Goal: Task Accomplishment & Management: Manage account settings

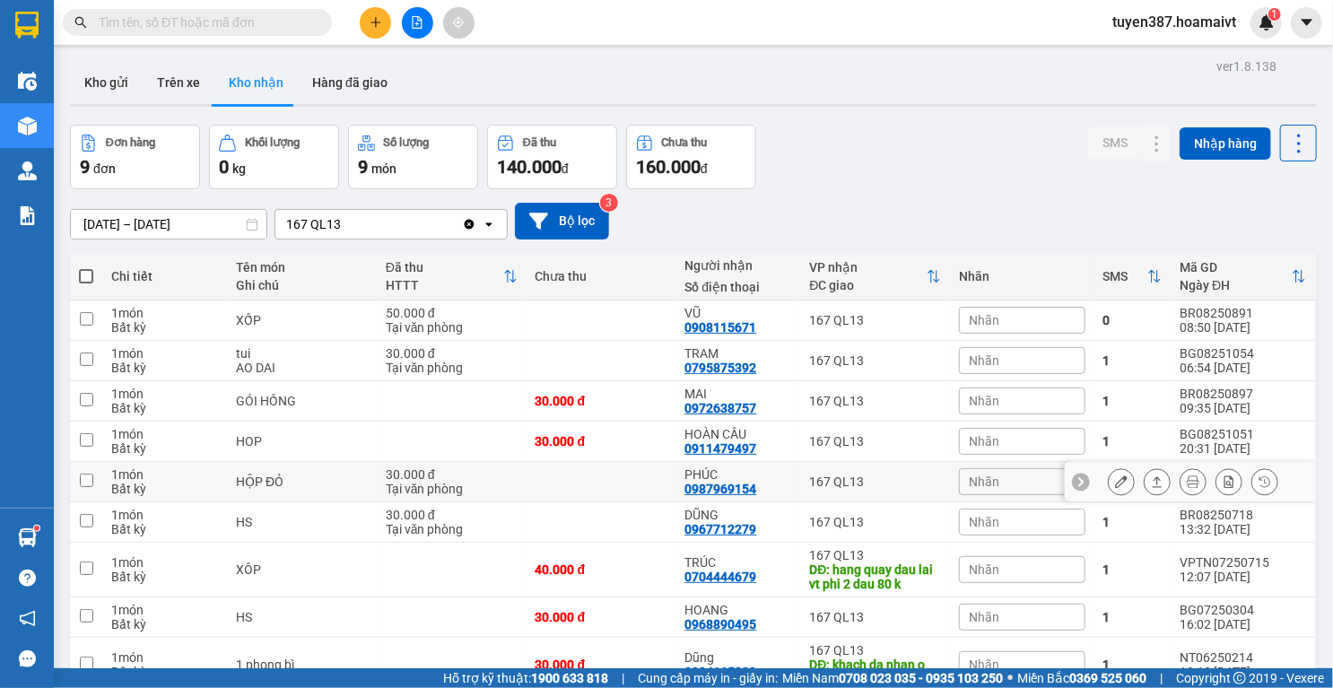
click at [1115, 481] on icon at bounding box center [1121, 481] width 13 height 13
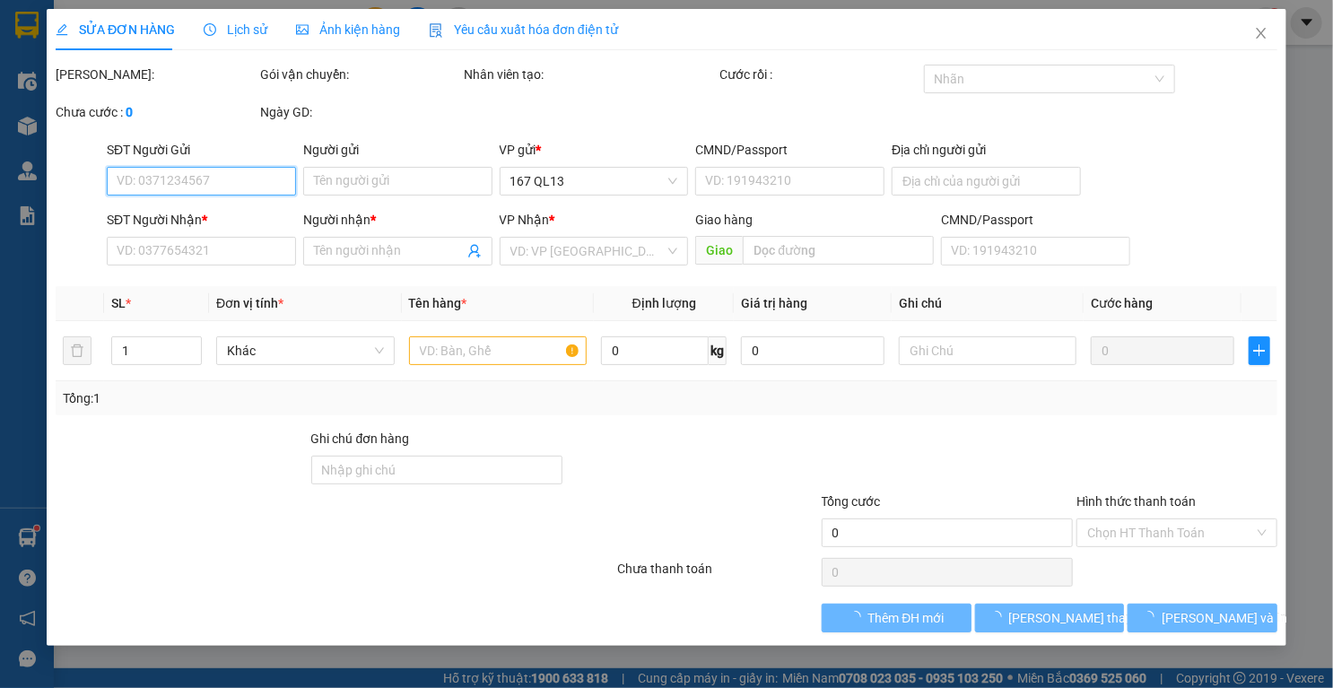
type input "0938280038"
type input "Khoa"
type input "077074003724"
type input "0987969154"
type input "PHÚC"
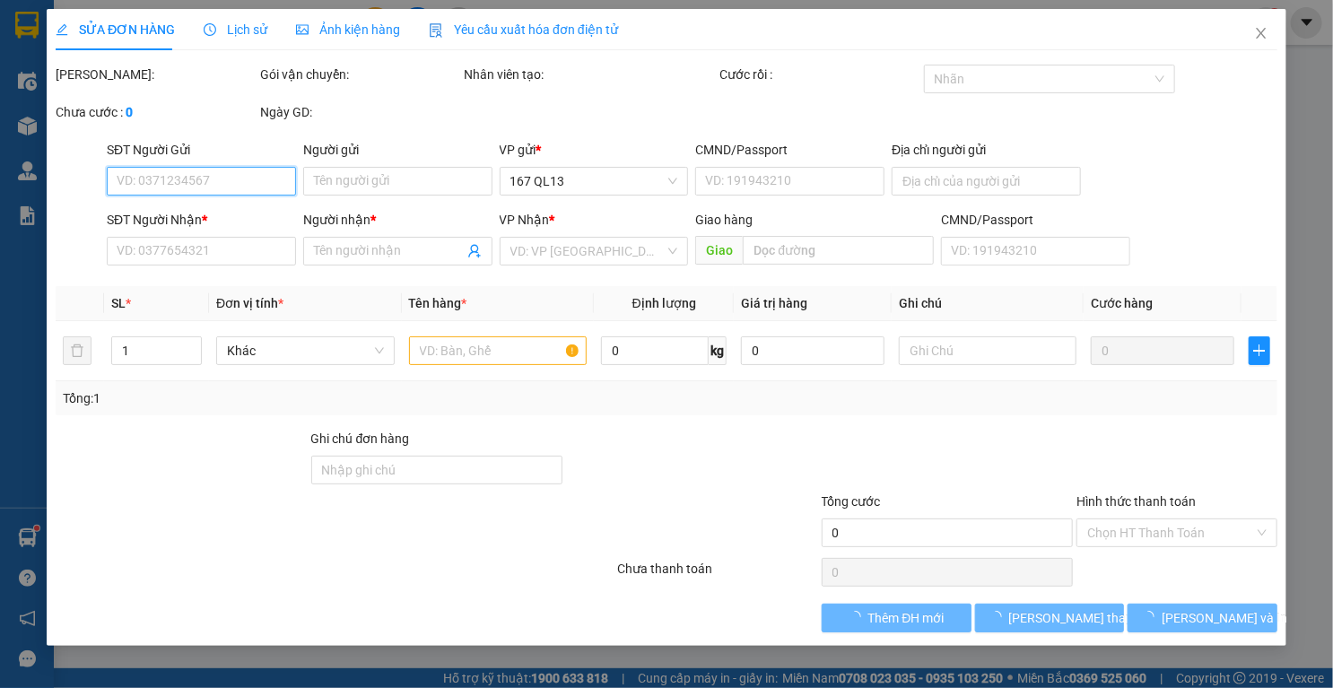
type input "30.000"
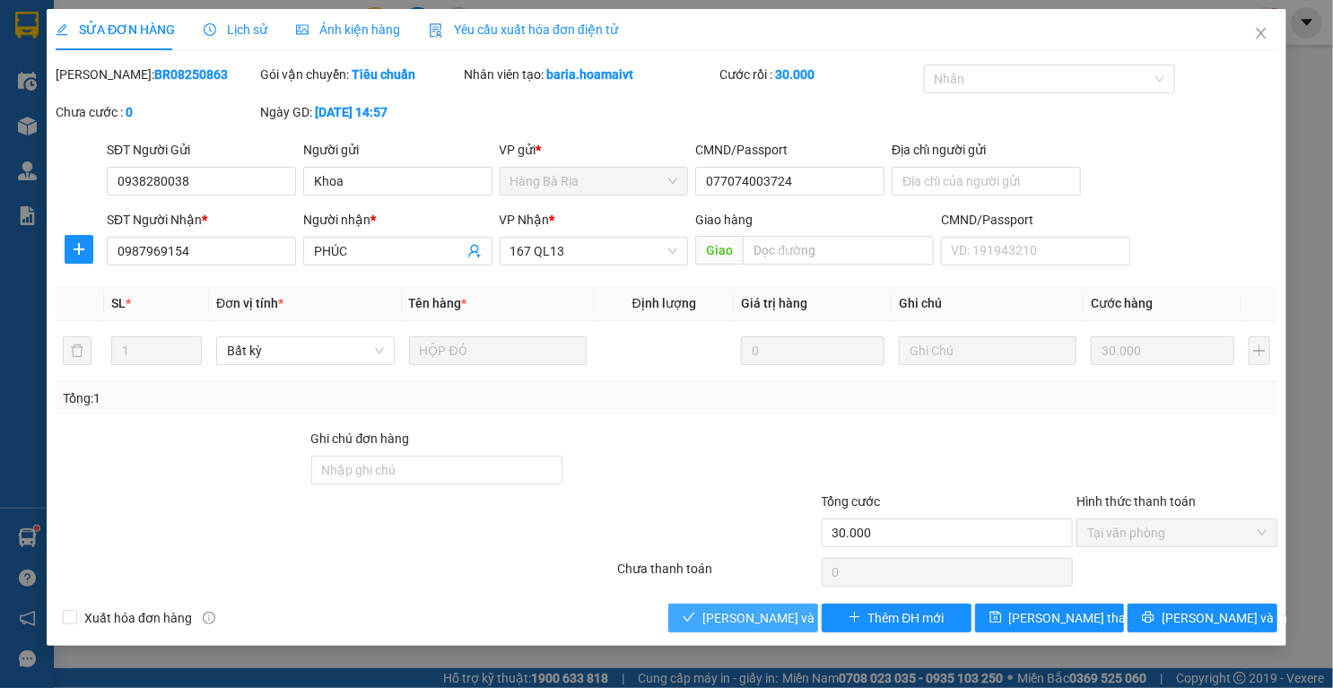
click at [748, 608] on button "Lưu và Giao hàng" at bounding box center [743, 618] width 150 height 29
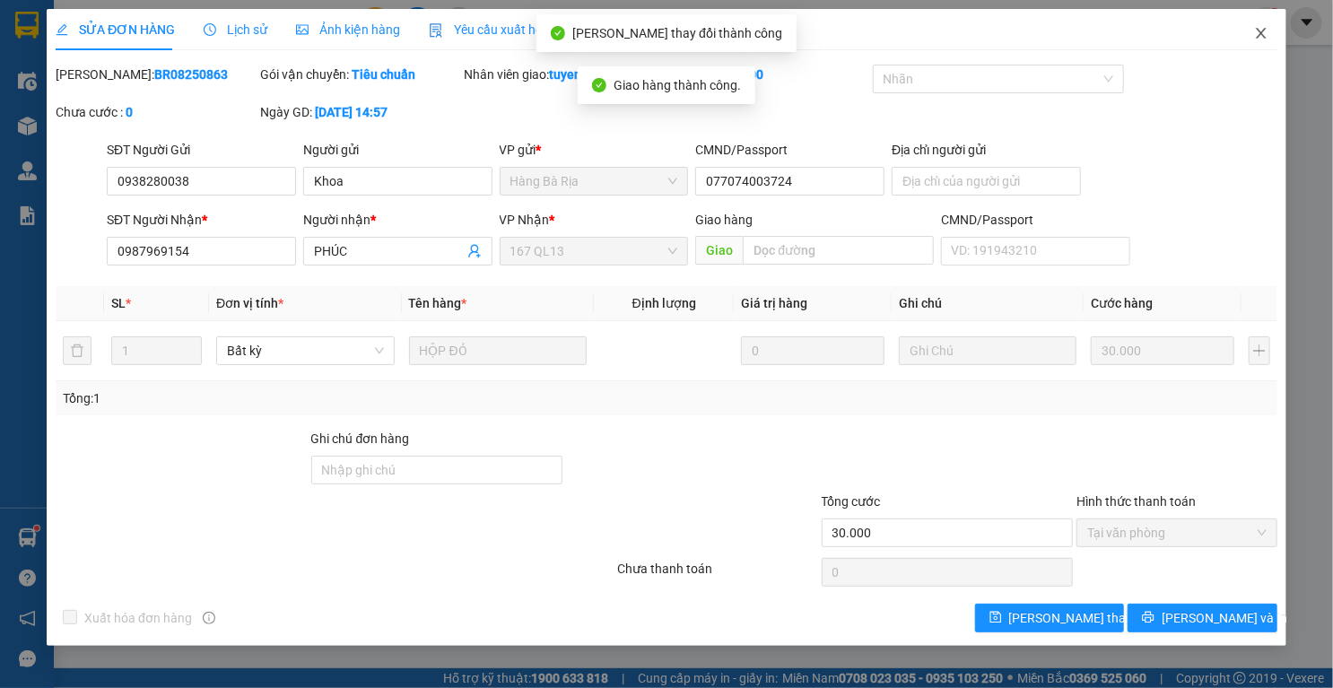
click at [1267, 33] on icon "close" at bounding box center [1261, 33] width 14 height 14
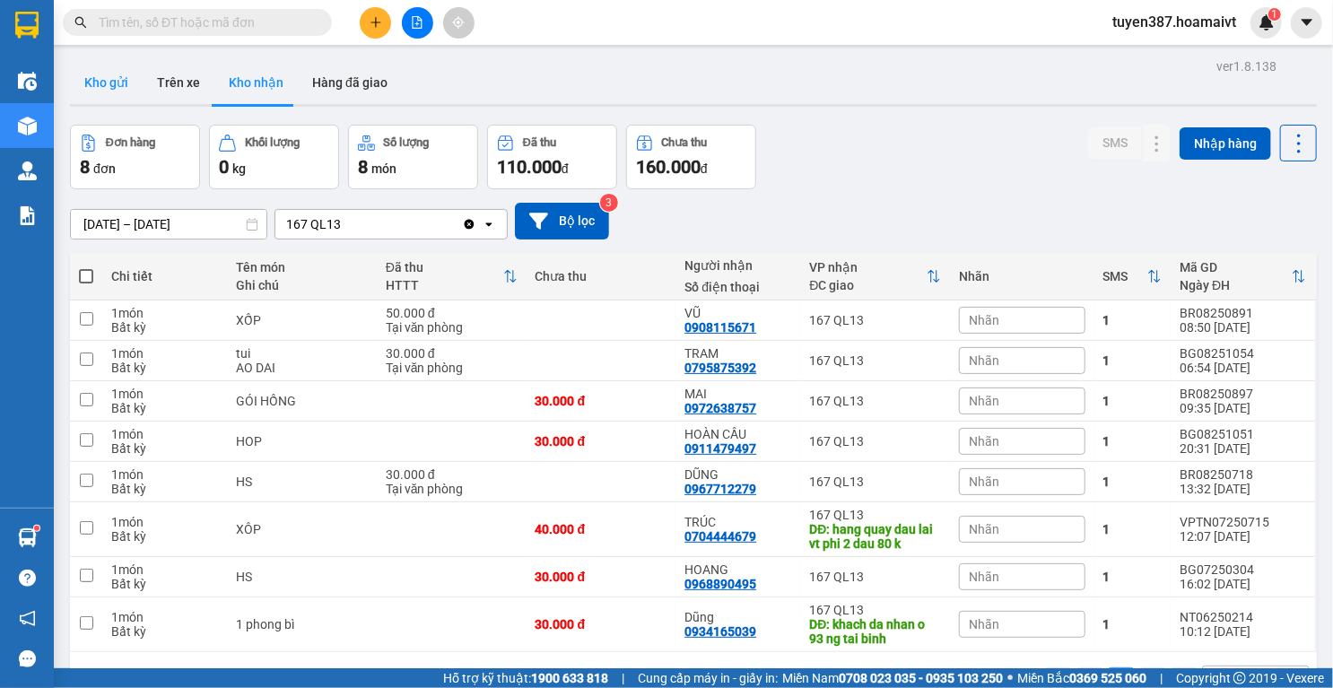
click at [91, 82] on button "Kho gửi" at bounding box center [106, 82] width 73 height 43
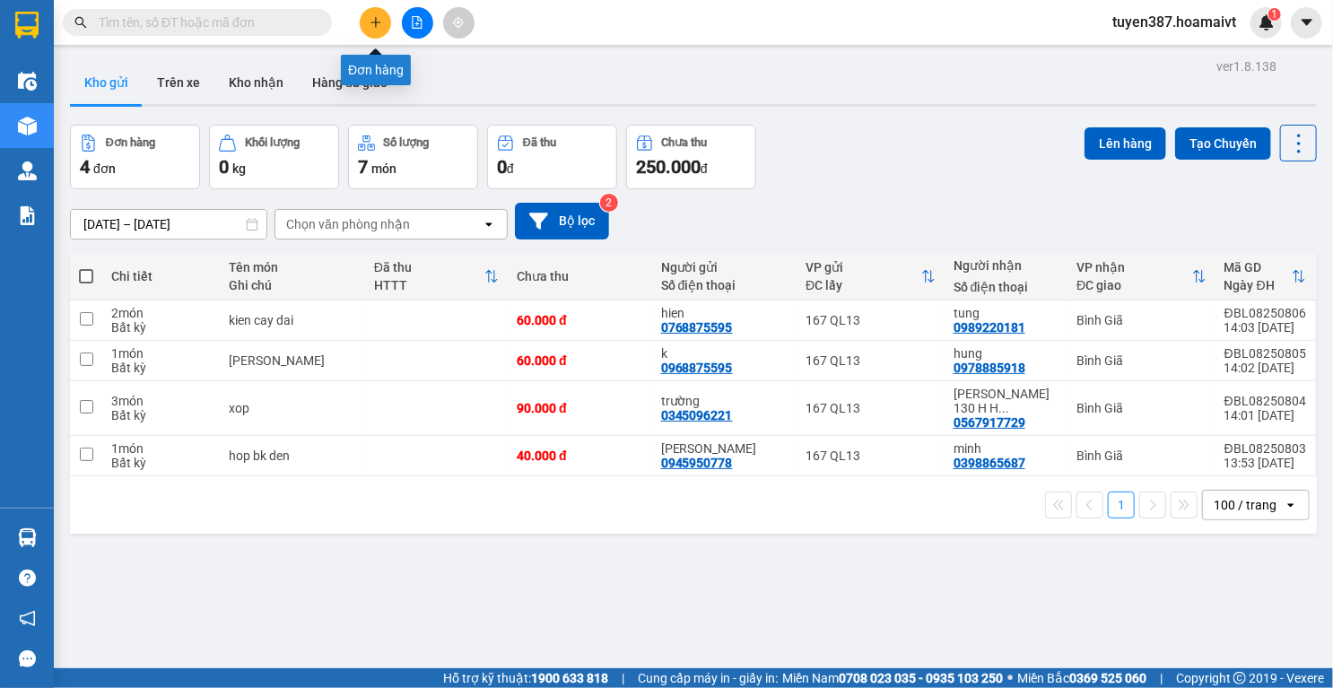
click at [374, 22] on icon "plus" at bounding box center [376, 22] width 13 height 13
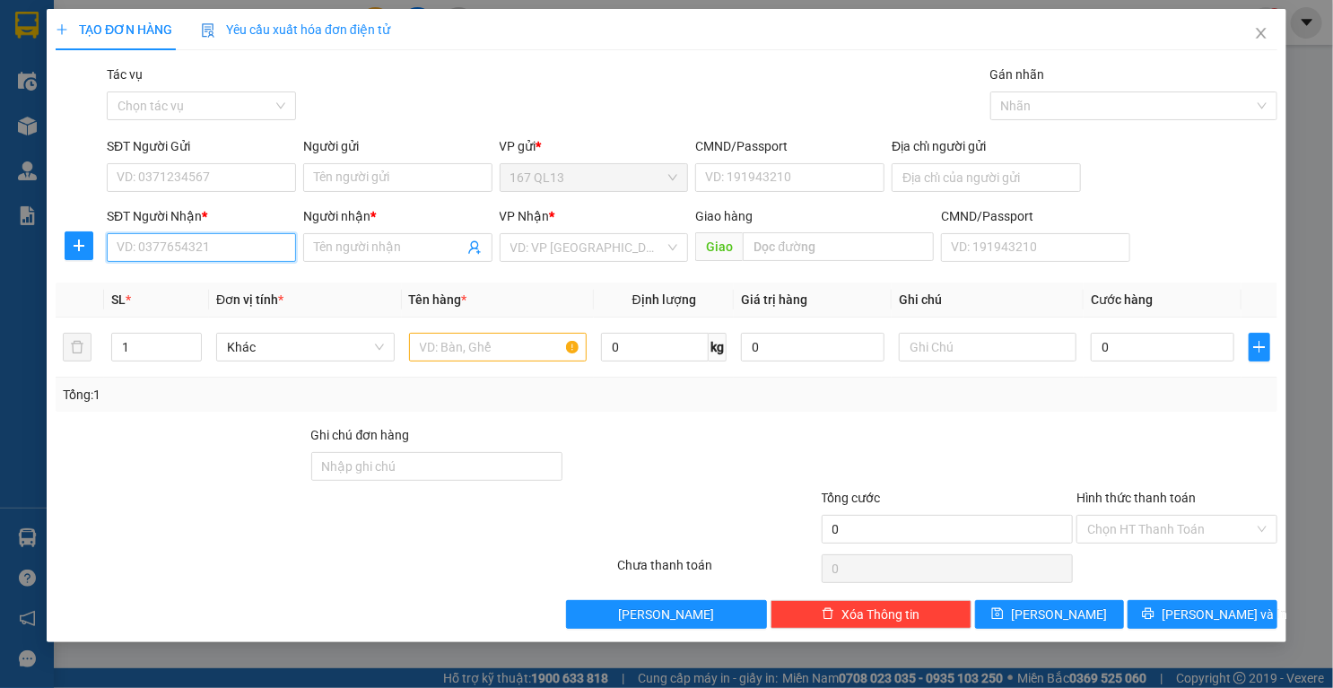
click at [274, 247] on input "SĐT Người Nhận *" at bounding box center [201, 247] width 189 height 29
click at [228, 248] on input "SĐT Người Nhận *" at bounding box center [201, 247] width 189 height 29
click at [180, 284] on div "0919761507 - hai" at bounding box center [202, 284] width 168 height 20
type input "0919761507"
type input "hai"
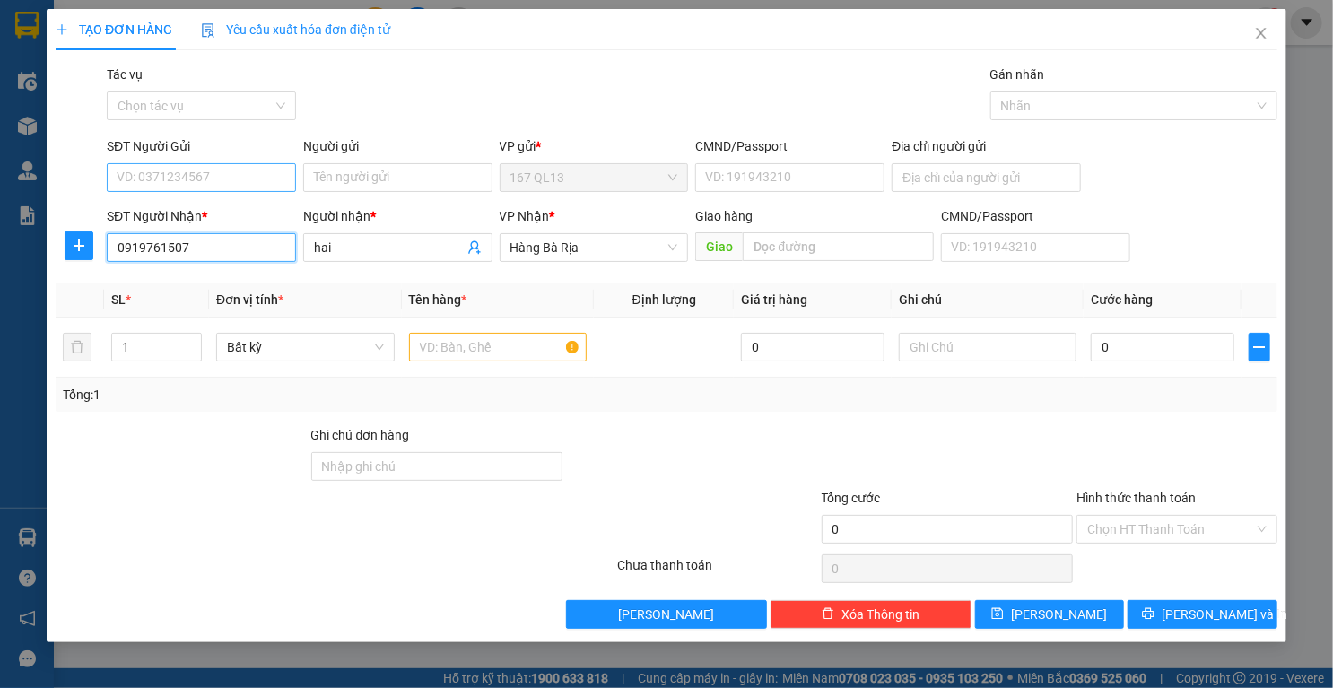
type input "0919761507"
click at [208, 163] on input "SĐT Người Gửi" at bounding box center [201, 177] width 189 height 29
drag, startPoint x: 198, startPoint y: 215, endPoint x: 373, endPoint y: 242, distance: 177.0
click at [199, 215] on div "0907509090 - na na" at bounding box center [202, 214] width 168 height 20
type input "0907509090"
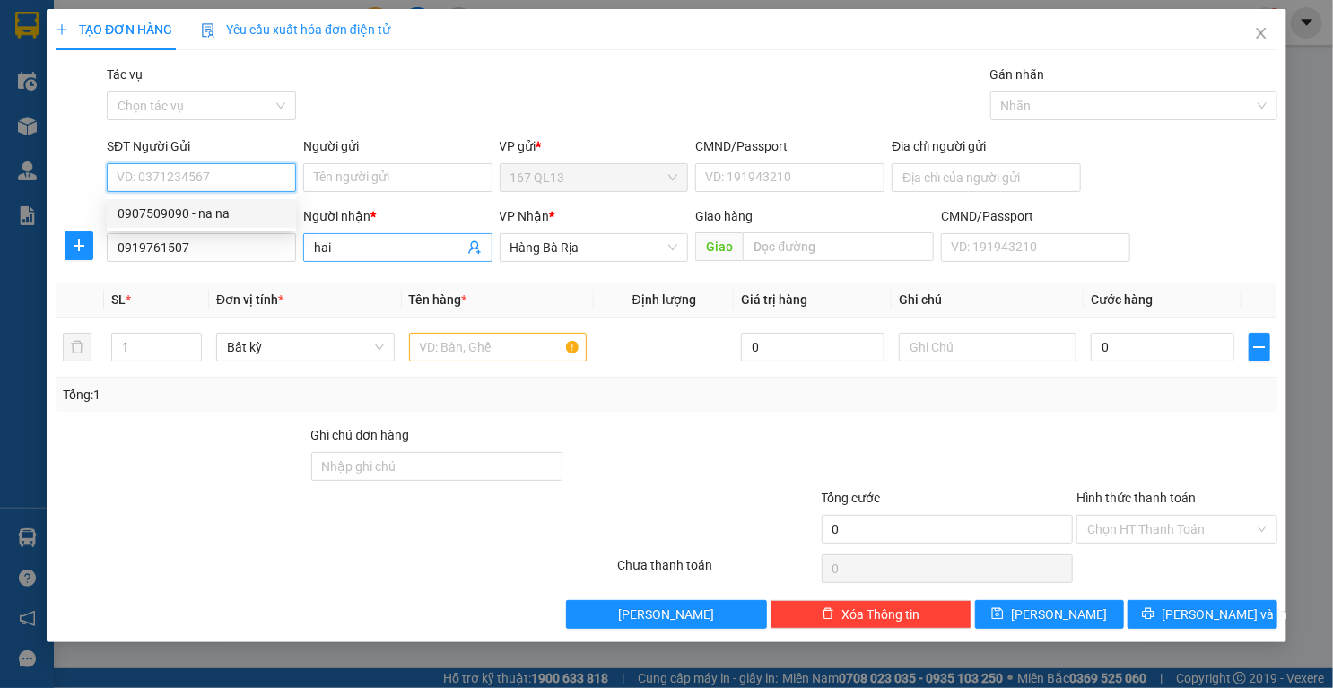
type input "na na"
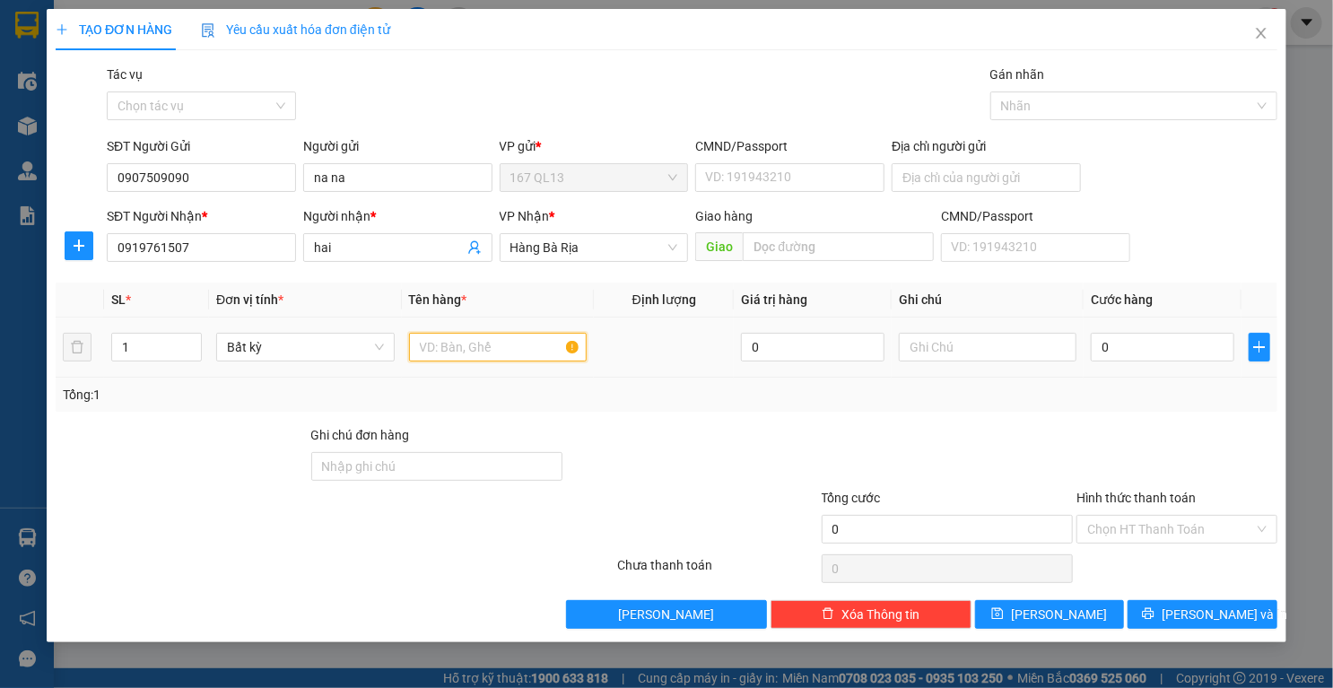
click at [553, 343] on input "text" at bounding box center [498, 347] width 178 height 29
type input "HOP"
click at [1180, 335] on input "0" at bounding box center [1163, 347] width 144 height 29
type input "3"
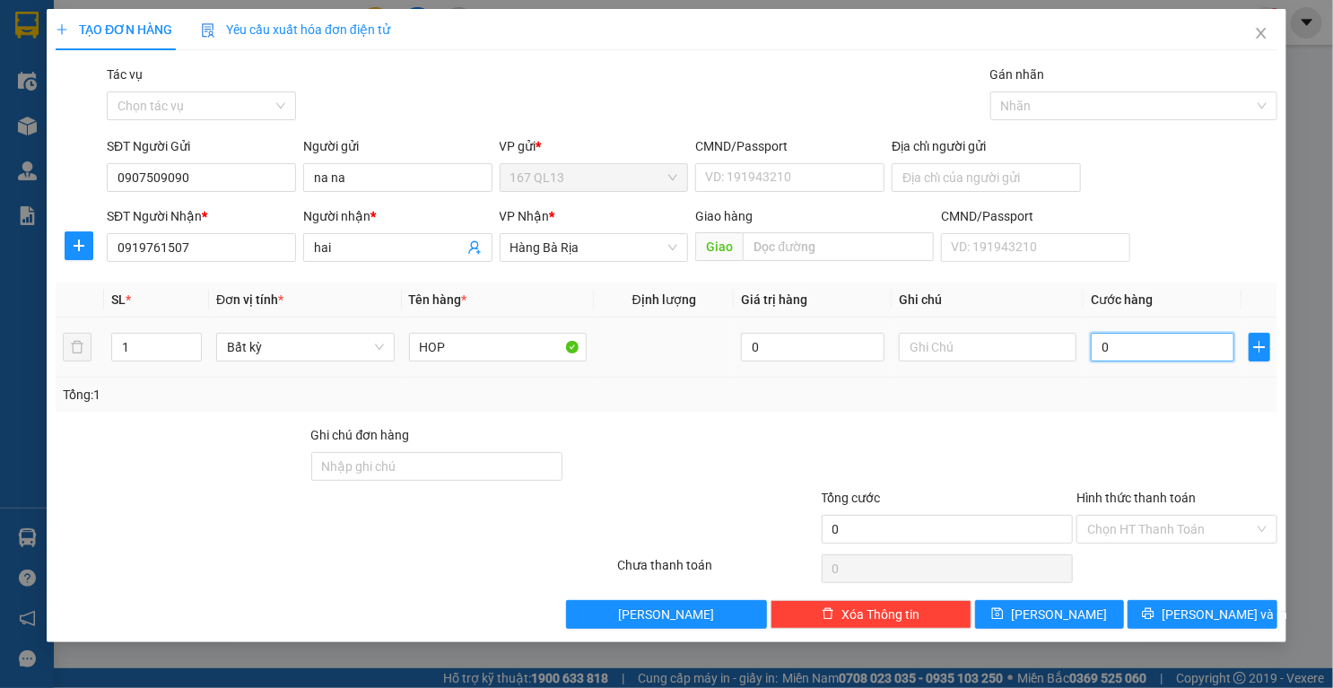
type input "3"
type input "30"
type input "30.000"
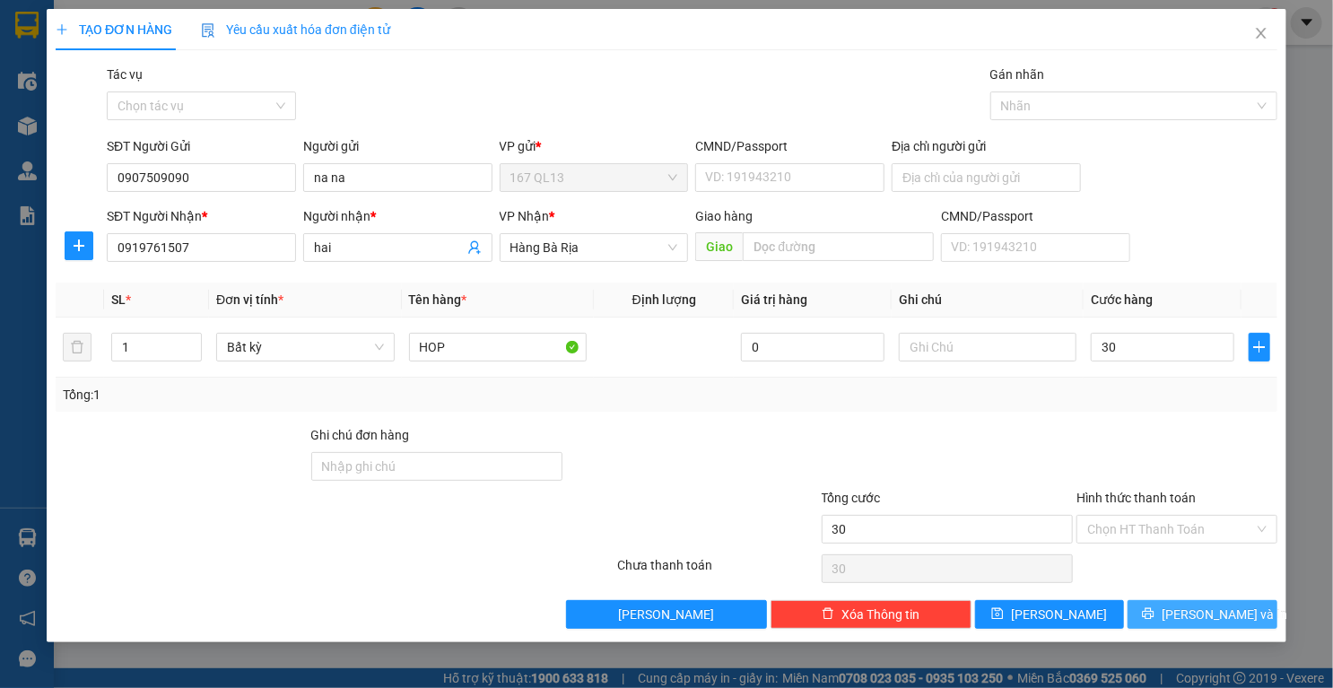
type input "30.000"
click at [1161, 614] on button "[PERSON_NAME] và In" at bounding box center [1202, 614] width 150 height 29
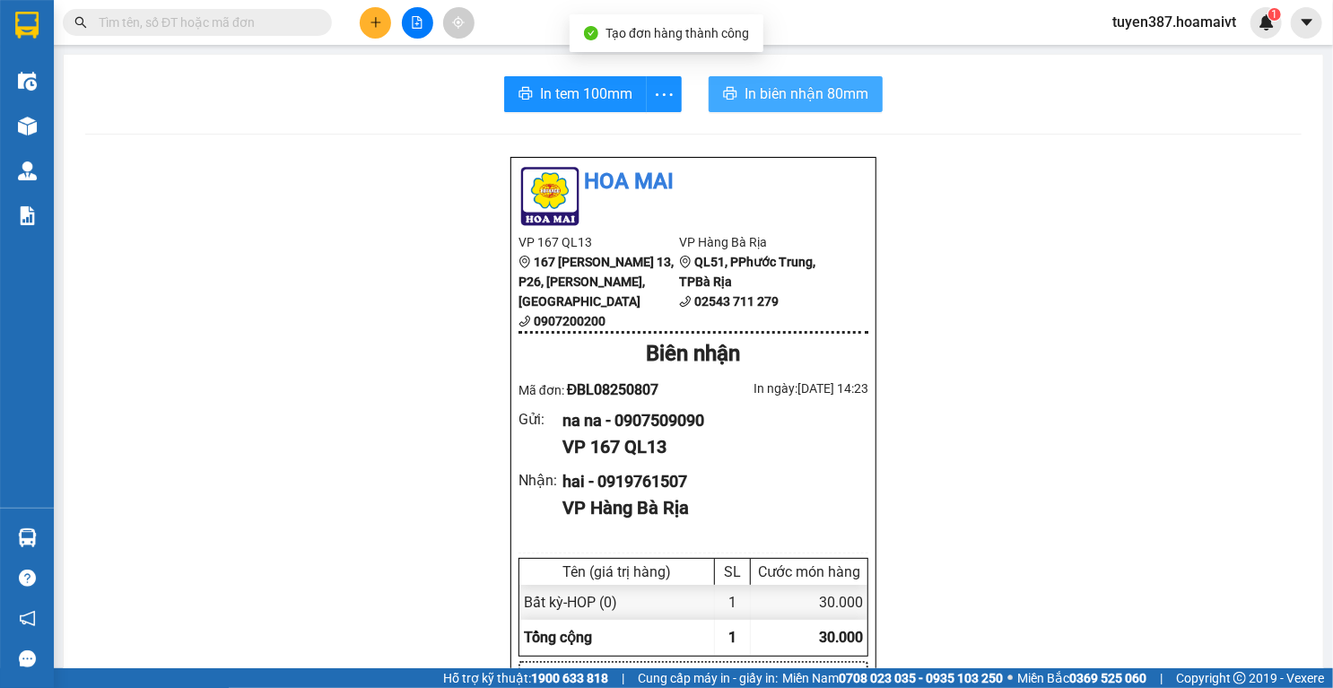
click at [766, 92] on span "In biên nhận 80mm" at bounding box center [806, 94] width 124 height 22
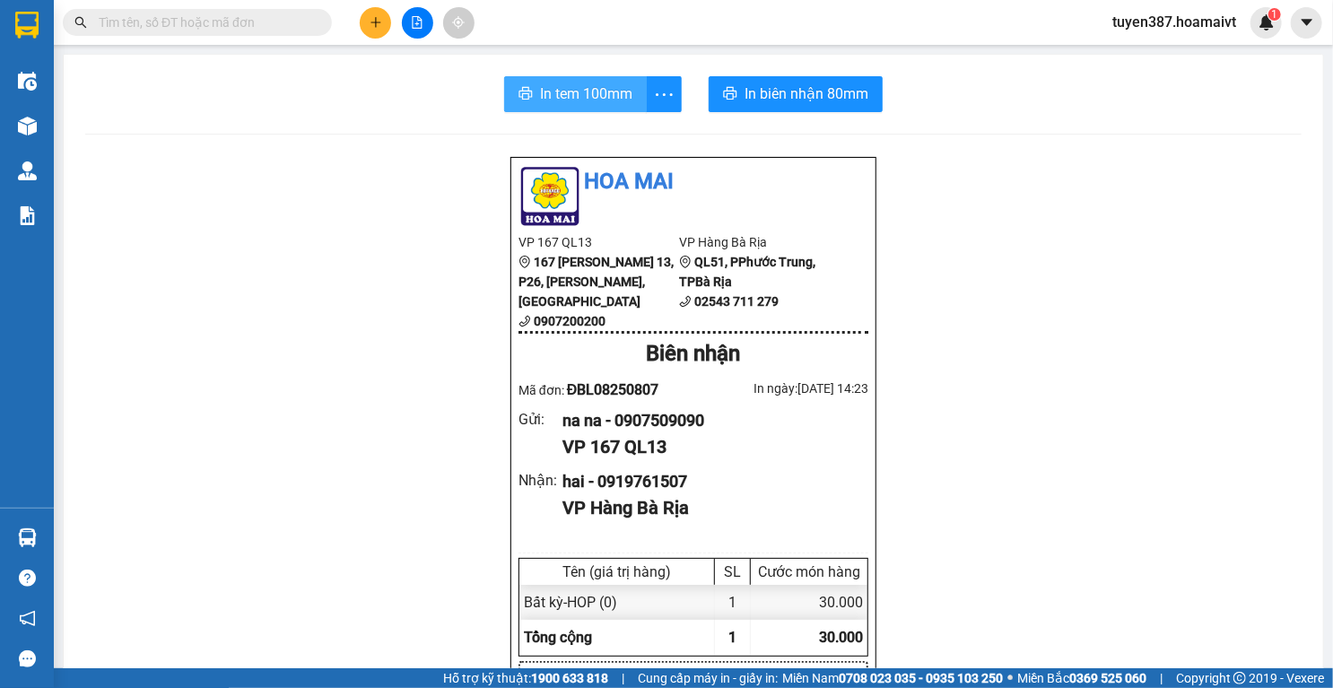
click at [596, 93] on span "In tem 100mm" at bounding box center [586, 94] width 92 height 22
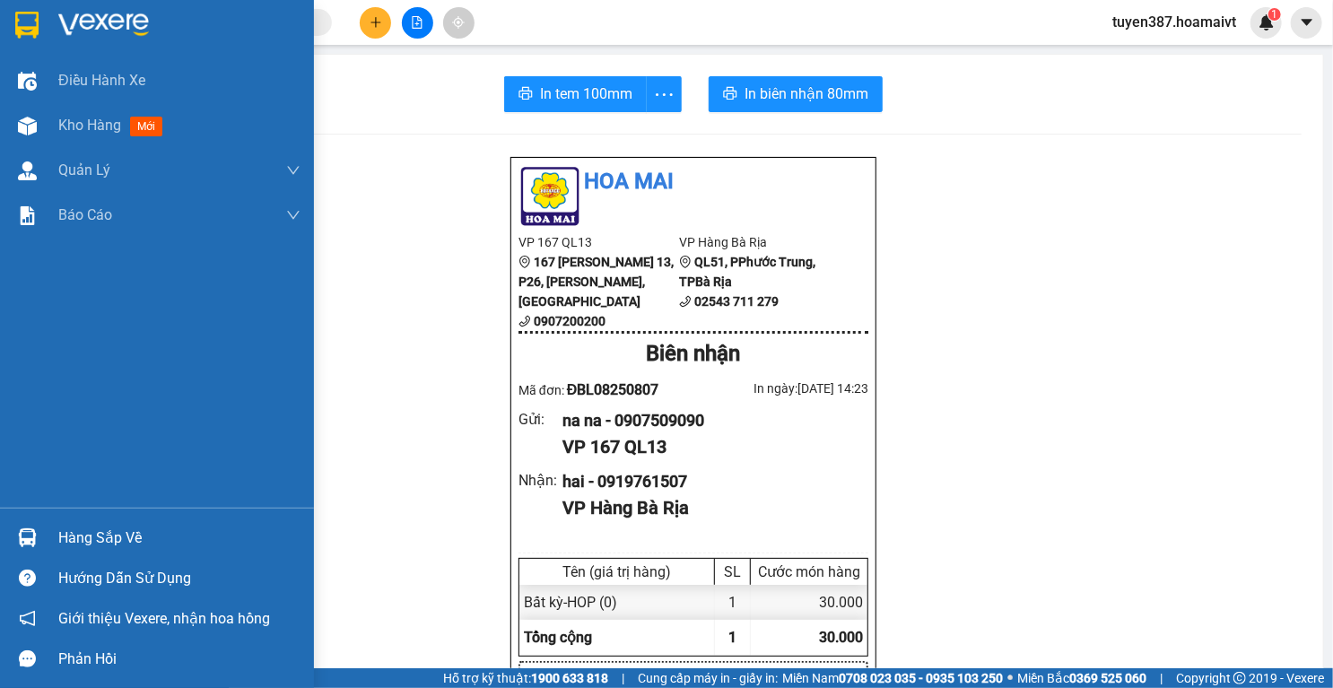
click at [27, 538] on img at bounding box center [27, 537] width 19 height 19
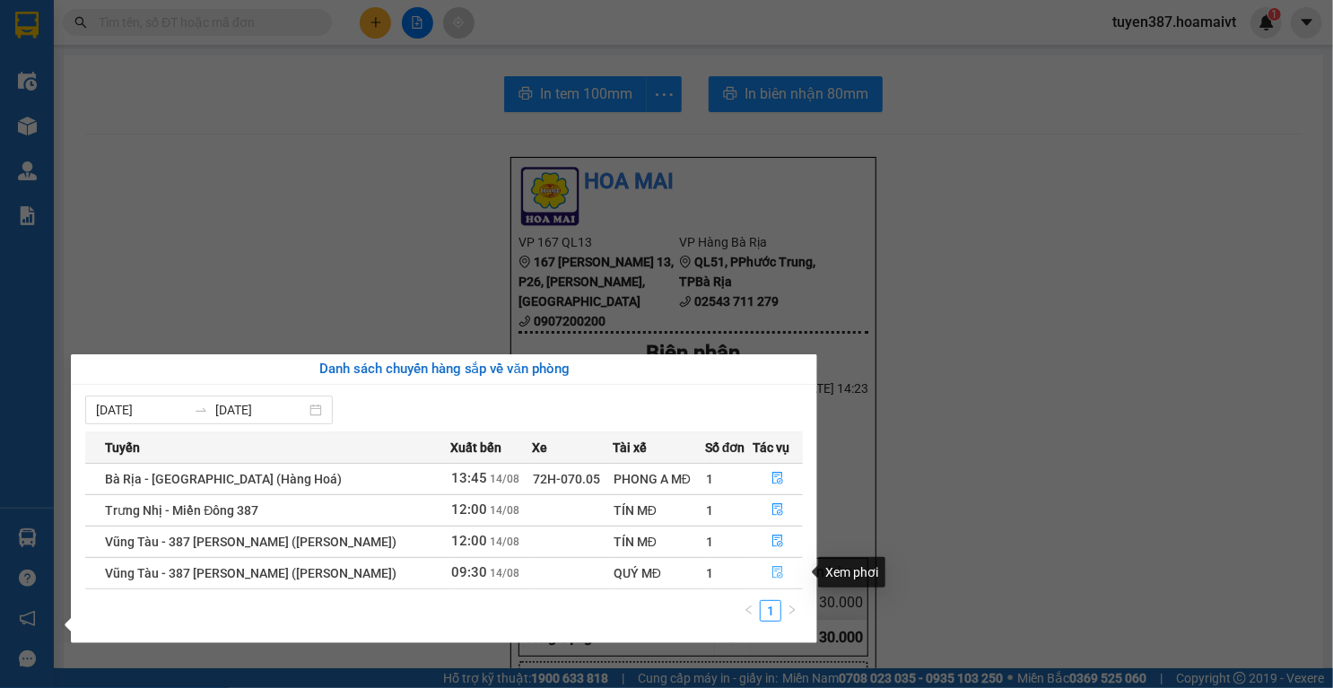
click at [779, 572] on icon "file-done" at bounding box center [777, 572] width 13 height 13
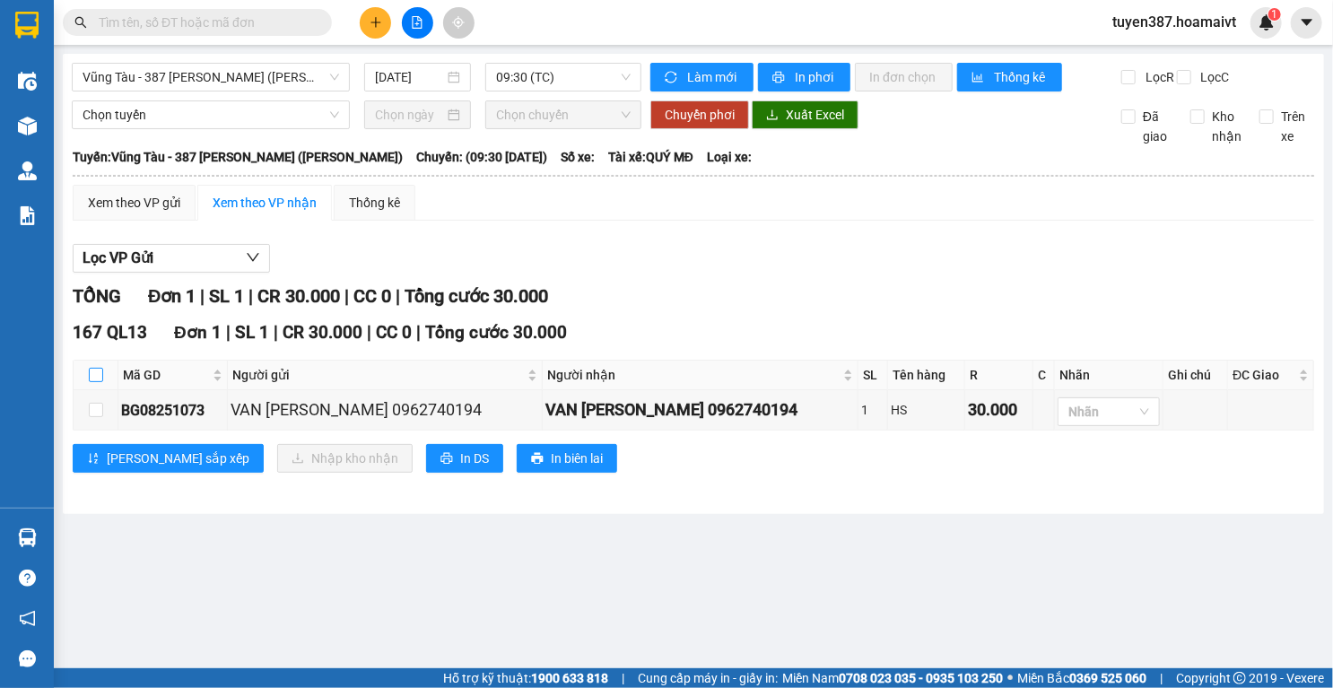
click at [96, 382] on input "checkbox" at bounding box center [96, 375] width 14 height 14
checkbox input "true"
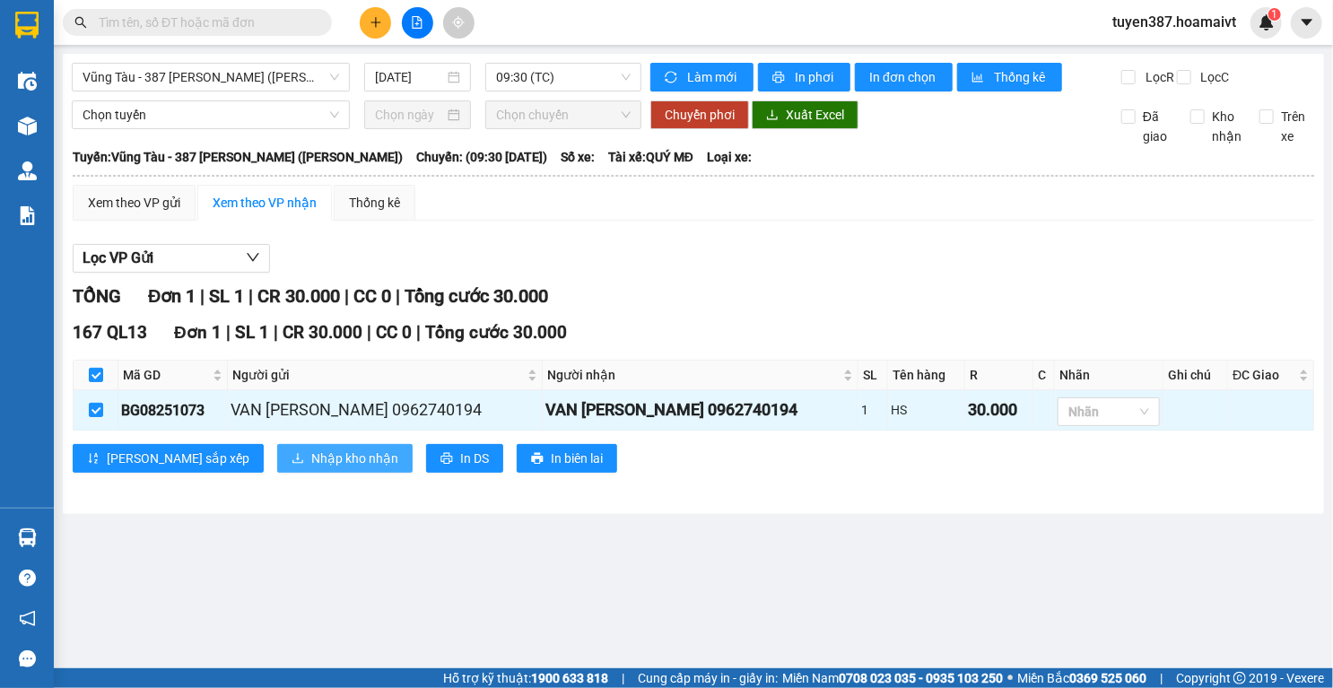
drag, startPoint x: 265, startPoint y: 473, endPoint x: 310, endPoint y: 466, distance: 45.3
click at [311, 468] on span "Nhập kho nhận" at bounding box center [354, 458] width 87 height 20
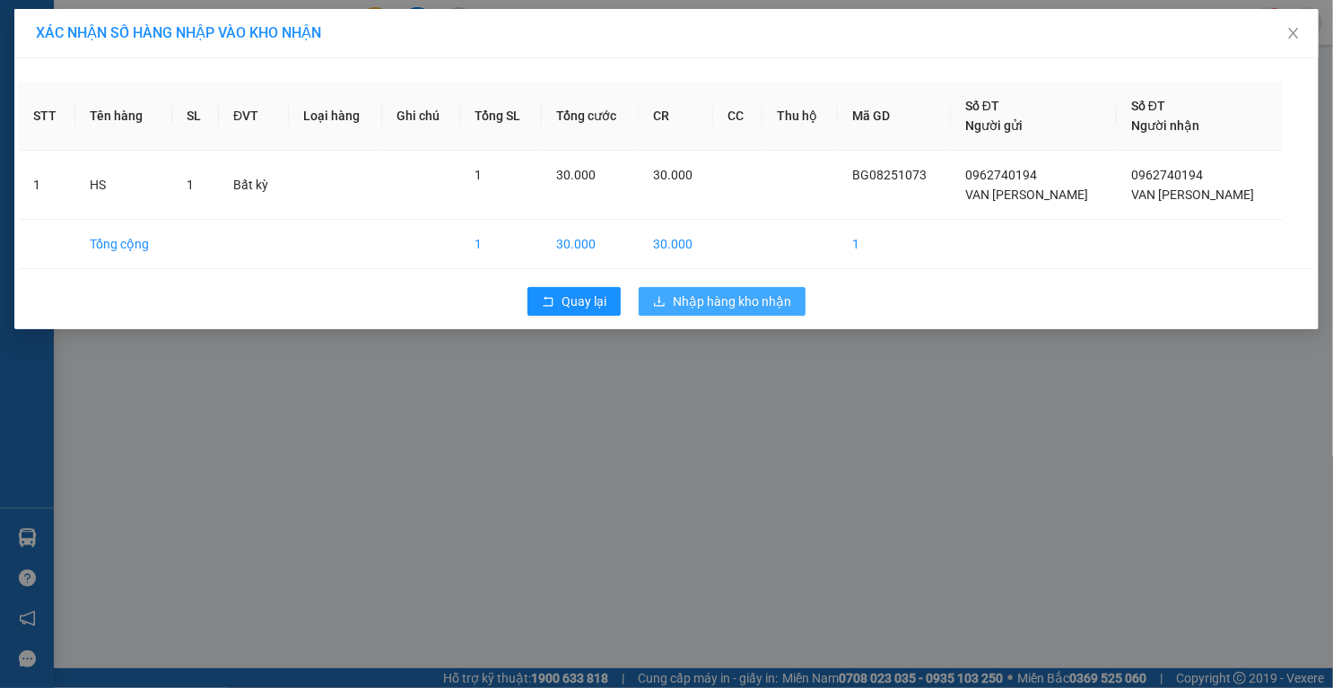
click at [748, 298] on span "Nhập hàng kho nhận" at bounding box center [732, 302] width 118 height 20
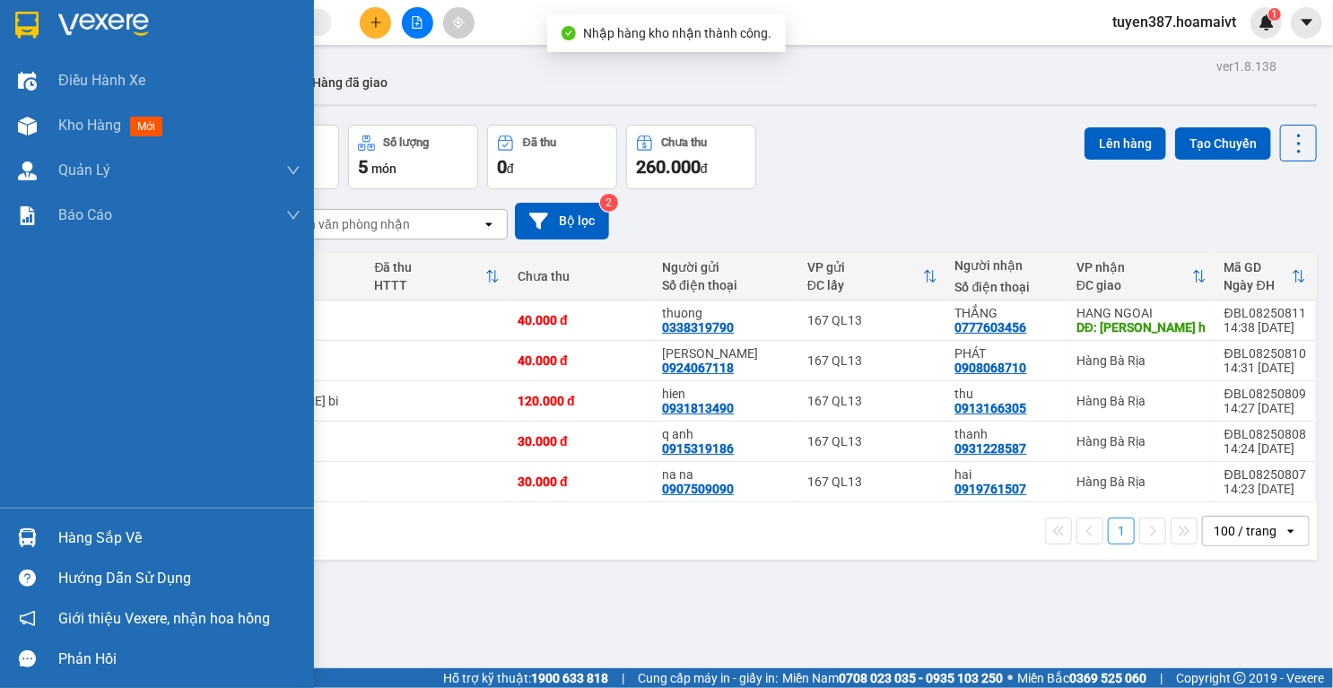
click at [32, 538] on img at bounding box center [27, 537] width 19 height 19
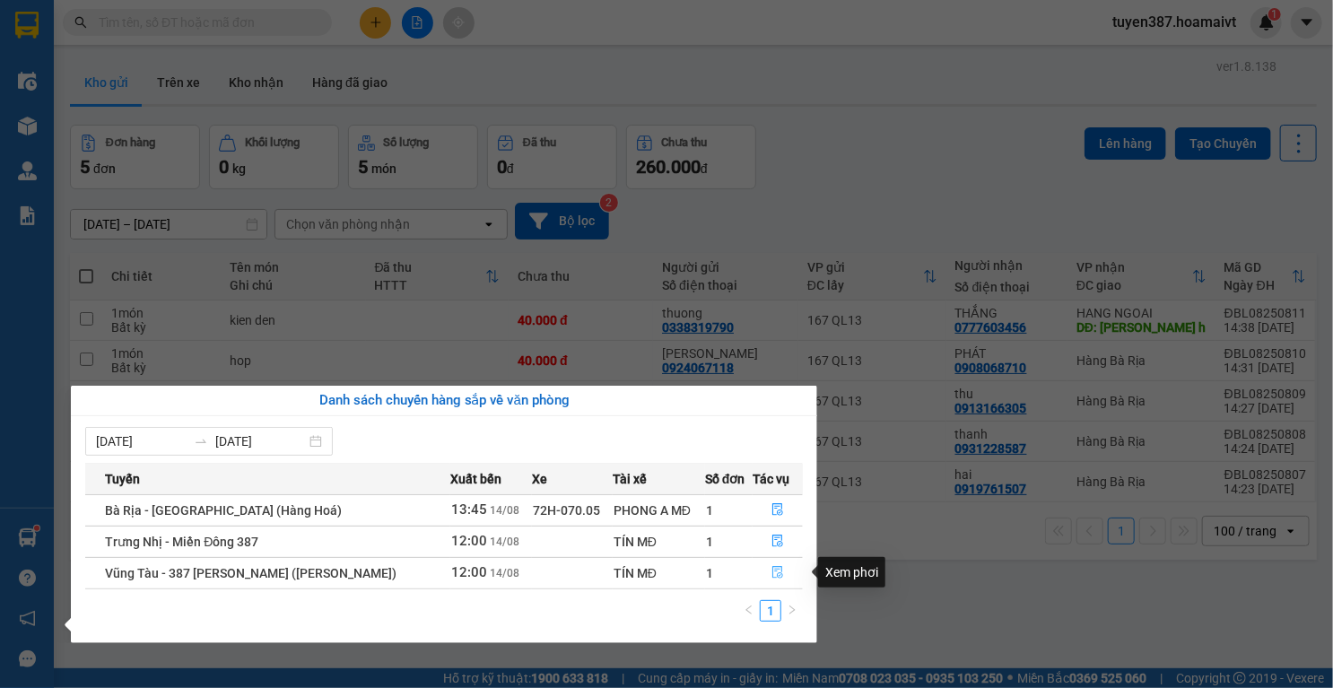
click at [773, 574] on icon "file-done" at bounding box center [777, 572] width 13 height 13
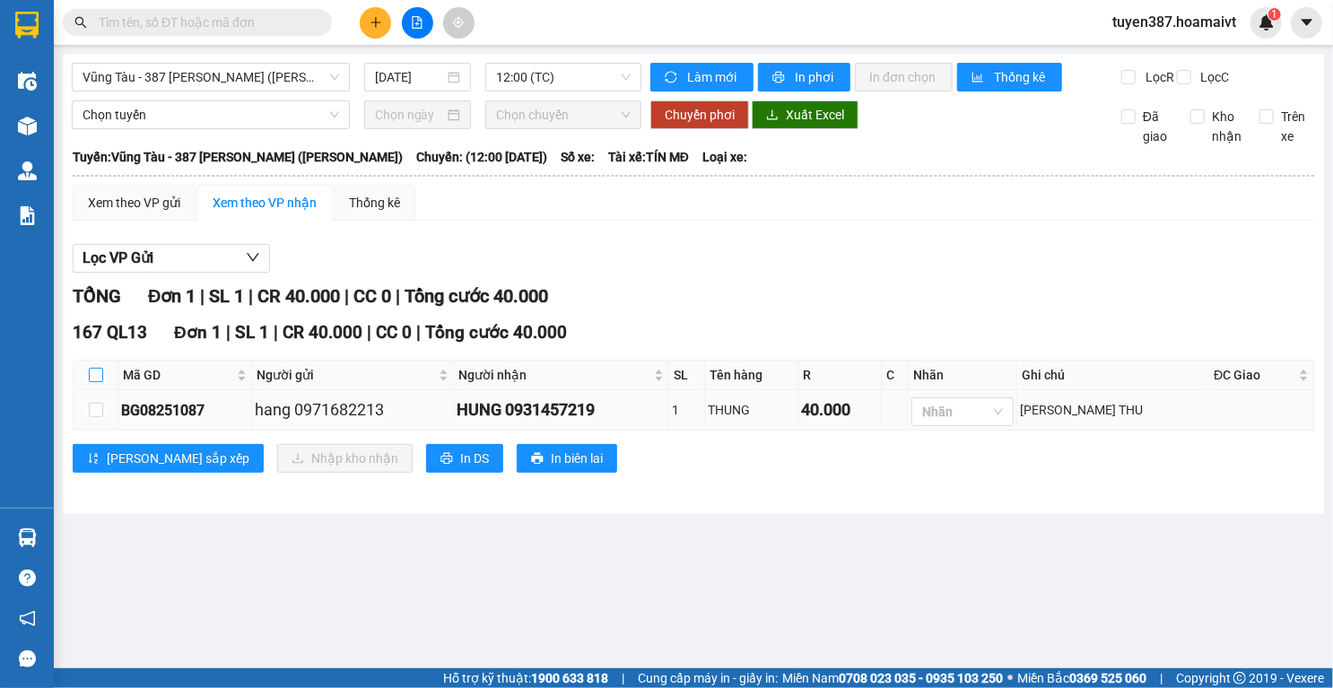
drag, startPoint x: 94, startPoint y: 383, endPoint x: 154, endPoint y: 429, distance: 75.5
click at [94, 382] on input "checkbox" at bounding box center [96, 375] width 14 height 14
checkbox input "true"
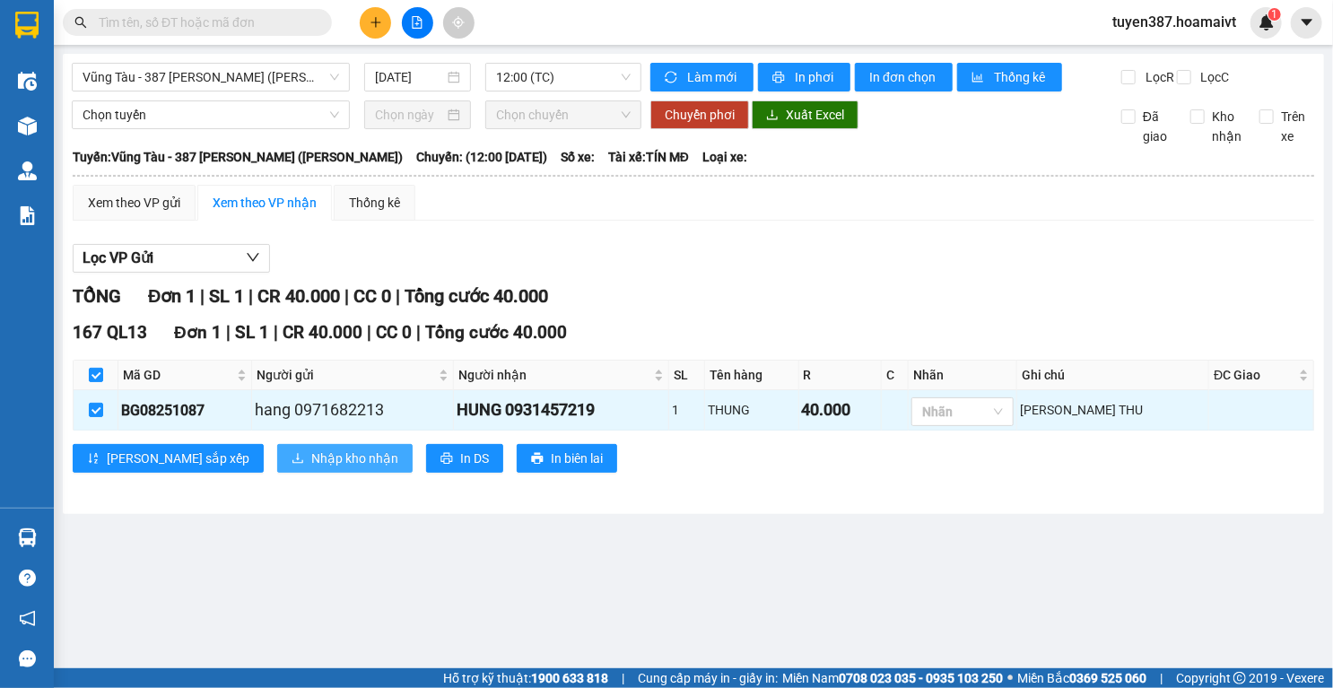
click at [311, 468] on span "Nhập kho nhận" at bounding box center [354, 458] width 87 height 20
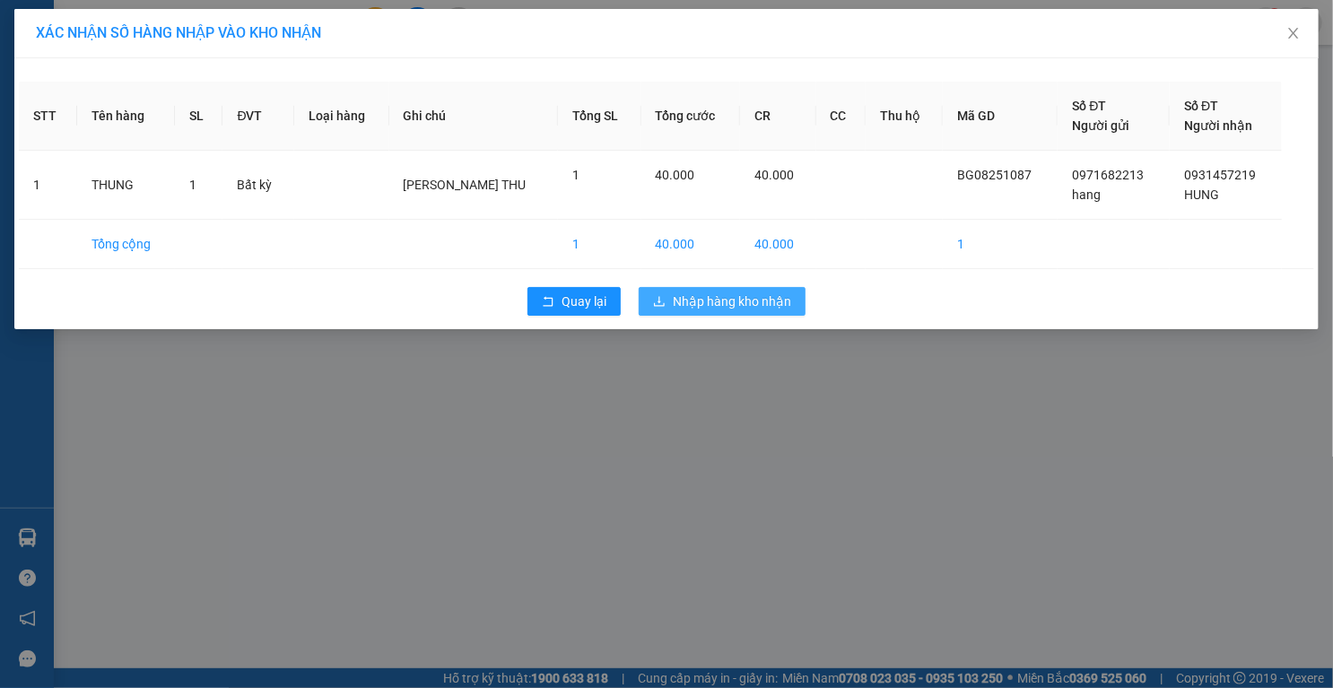
click at [743, 298] on span "Nhập hàng kho nhận" at bounding box center [732, 302] width 118 height 20
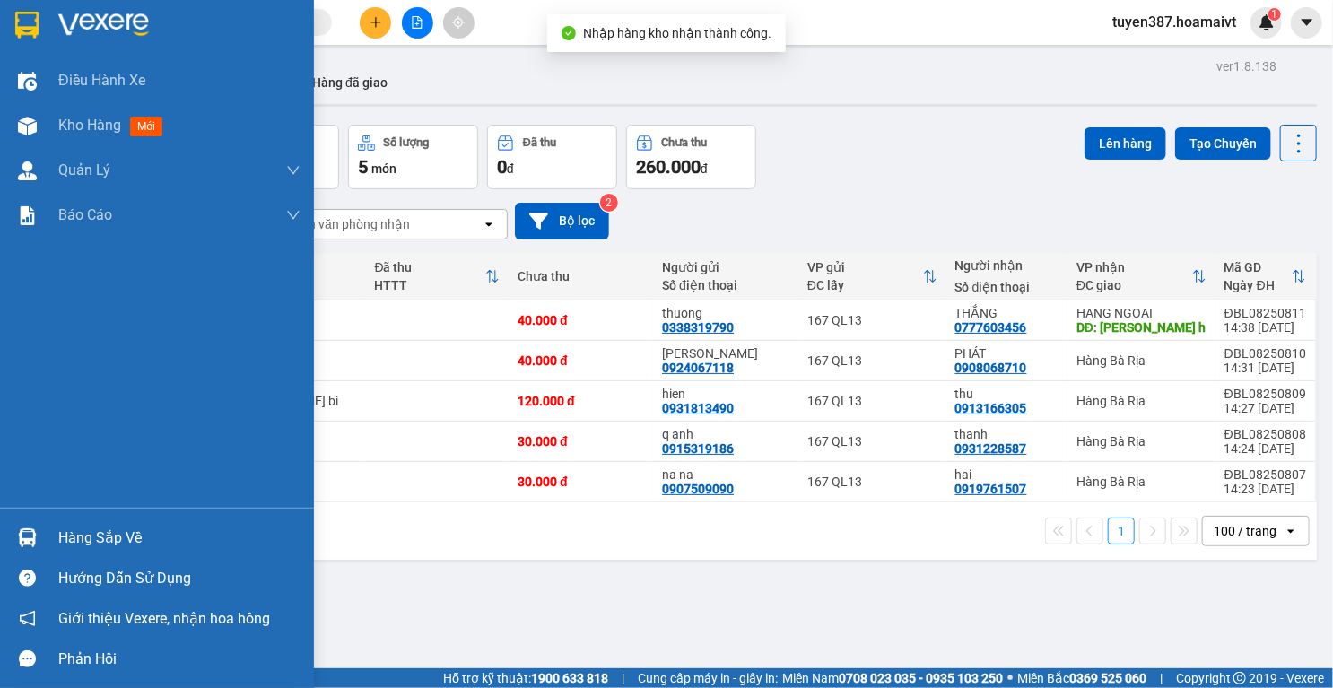
drag, startPoint x: 23, startPoint y: 533, endPoint x: 63, endPoint y: 522, distance: 40.9
click at [24, 531] on img at bounding box center [27, 537] width 19 height 19
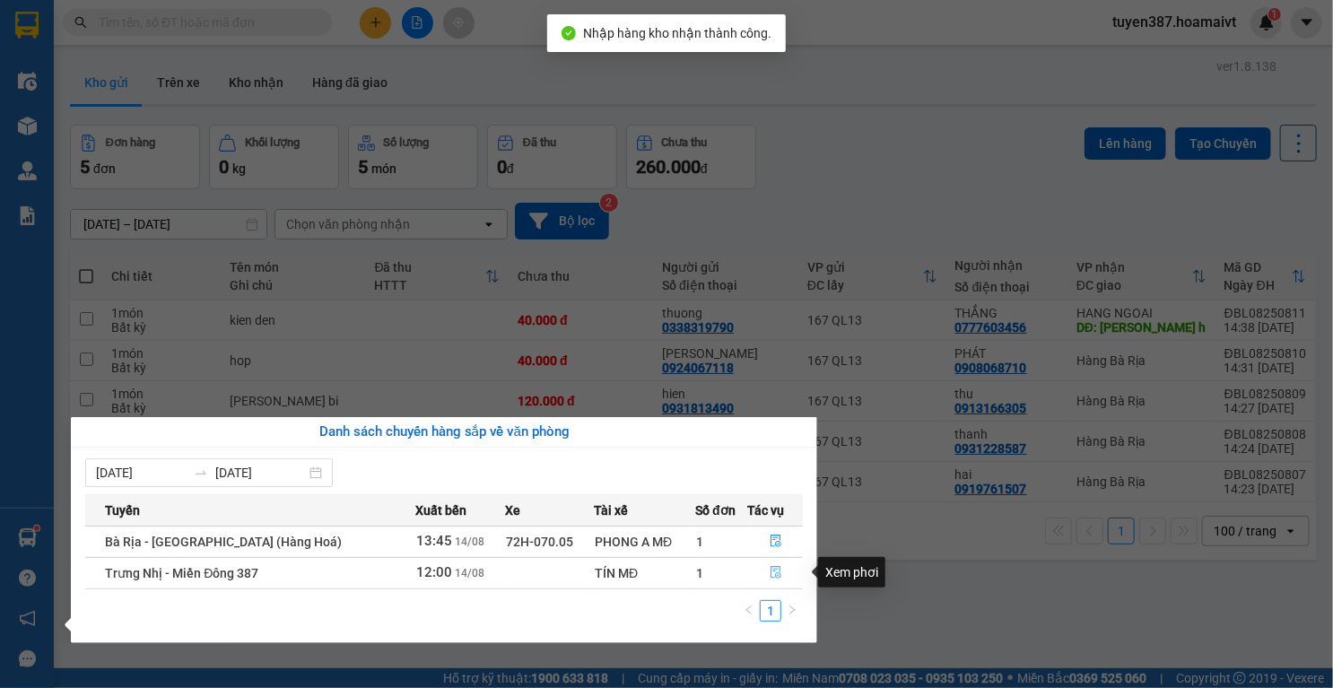
click at [770, 575] on icon "file-done" at bounding box center [775, 573] width 11 height 13
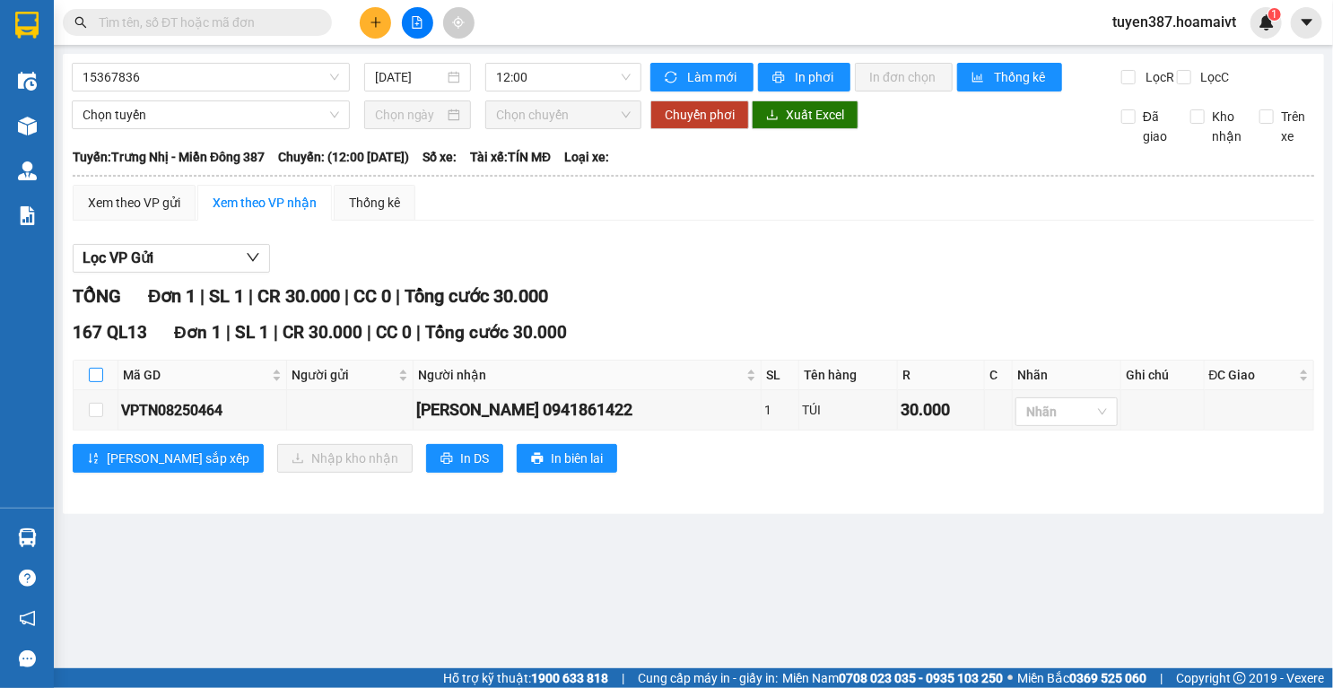
click at [93, 382] on input "checkbox" at bounding box center [96, 375] width 14 height 14
checkbox input "true"
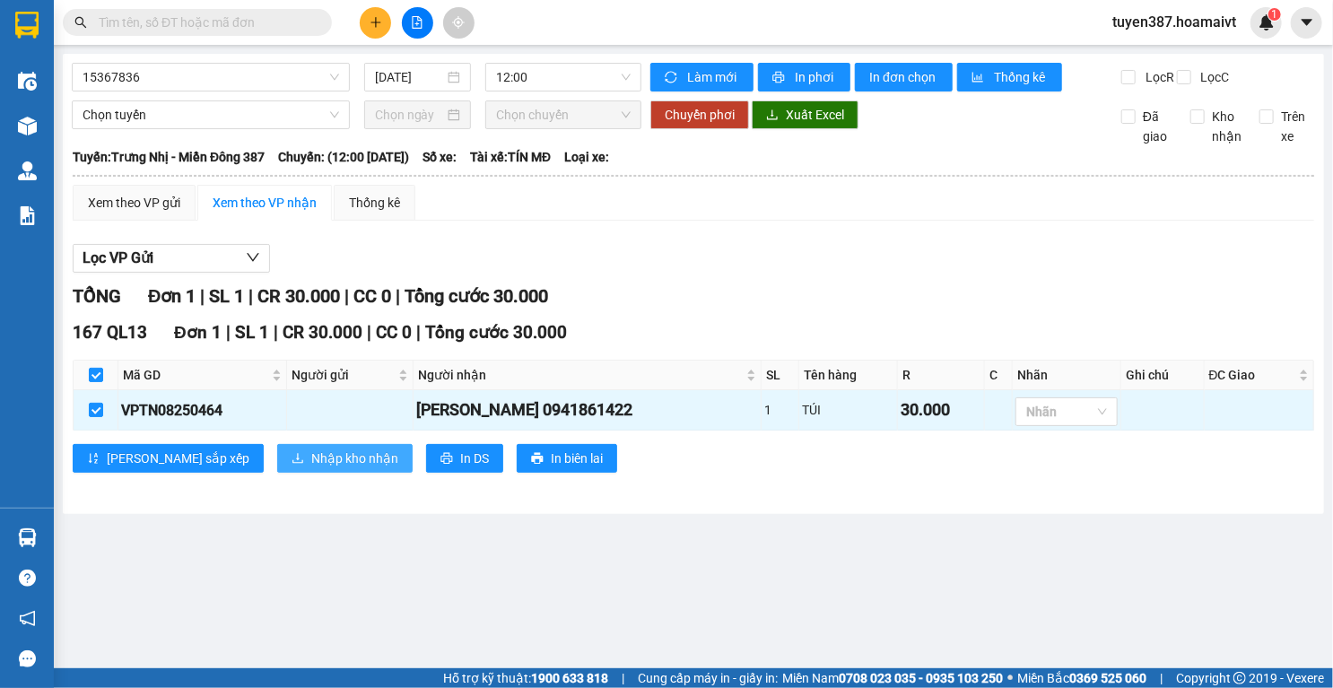
click at [311, 466] on span "Nhập kho nhận" at bounding box center [354, 458] width 87 height 20
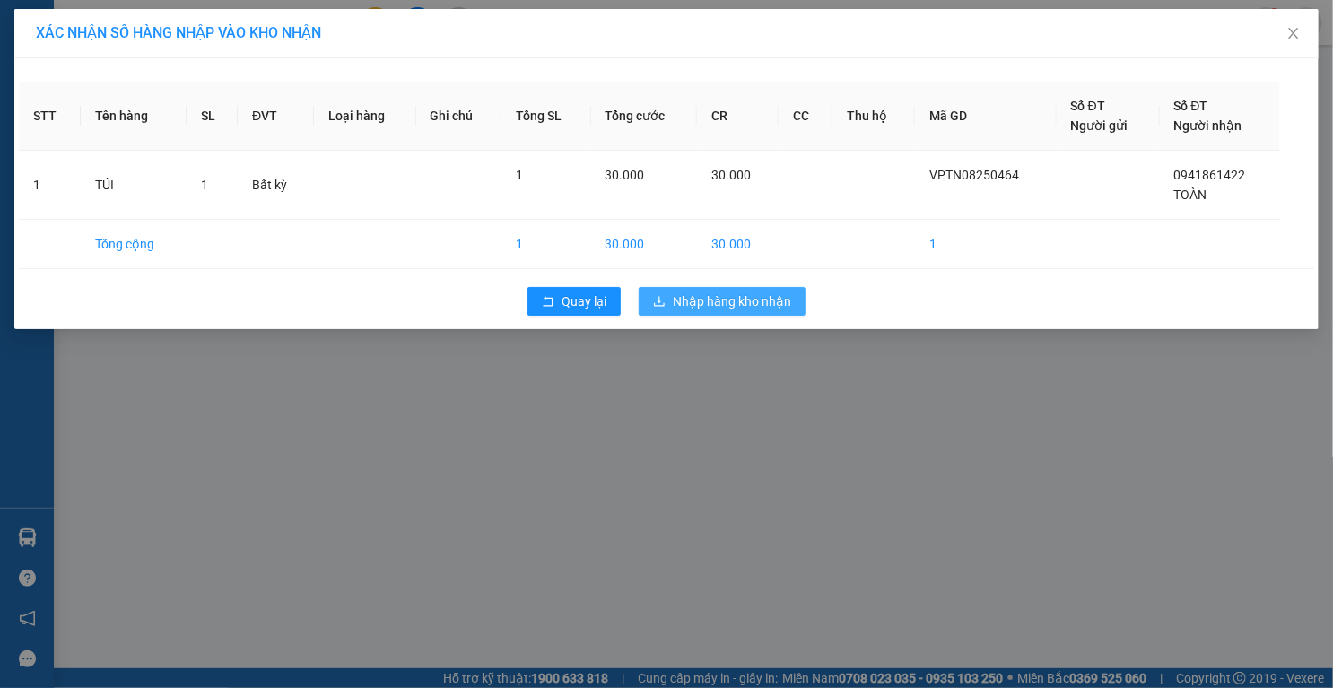
click at [756, 303] on span "Nhập hàng kho nhận" at bounding box center [732, 302] width 118 height 20
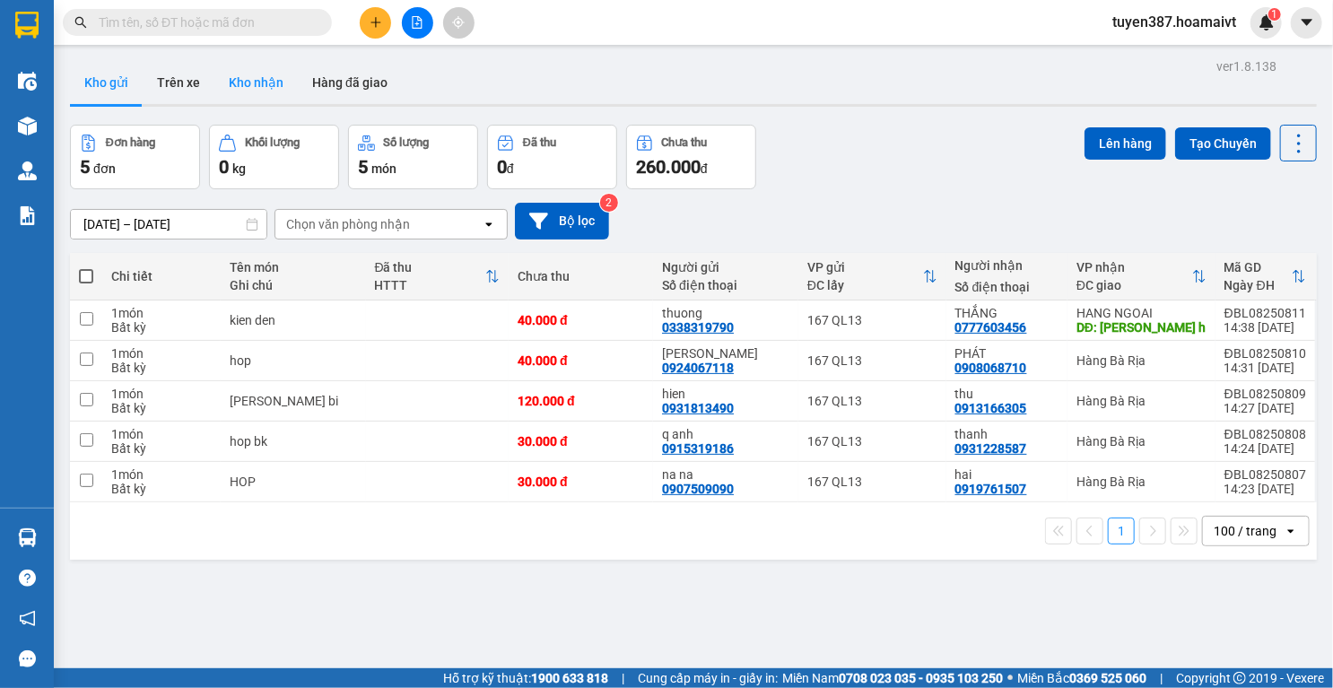
click at [244, 75] on button "Kho nhận" at bounding box center [255, 82] width 83 height 43
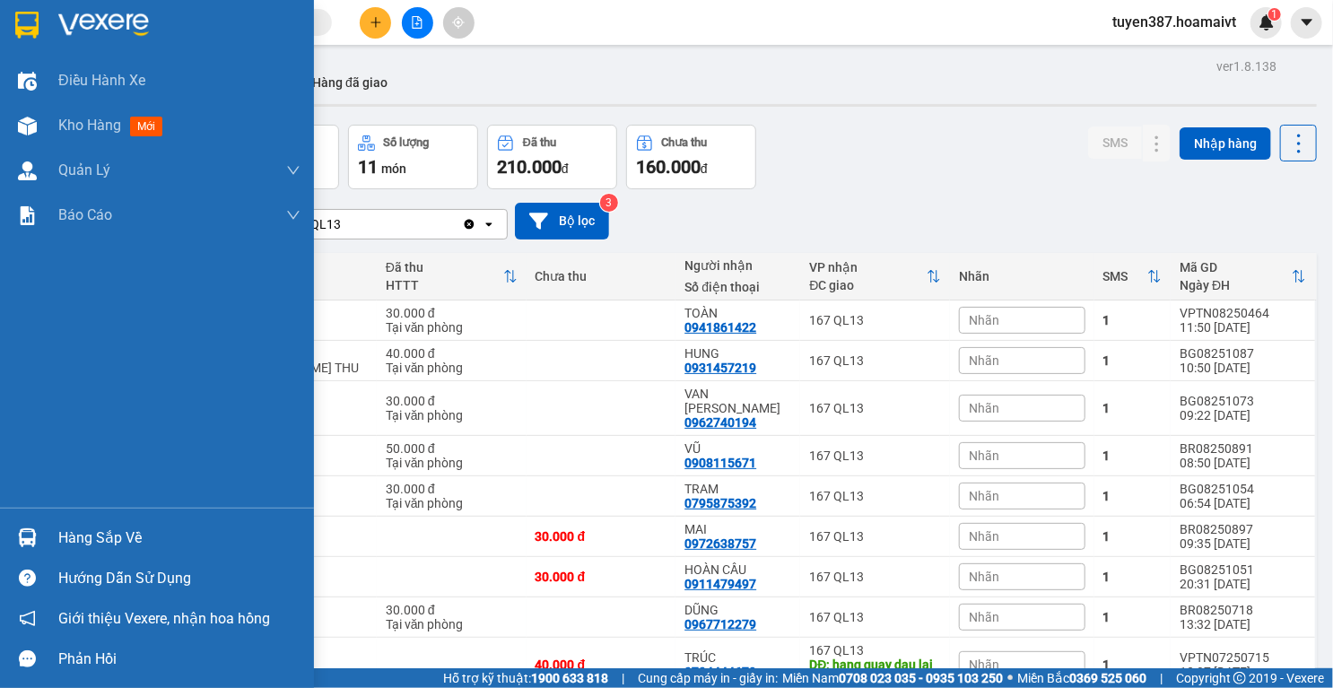
click at [29, 523] on div at bounding box center [27, 537] width 31 height 31
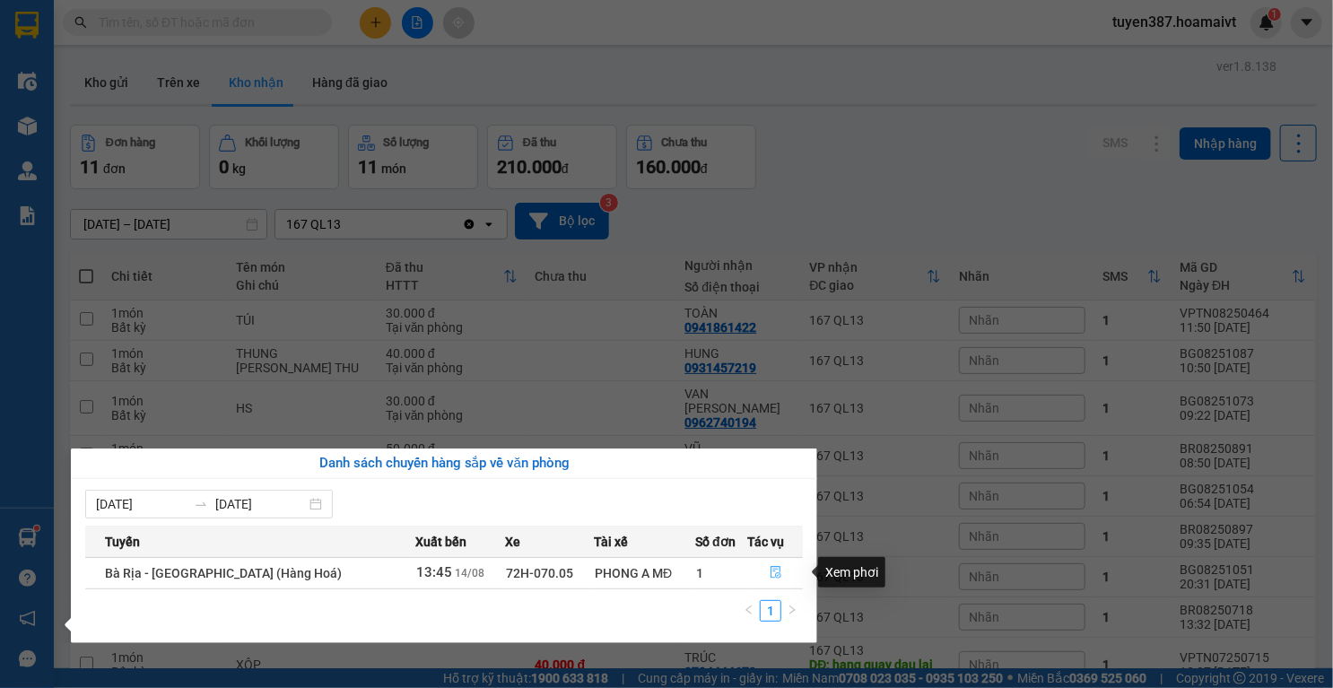
click at [772, 572] on icon "file-done" at bounding box center [776, 572] width 13 height 13
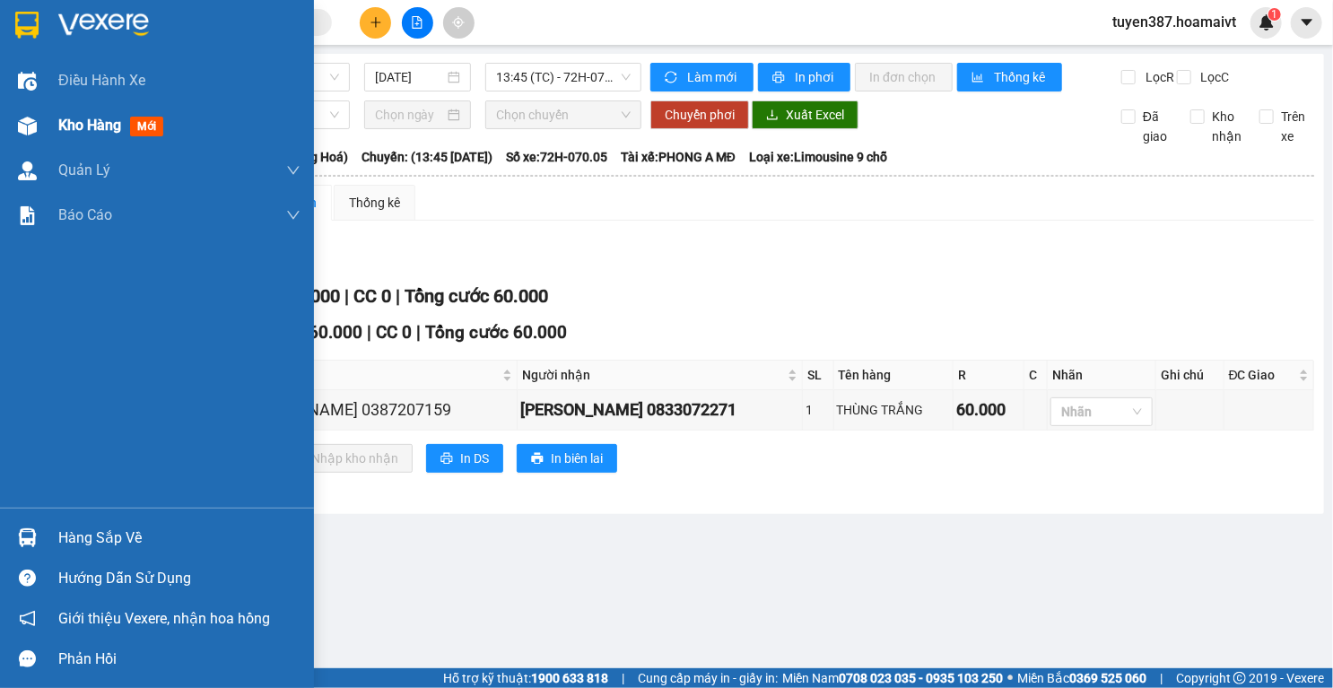
click at [29, 126] on img at bounding box center [27, 126] width 19 height 19
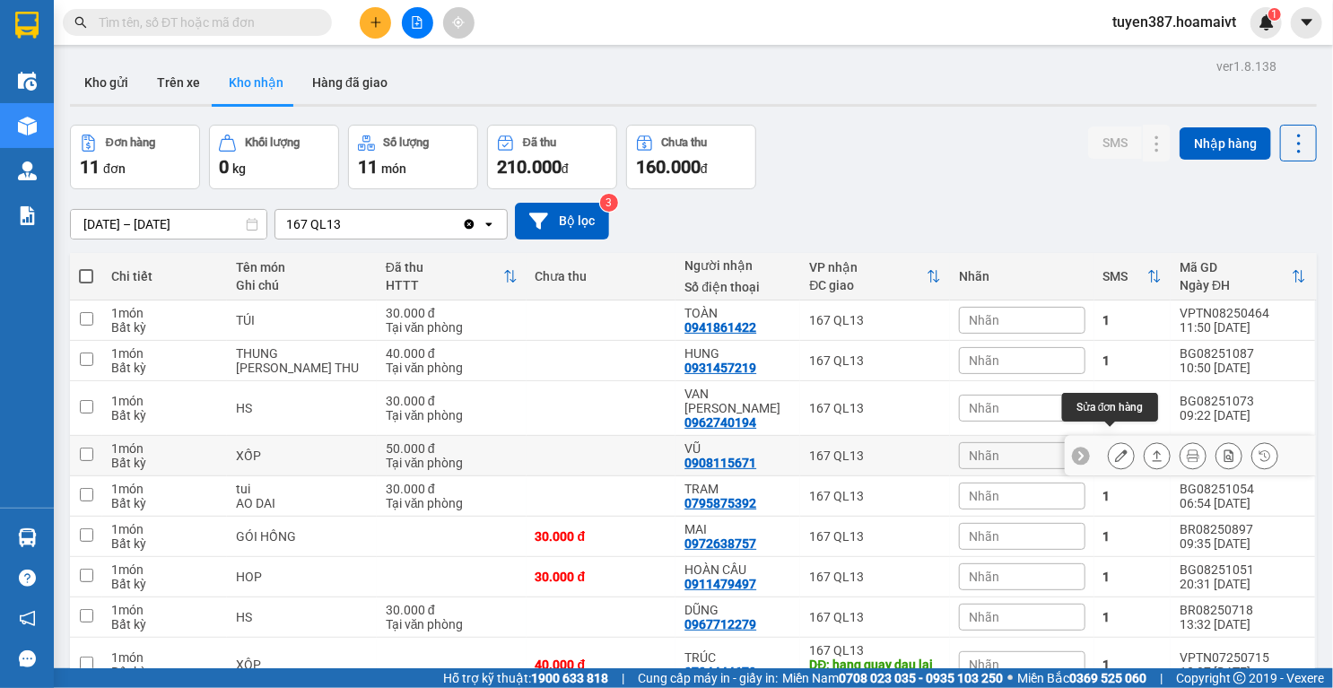
click at [1115, 449] on icon at bounding box center [1121, 455] width 13 height 13
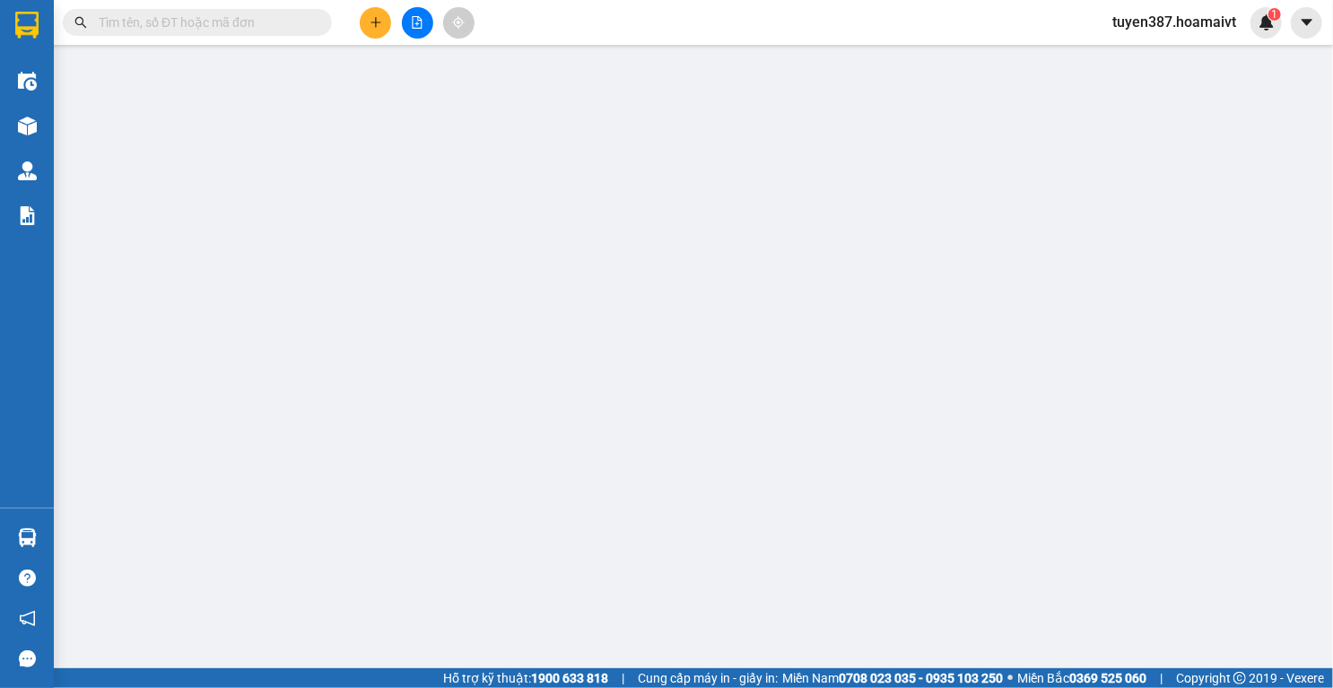
type input "0909123589"
type input "tùng"
type input "0908115671"
type input "VŨ"
type input "50.000"
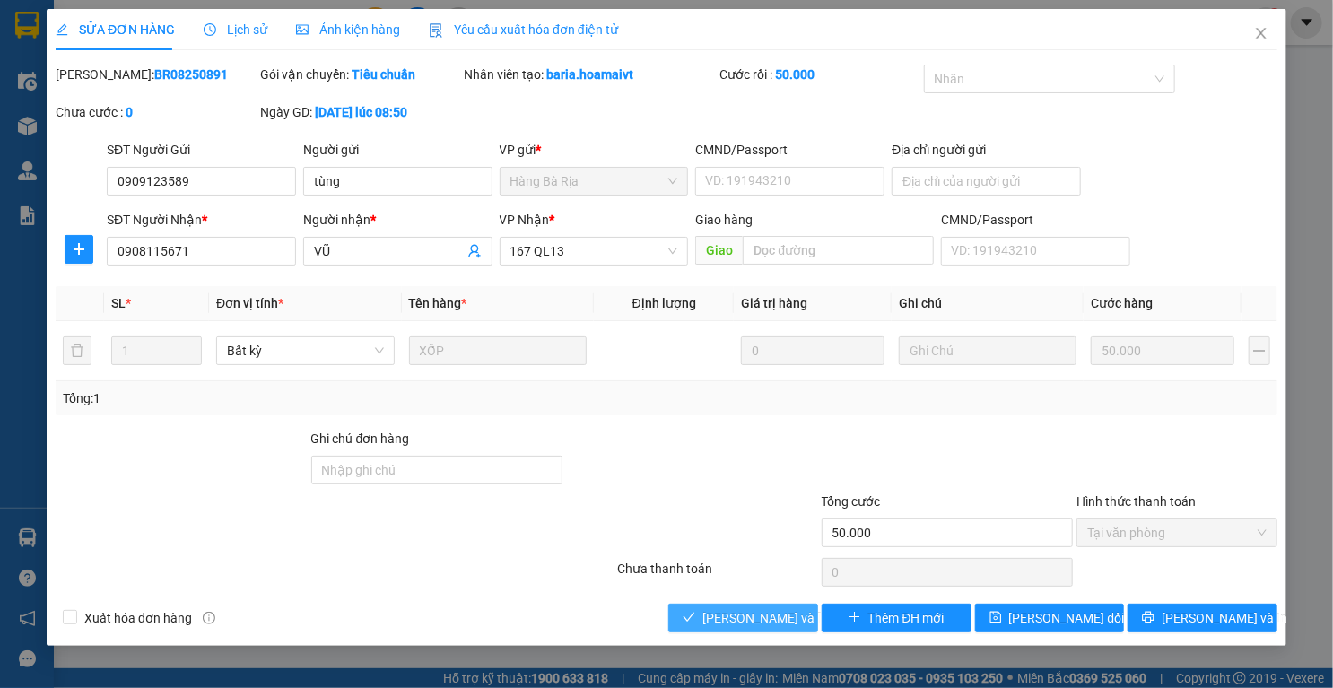
click at [761, 614] on span "Lưu và Giao hàng" at bounding box center [823, 618] width 242 height 20
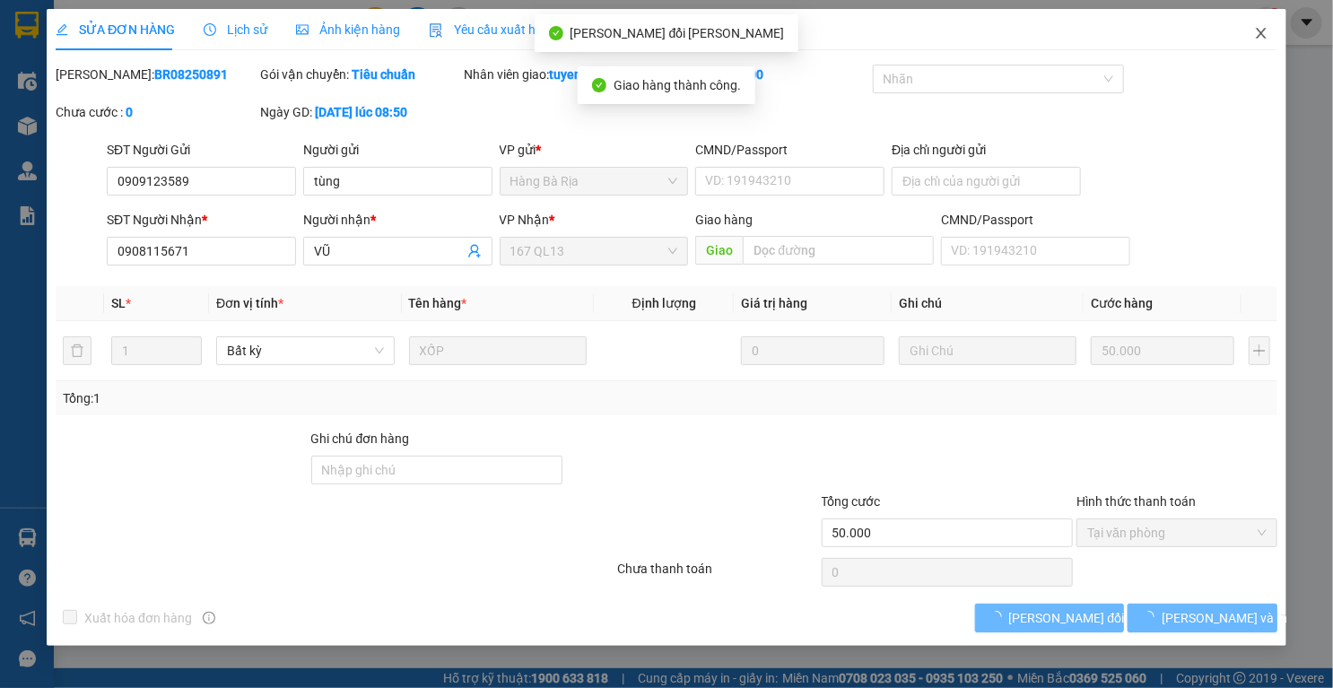
click at [1264, 36] on icon "close" at bounding box center [1261, 33] width 14 height 14
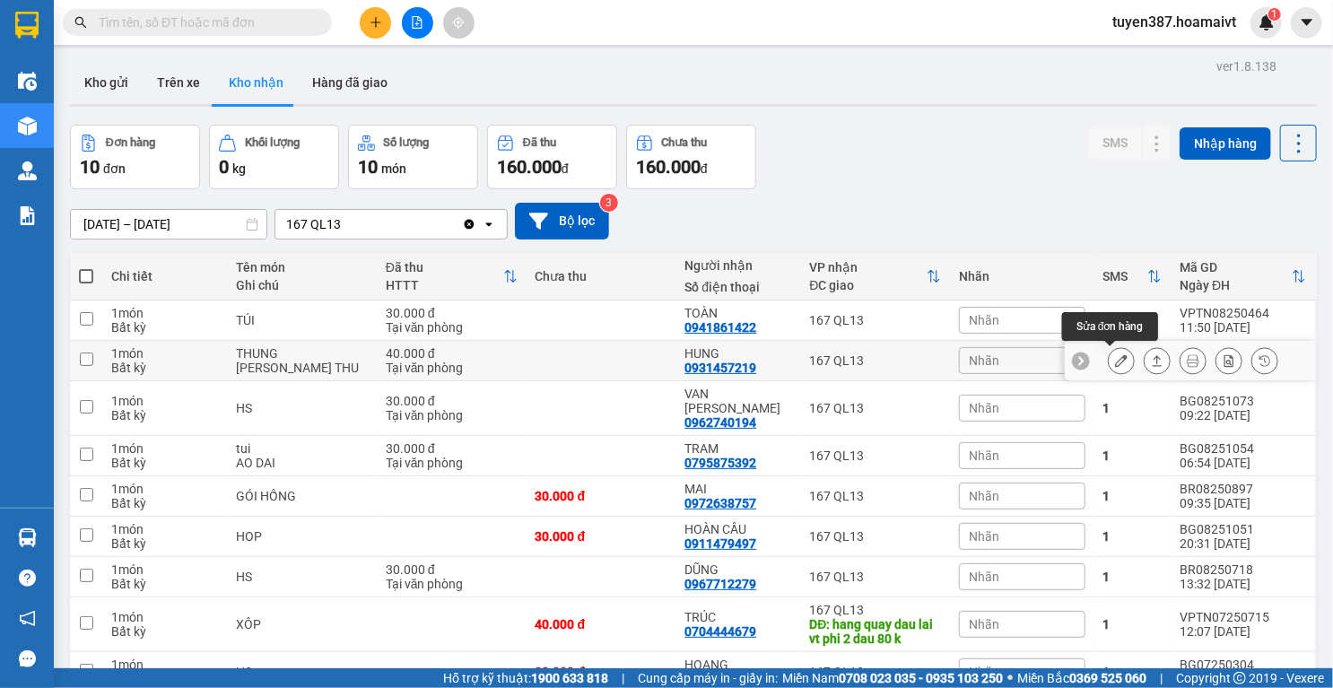
click at [1115, 360] on icon at bounding box center [1121, 360] width 13 height 13
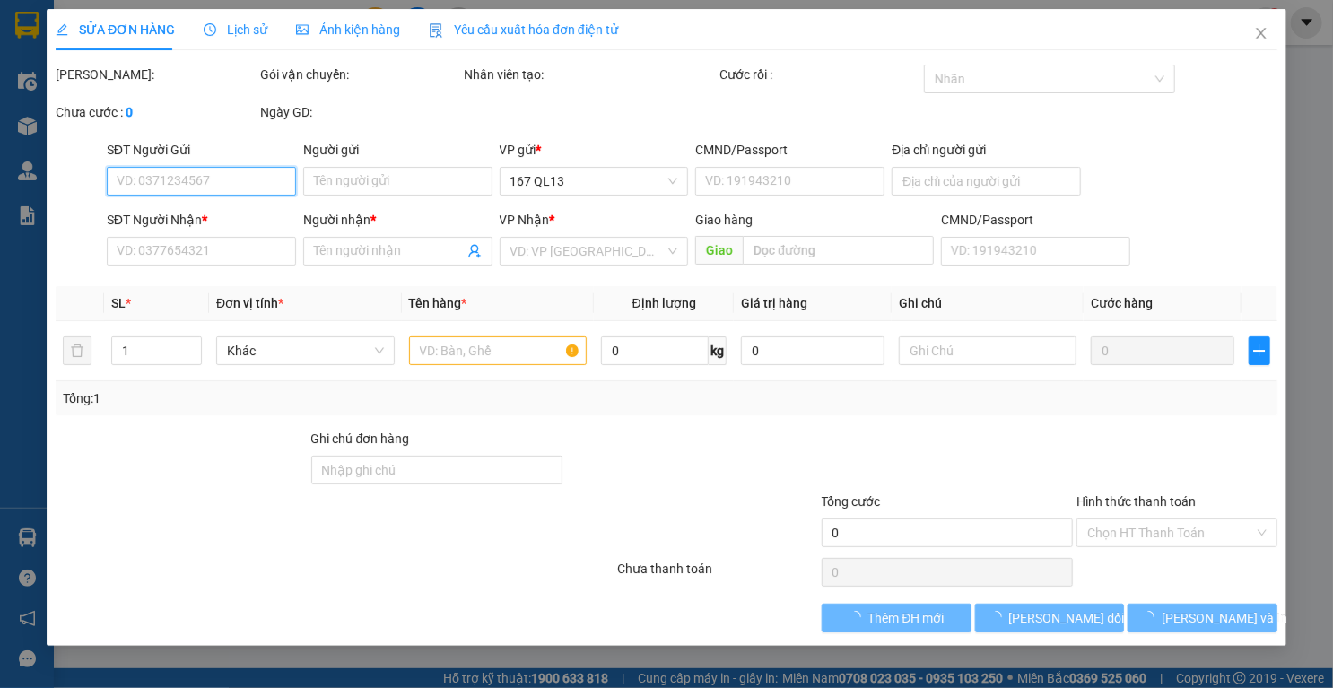
type input "0971682213"
type input "hang"
type input "0931457219"
type input "HUNG"
type input "40.000"
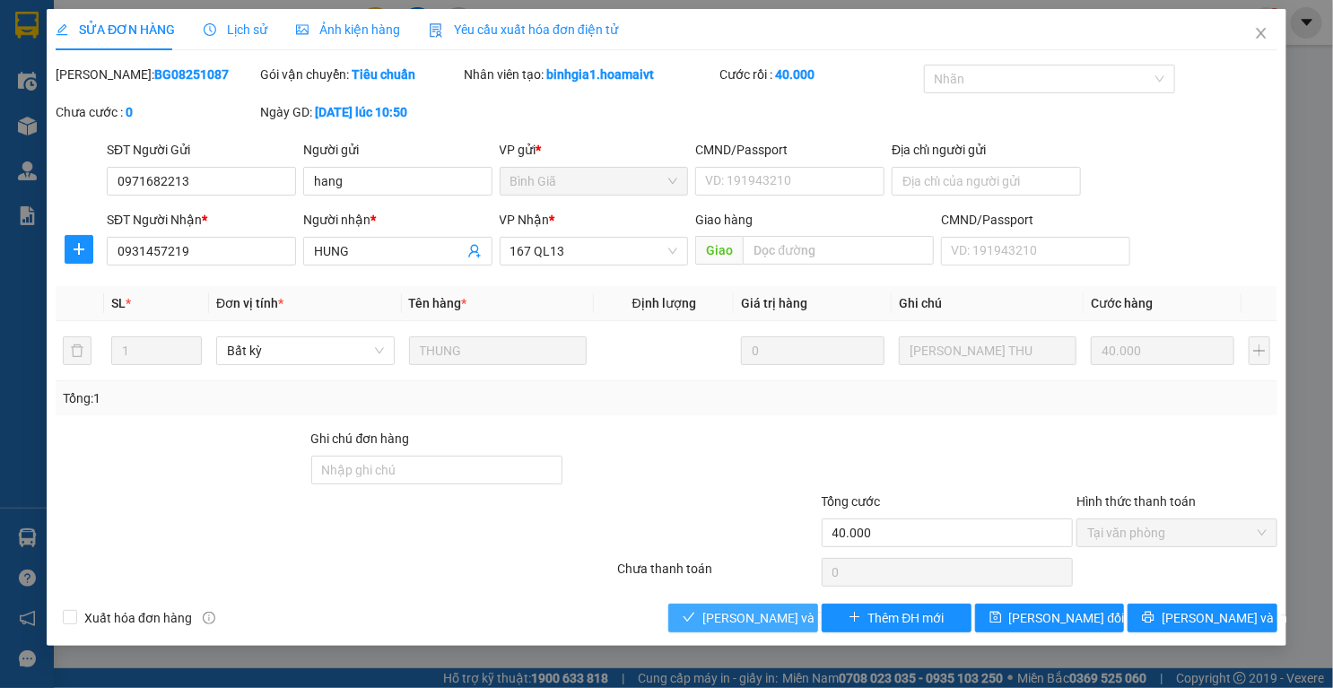
drag, startPoint x: 776, startPoint y: 618, endPoint x: 1032, endPoint y: 363, distance: 361.5
click at [775, 618] on span "Lưu và Giao hàng" at bounding box center [823, 618] width 242 height 20
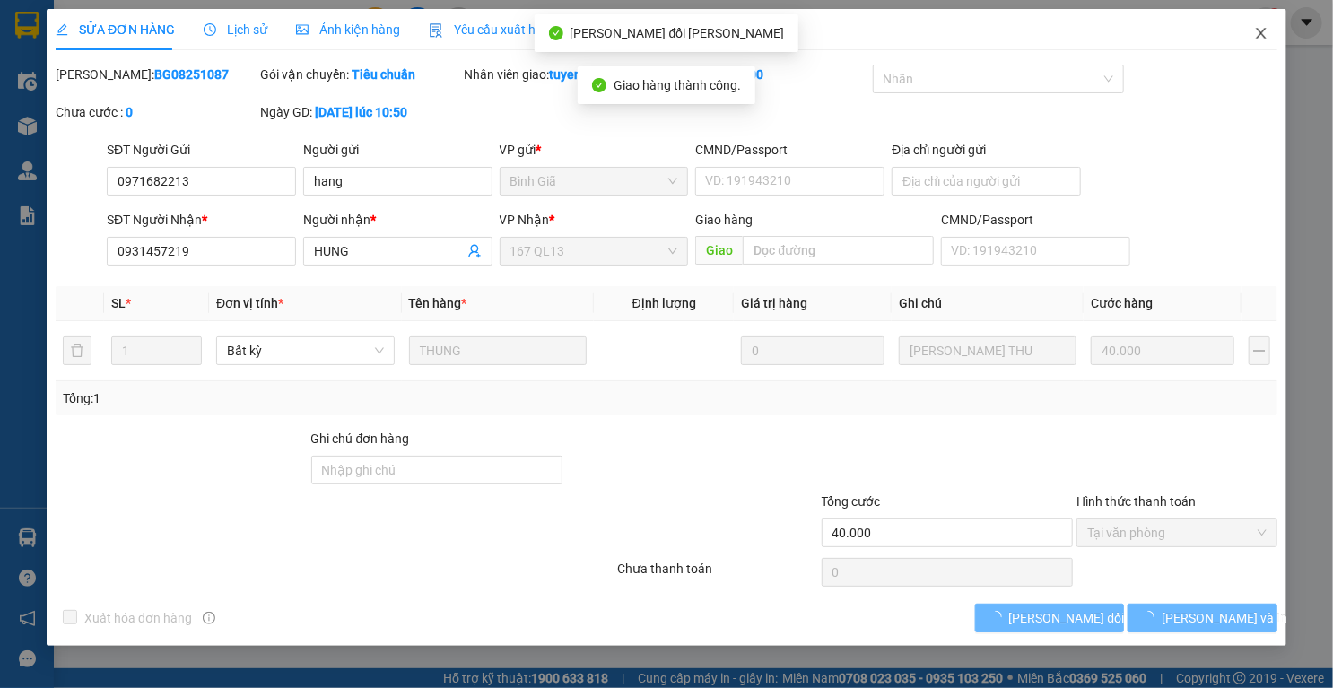
click at [1265, 36] on icon "close" at bounding box center [1261, 33] width 14 height 14
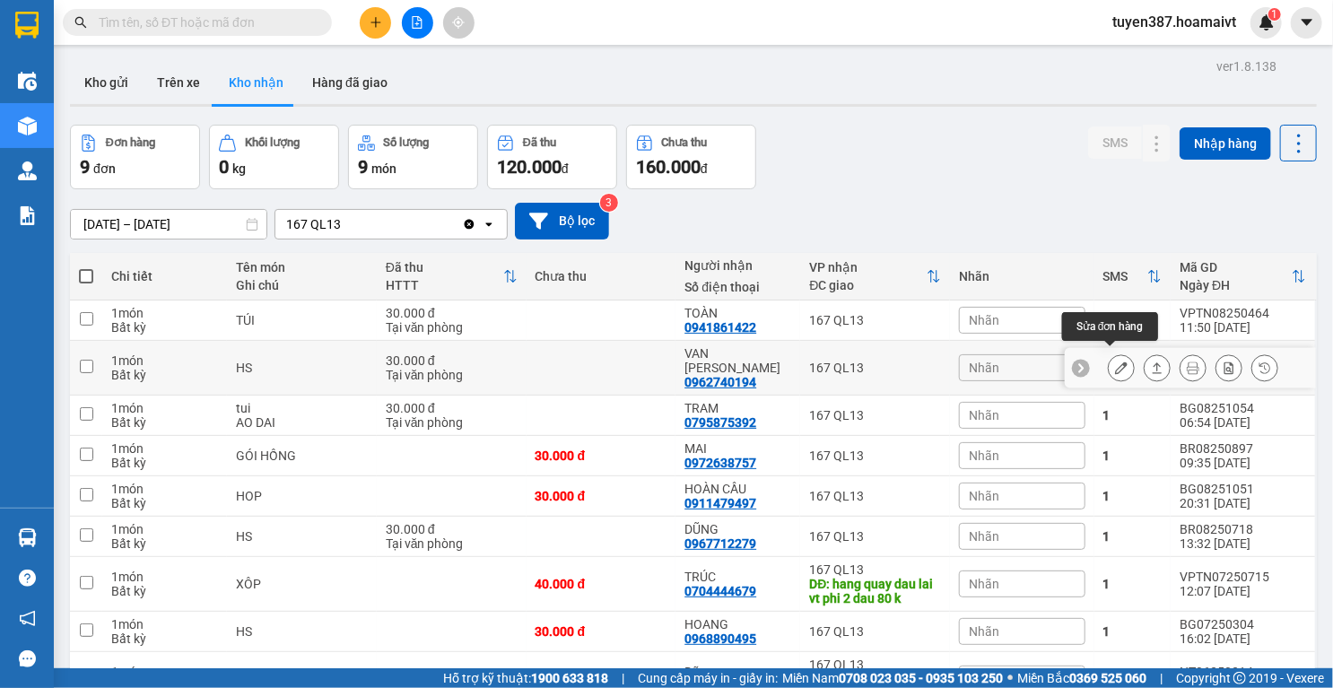
click at [1117, 358] on button at bounding box center [1121, 368] width 25 height 31
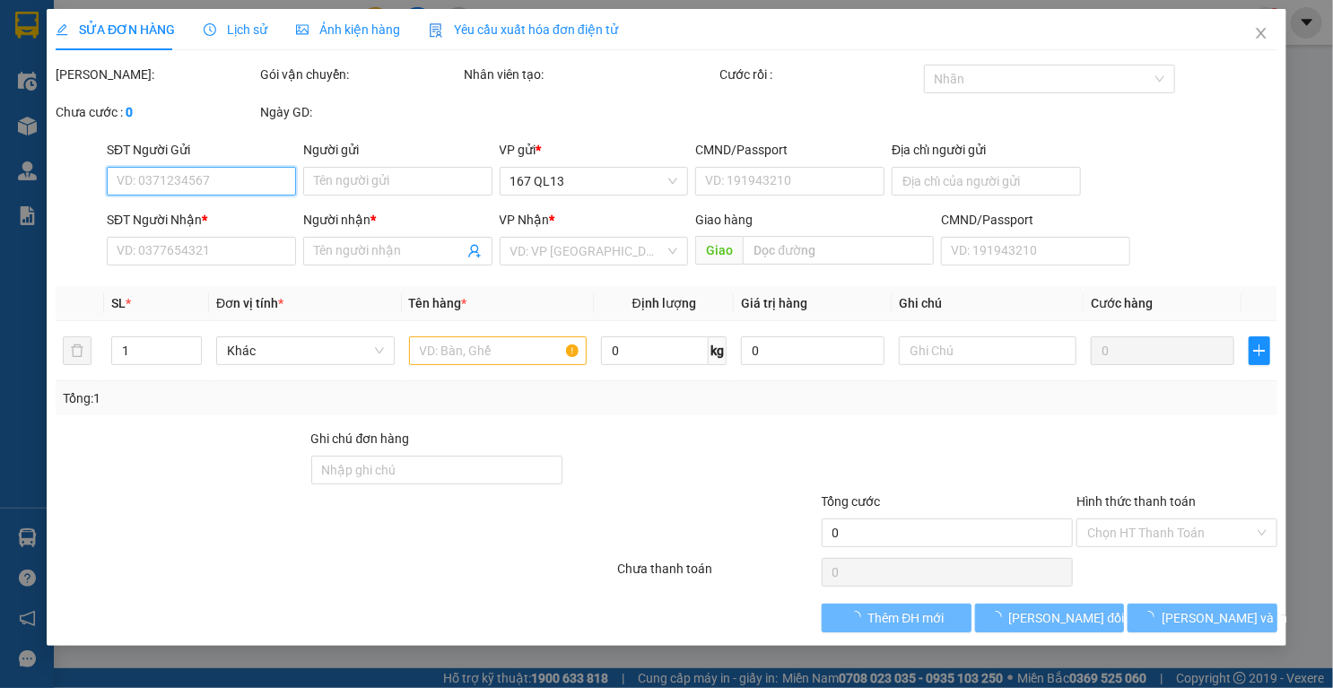
type input "0962740194"
type input "VAN ANH"
type input "0962740194"
type input "VAN ANH"
type input "30.000"
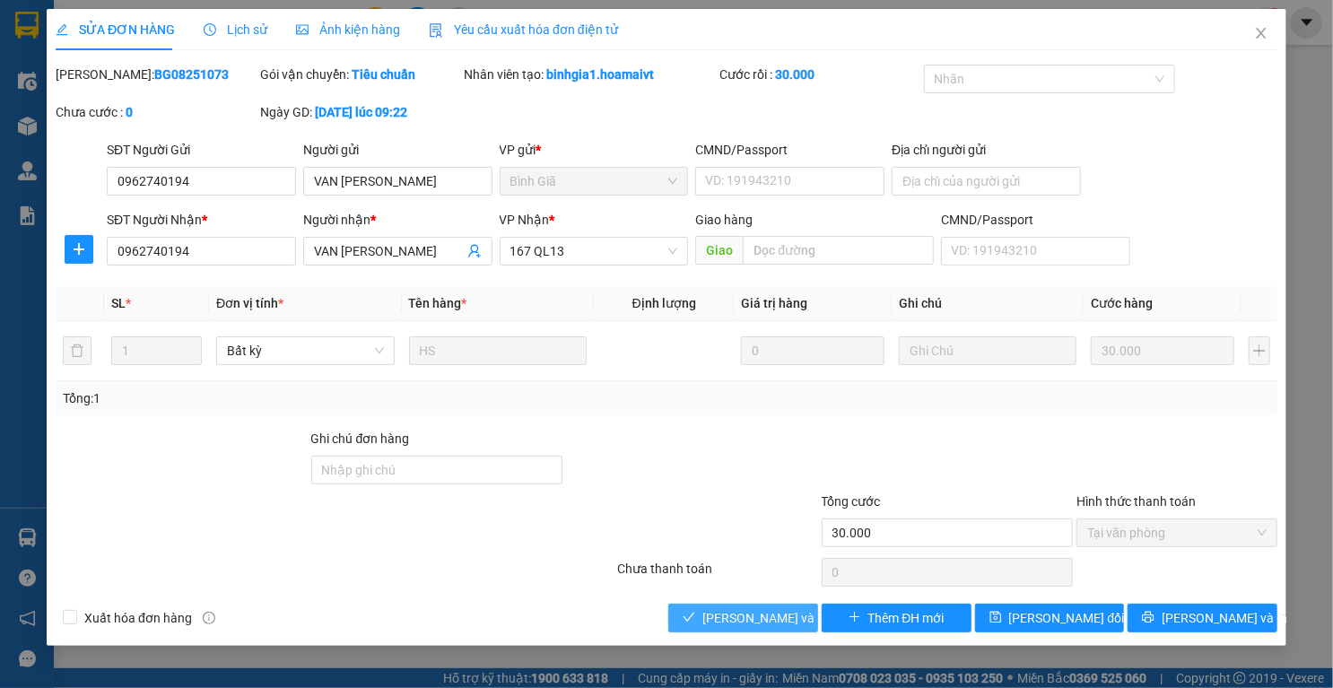
click at [757, 614] on span "Lưu và Giao hàng" at bounding box center [823, 618] width 242 height 20
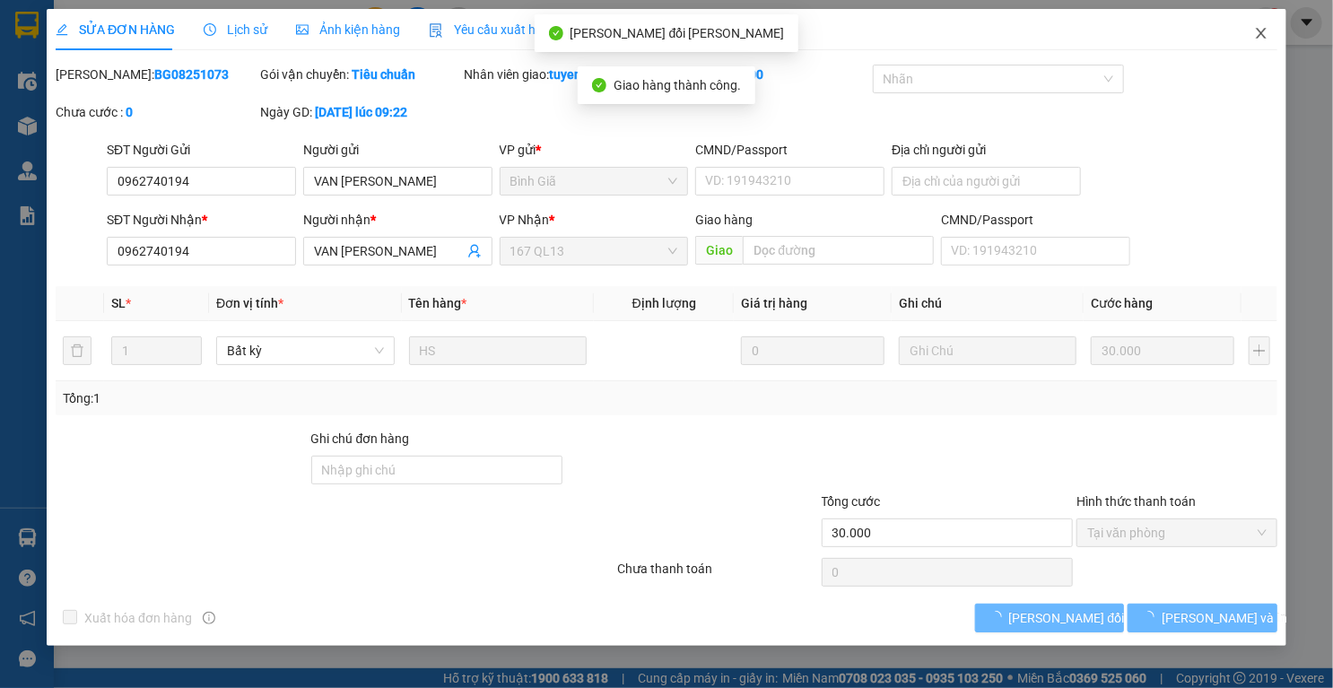
click at [1259, 31] on icon "close" at bounding box center [1261, 33] width 14 height 14
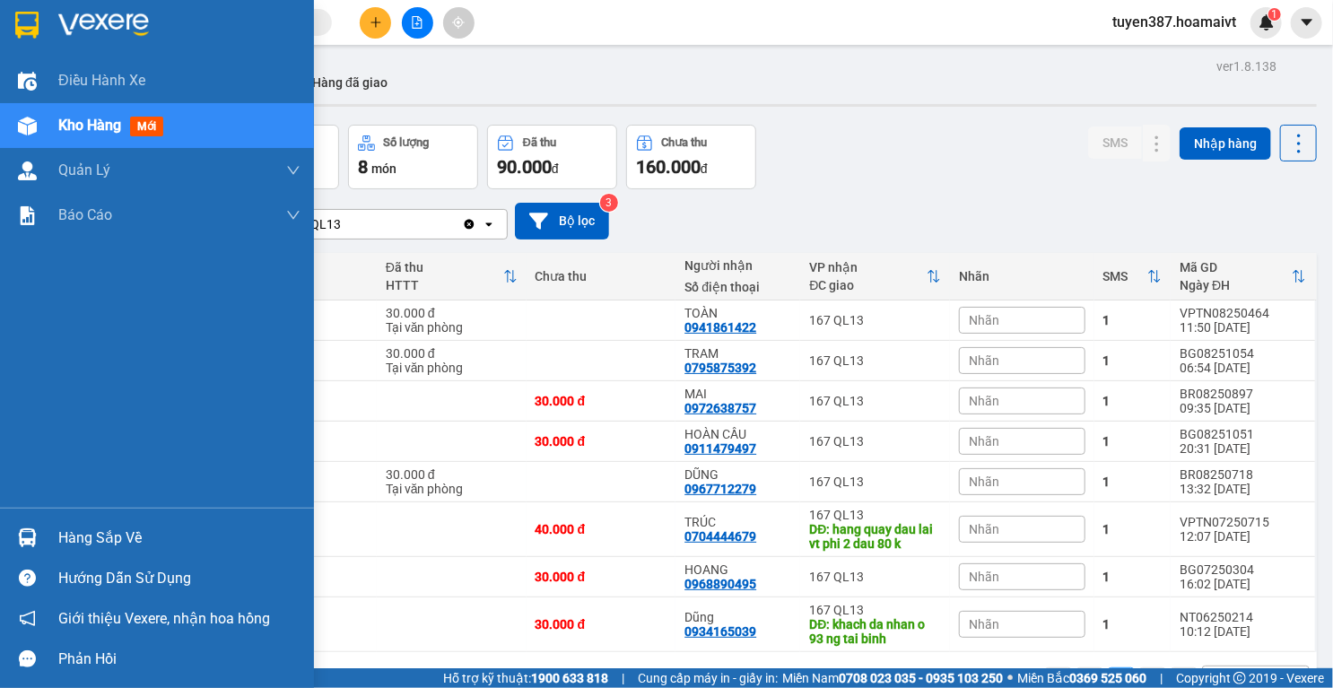
click at [32, 532] on img at bounding box center [27, 537] width 19 height 19
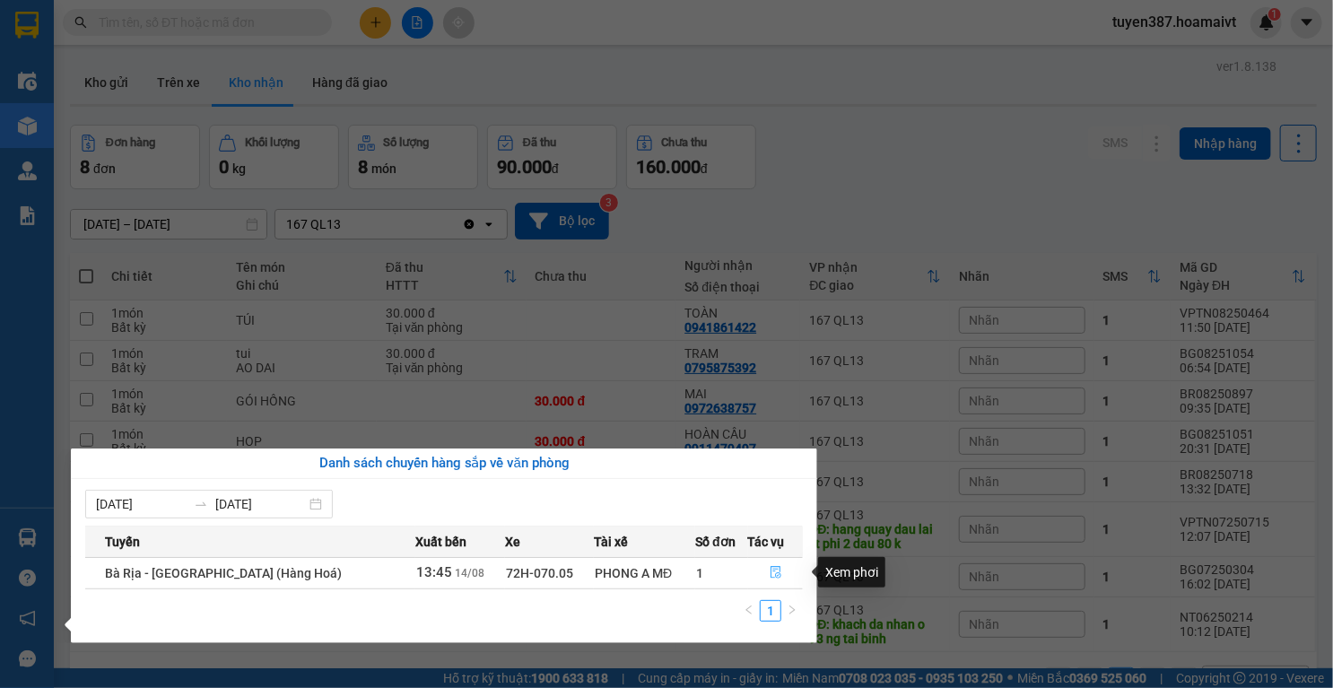
click at [775, 574] on icon "file-done" at bounding box center [776, 572] width 13 height 13
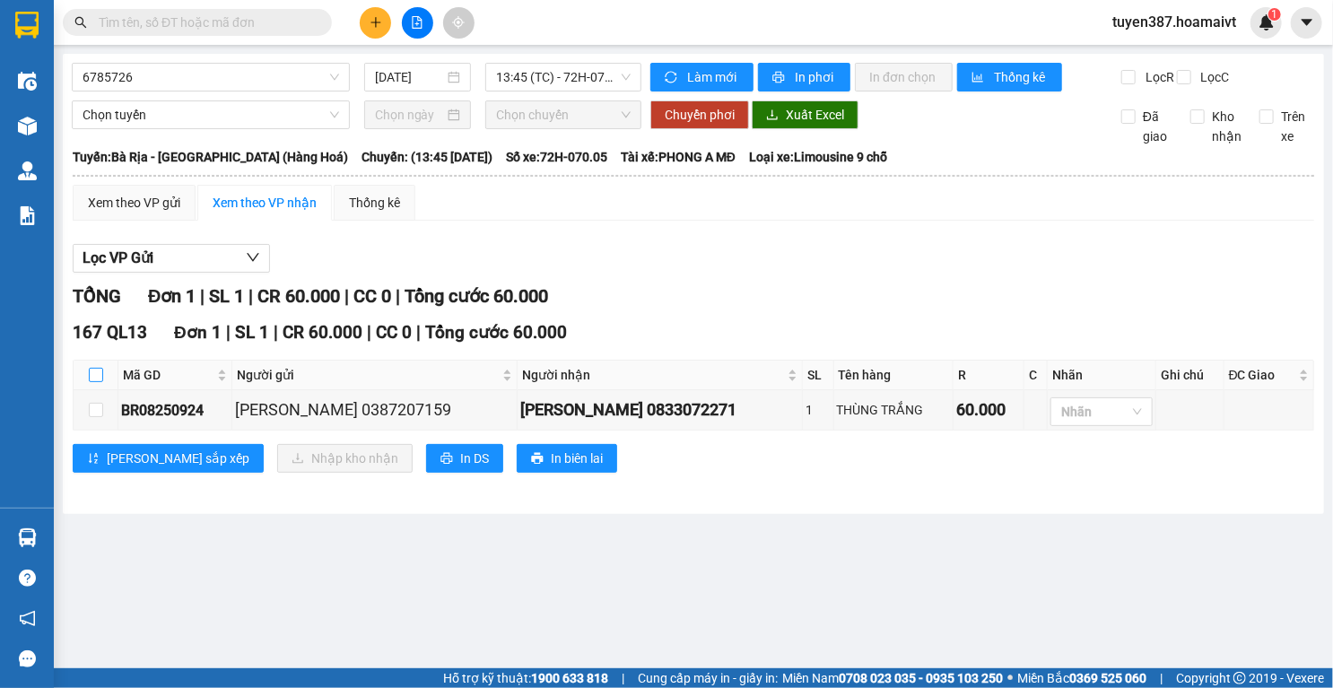
click at [92, 382] on input "checkbox" at bounding box center [96, 375] width 14 height 14
checkbox input "true"
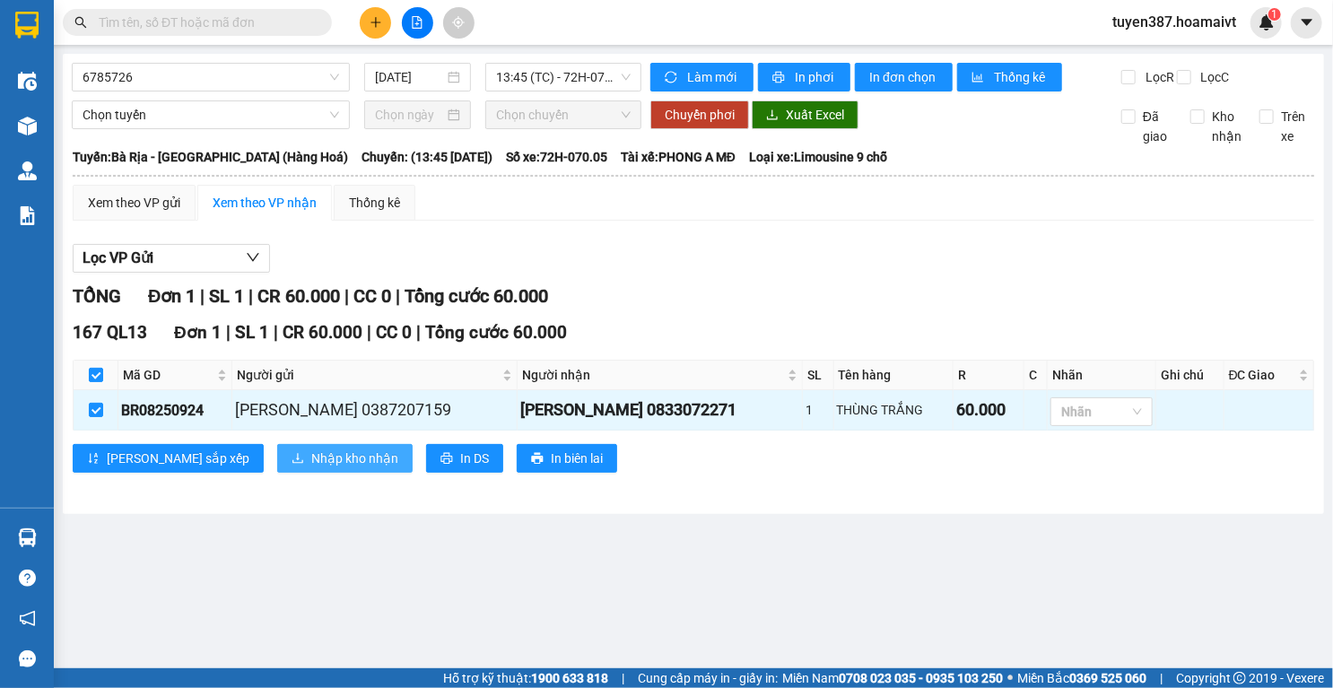
click at [311, 468] on span "Nhập kho nhận" at bounding box center [354, 458] width 87 height 20
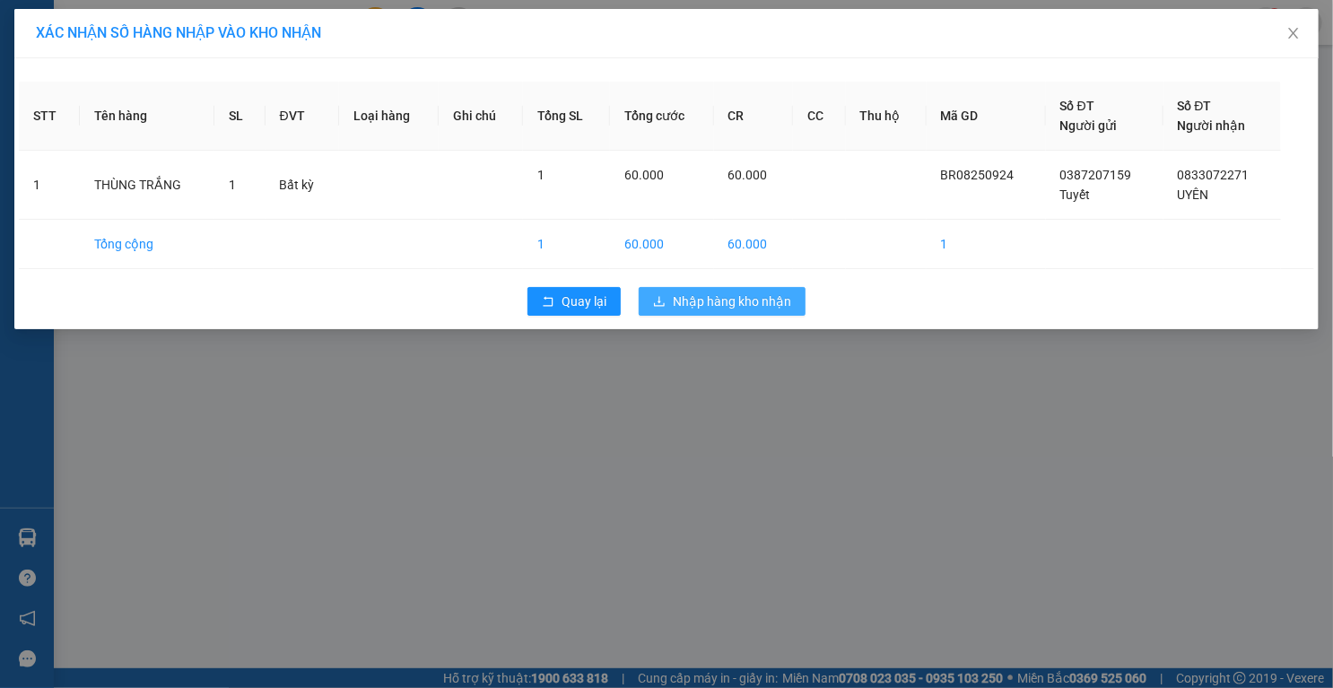
click at [750, 294] on span "Nhập hàng kho nhận" at bounding box center [732, 302] width 118 height 20
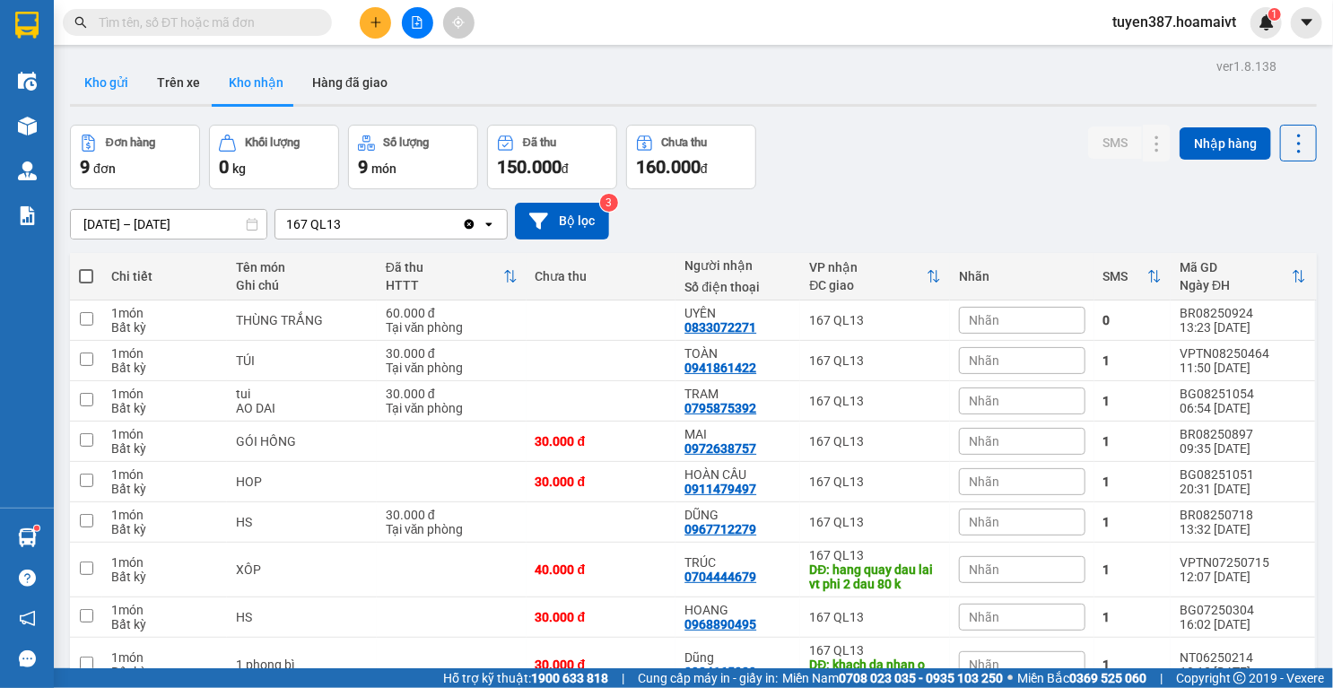
click at [99, 89] on button "Kho gửi" at bounding box center [106, 82] width 73 height 43
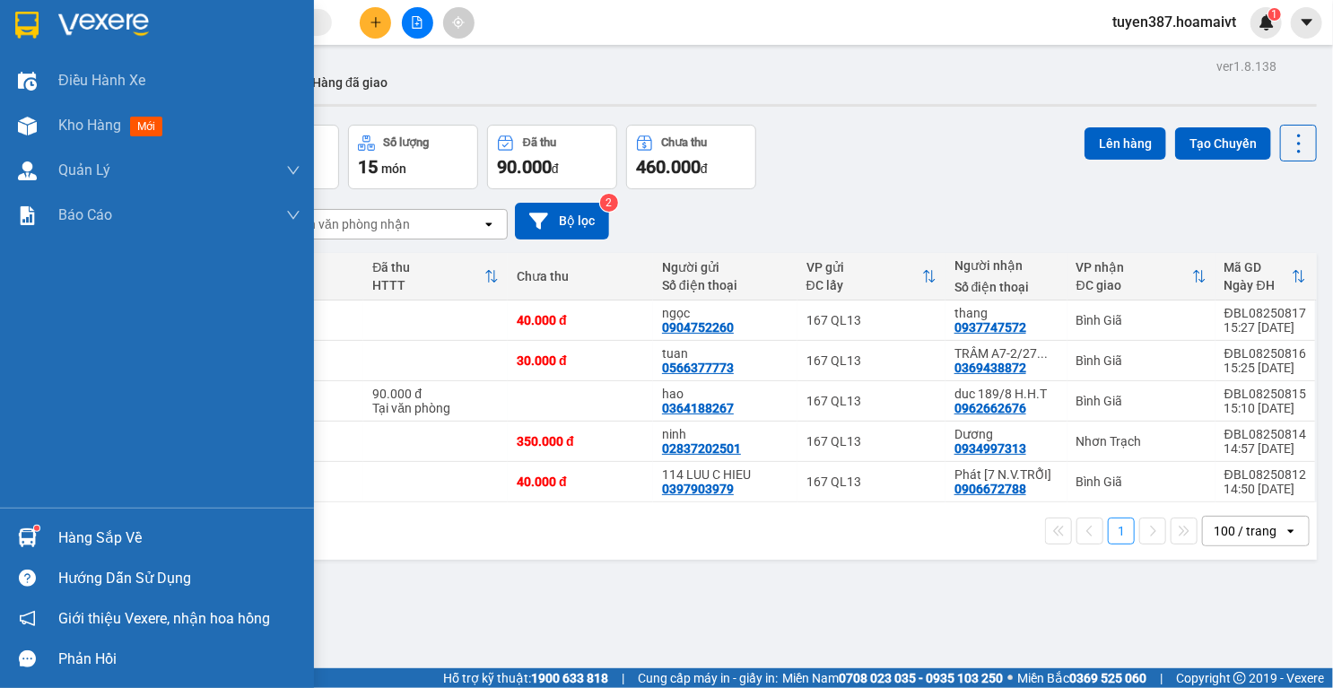
click at [34, 530] on sup at bounding box center [36, 528] width 5 height 5
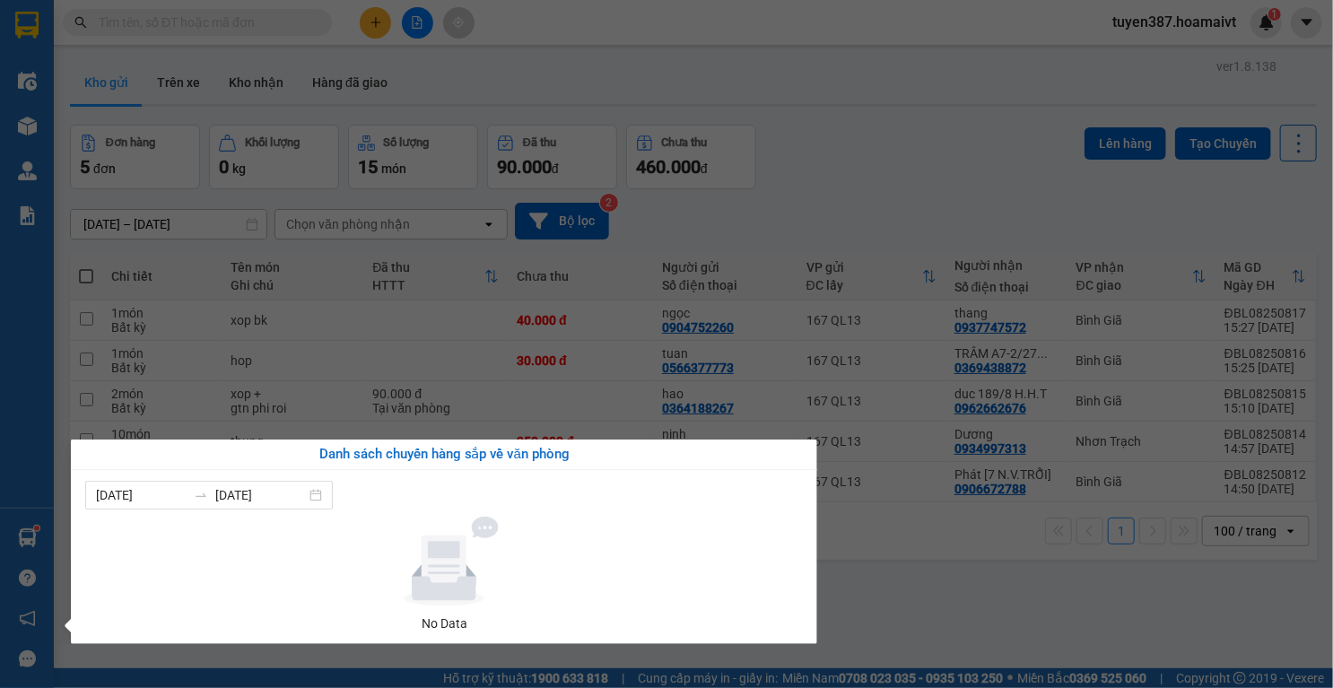
click at [768, 169] on section "Kết quả tìm kiếm ( 0 ) Bộ lọc No Data tuyen387.hoamaivt 1 Điều hành xe Kho hàng…" at bounding box center [666, 344] width 1333 height 688
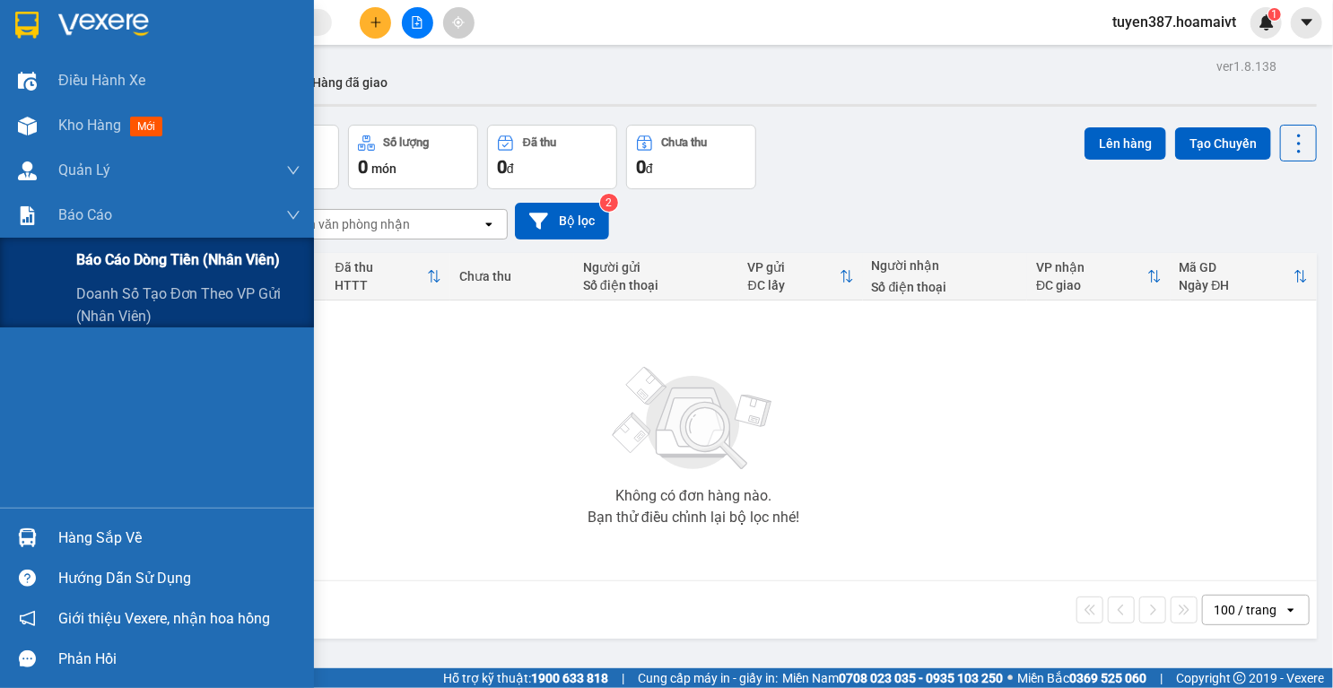
click at [149, 254] on span "Báo cáo dòng tiền (nhân viên)" at bounding box center [178, 259] width 204 height 22
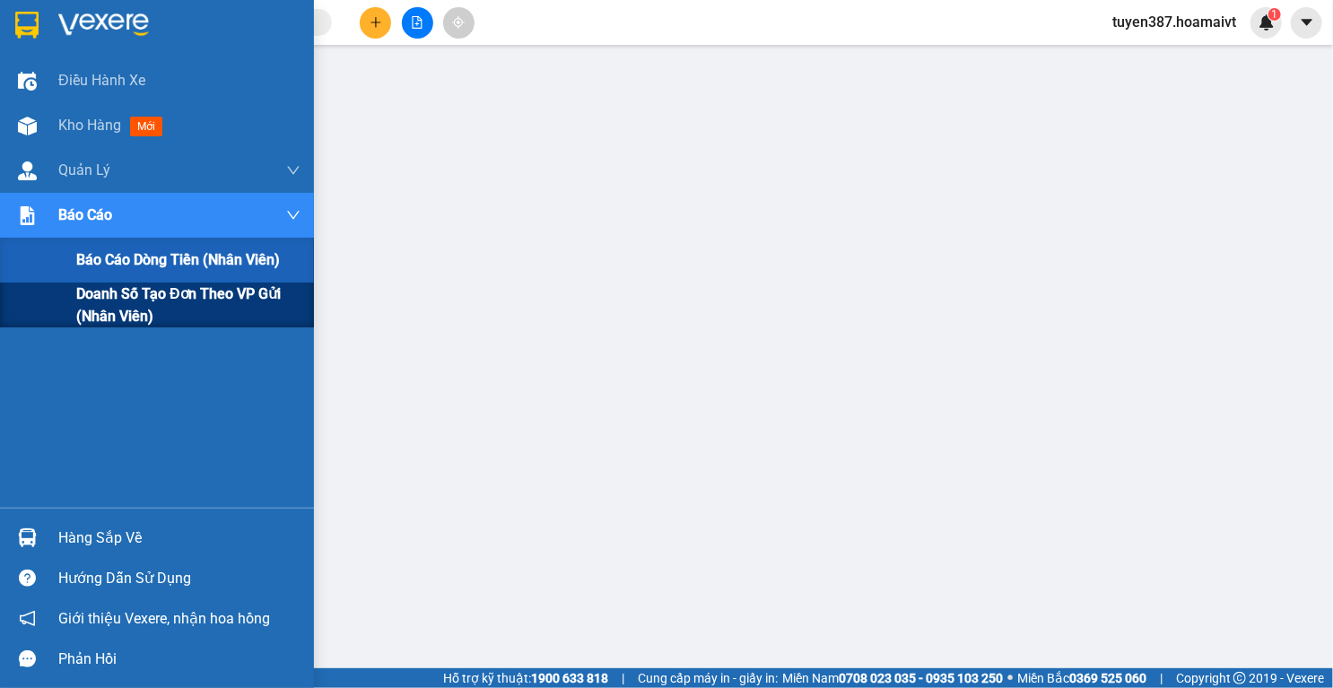
click at [145, 297] on span "Doanh số tạo đơn theo VP gửi (nhân viên)" at bounding box center [188, 305] width 224 height 45
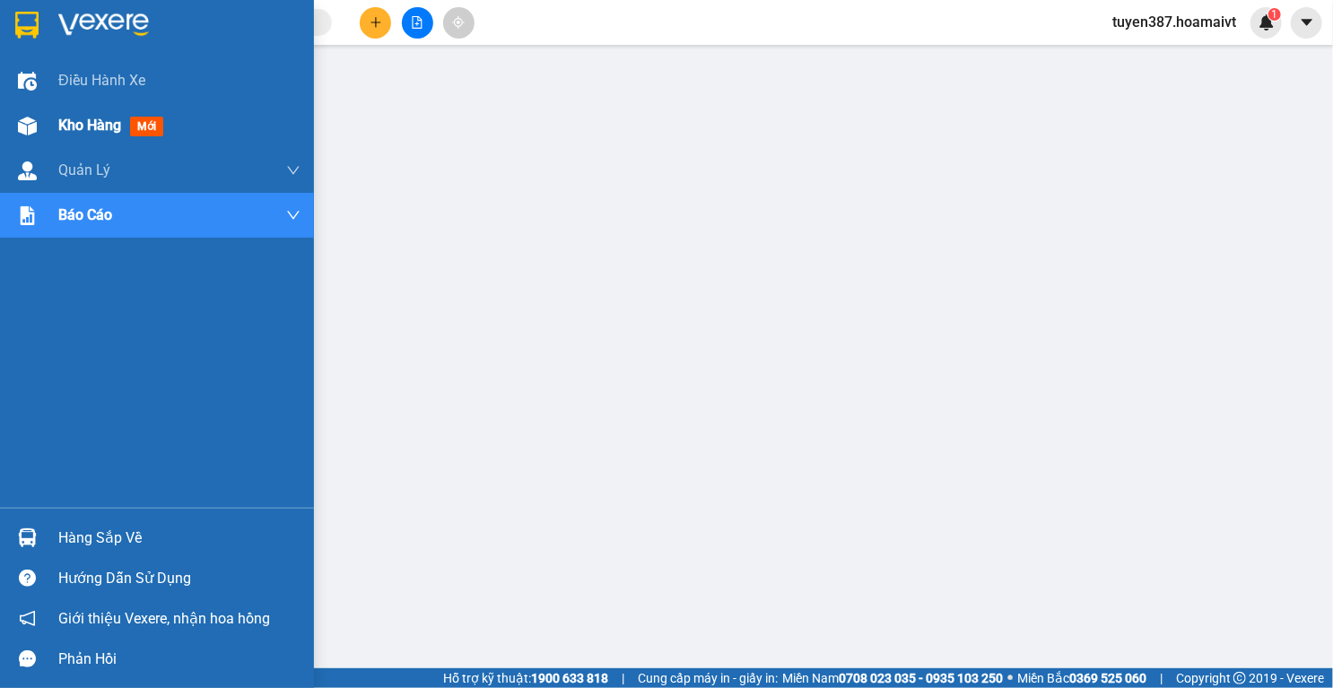
click at [38, 126] on div at bounding box center [27, 125] width 31 height 31
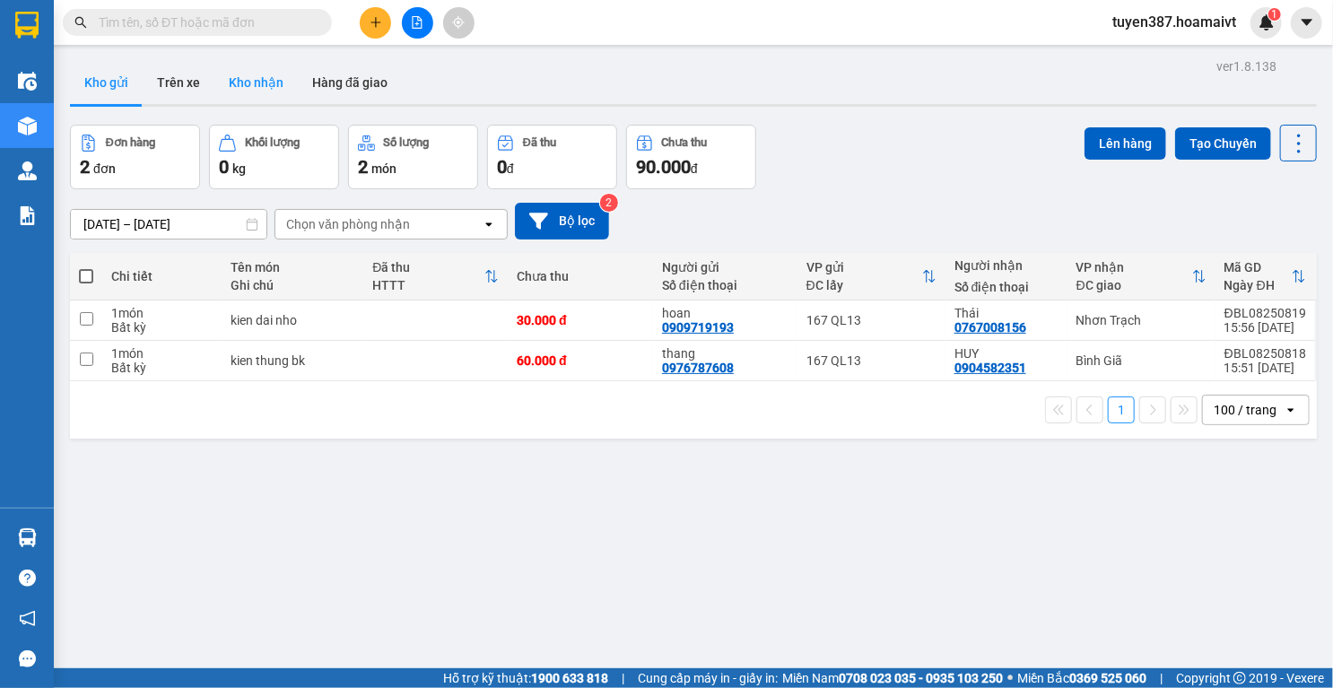
click at [260, 73] on button "Kho nhận" at bounding box center [255, 82] width 83 height 43
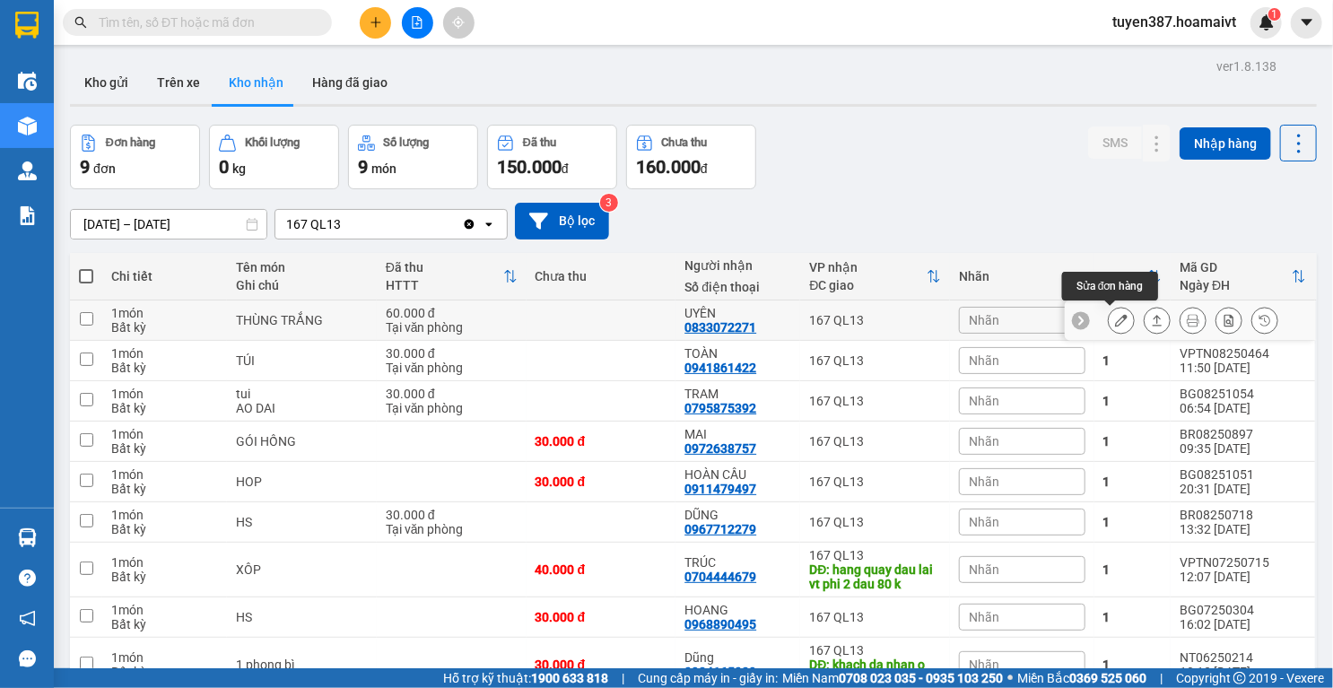
click at [1116, 318] on icon at bounding box center [1121, 320] width 13 height 13
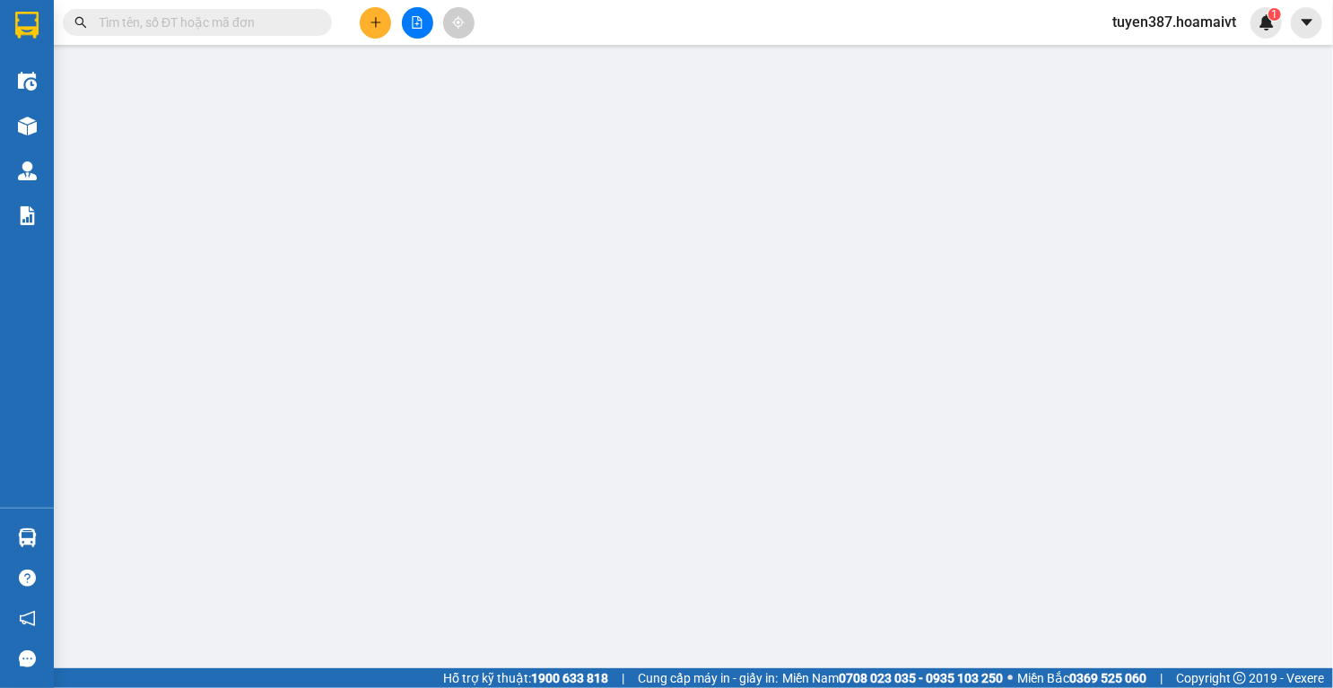
type input "0387207159"
type input "Tuyết"
type input "0833072271"
type input "UYÊN"
type input "60.000"
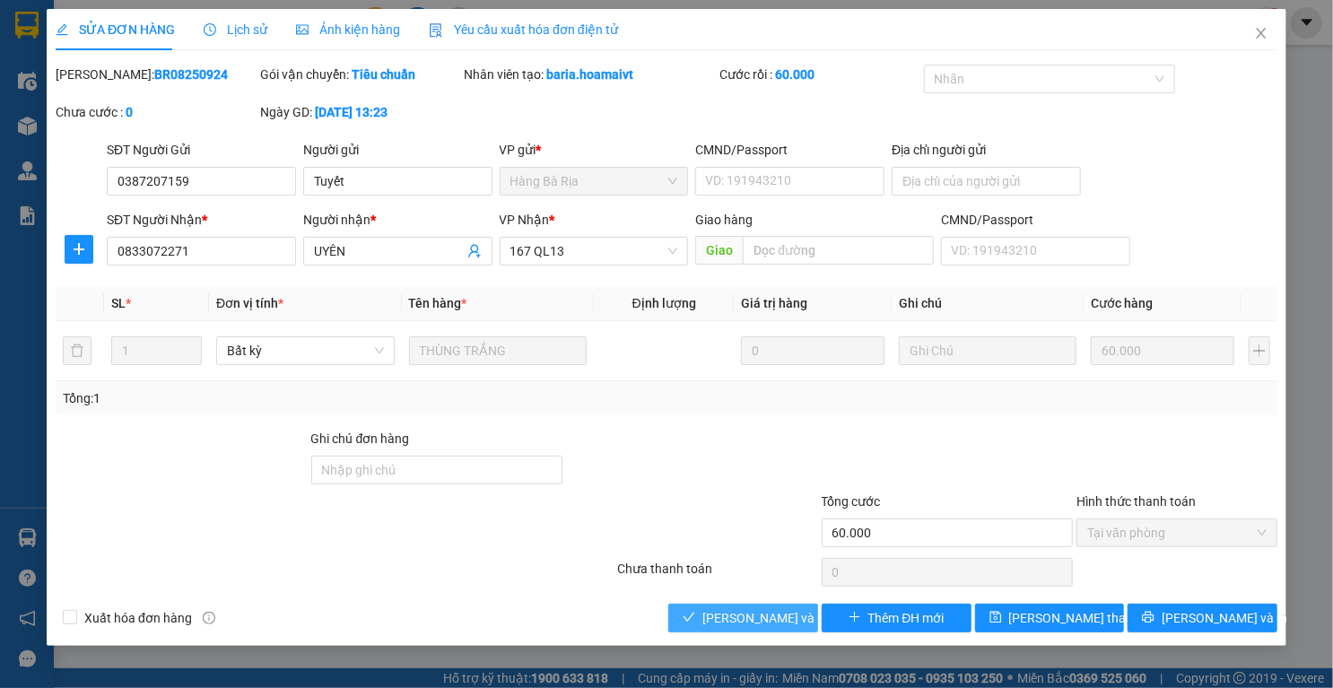
drag, startPoint x: 779, startPoint y: 624, endPoint x: 821, endPoint y: 536, distance: 97.5
click at [779, 622] on span "Lưu và Giao hàng" at bounding box center [788, 618] width 172 height 20
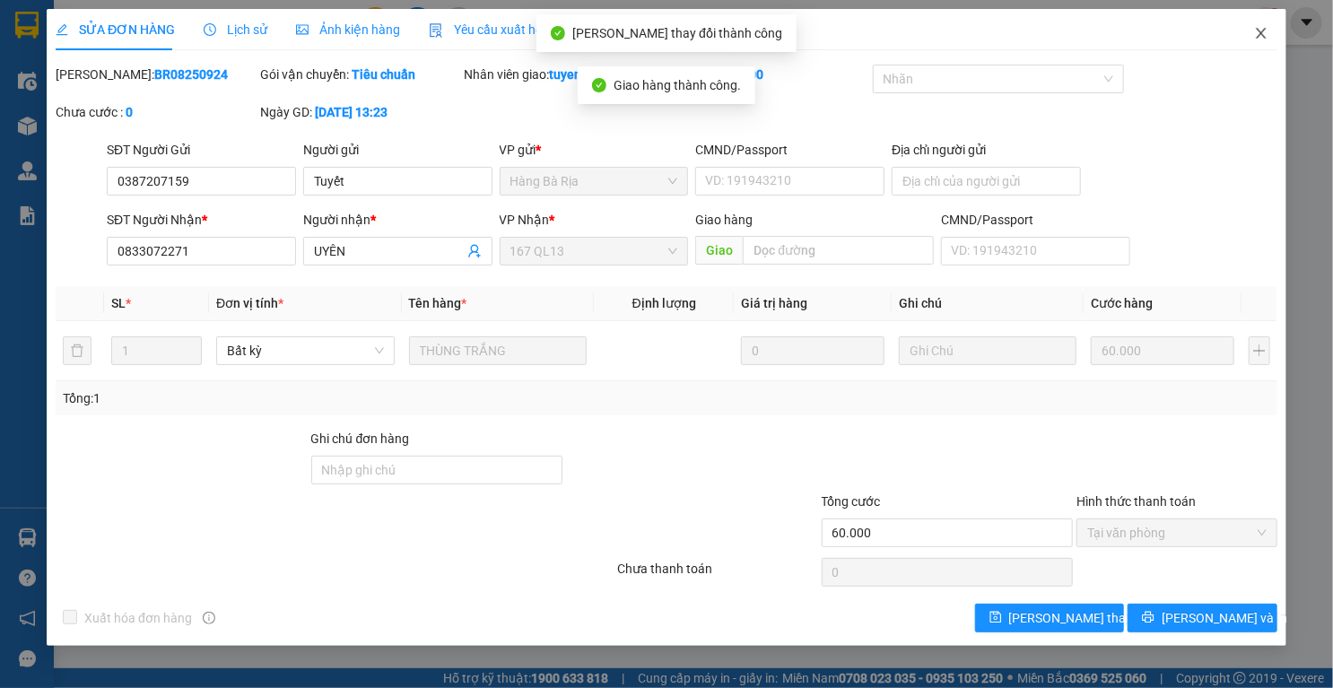
click at [1258, 29] on icon "close" at bounding box center [1261, 33] width 10 height 11
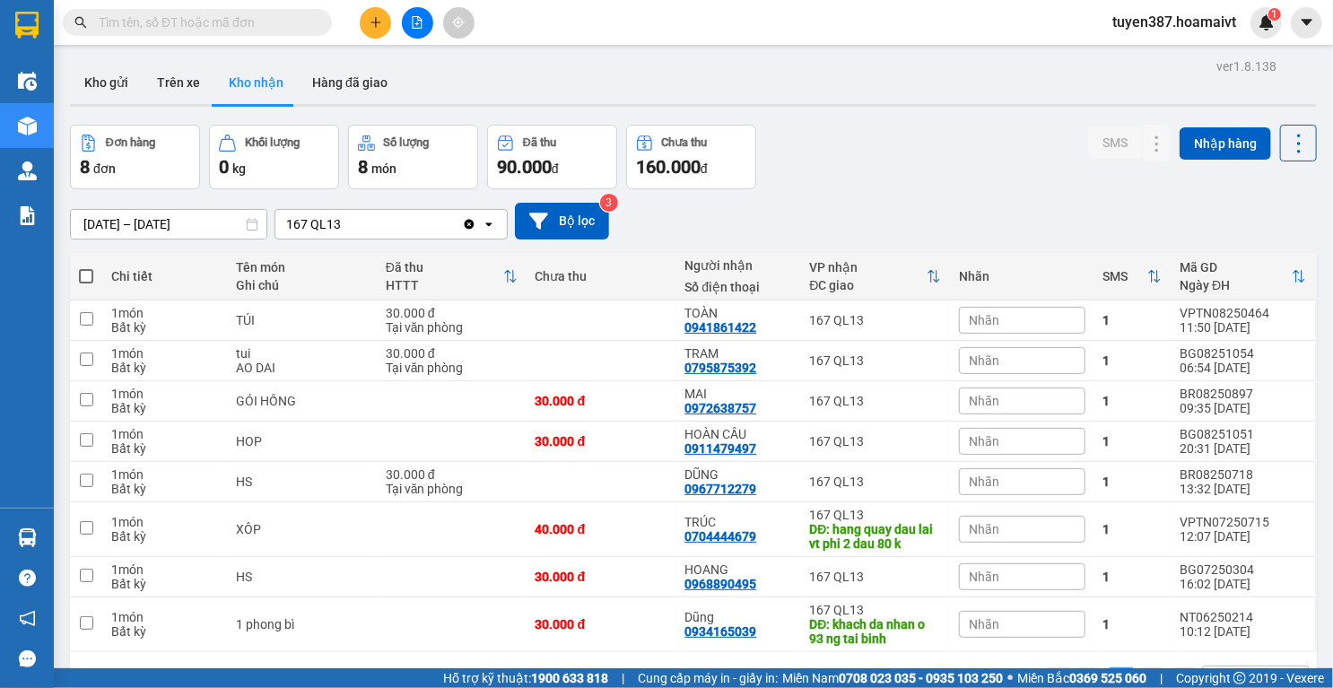
click at [258, 13] on input "text" at bounding box center [205, 23] width 212 height 20
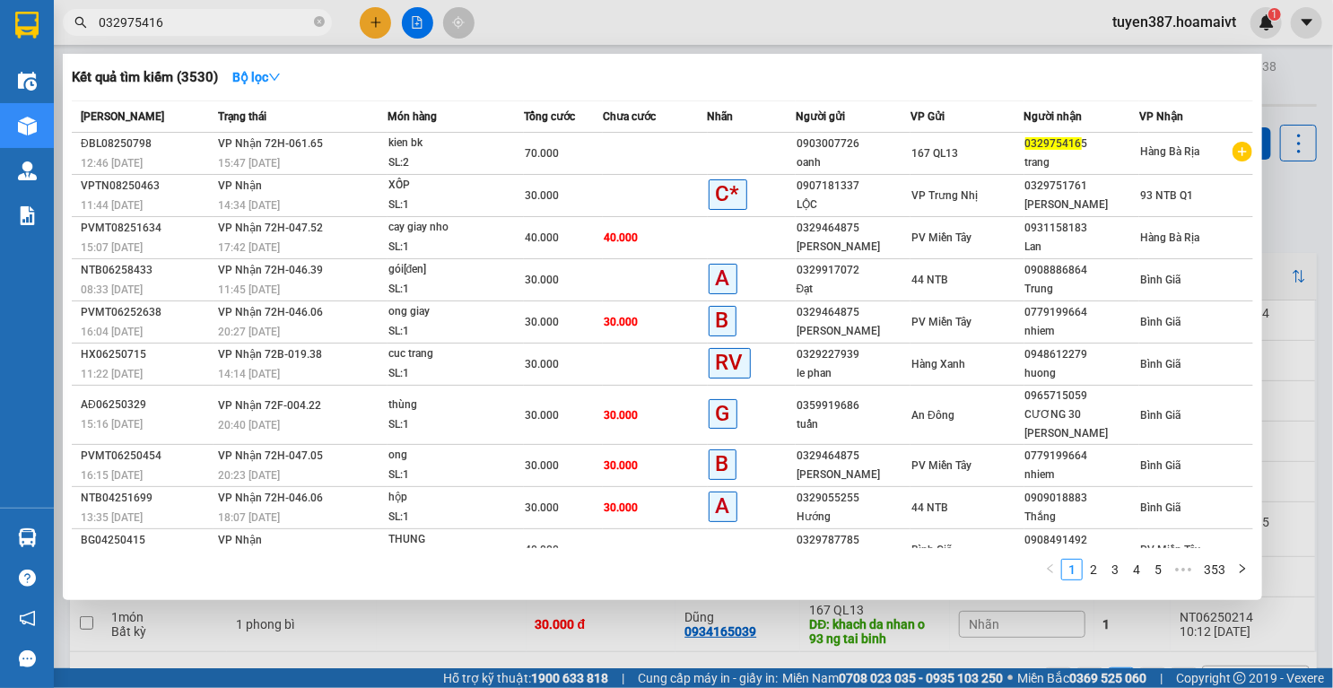
type input "0329754165"
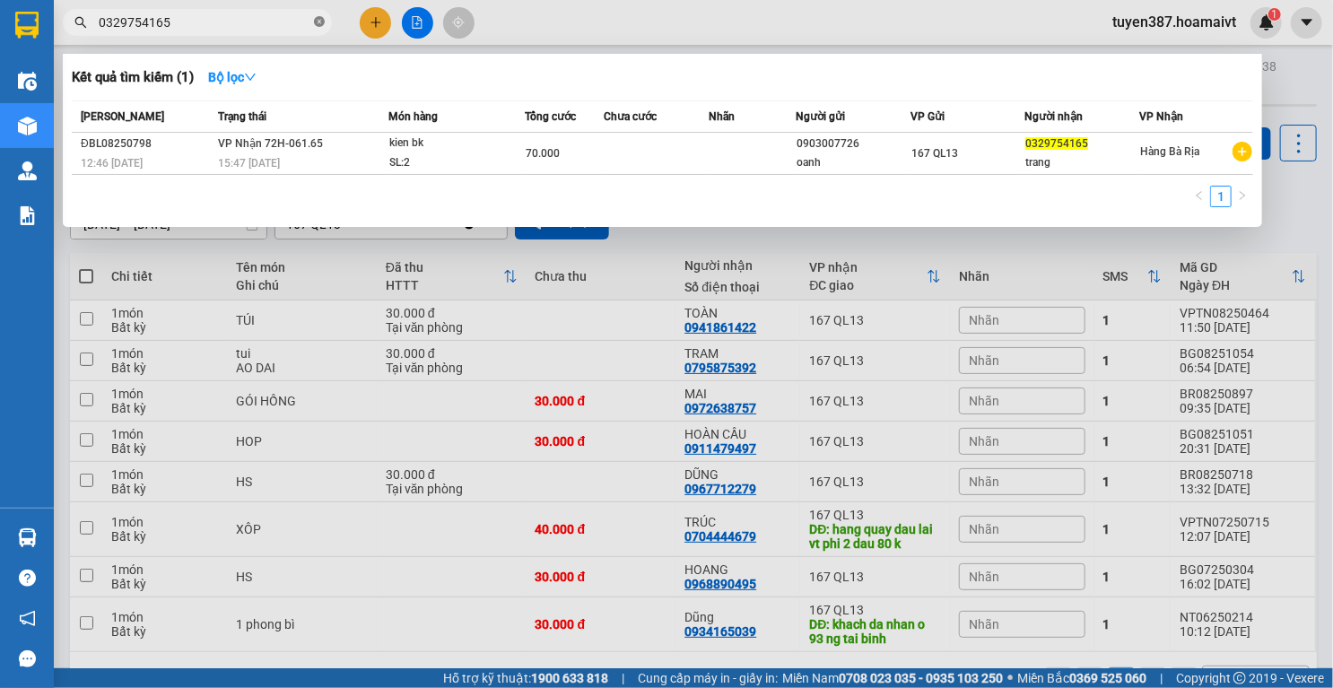
click at [316, 23] on icon "close-circle" at bounding box center [319, 21] width 11 height 11
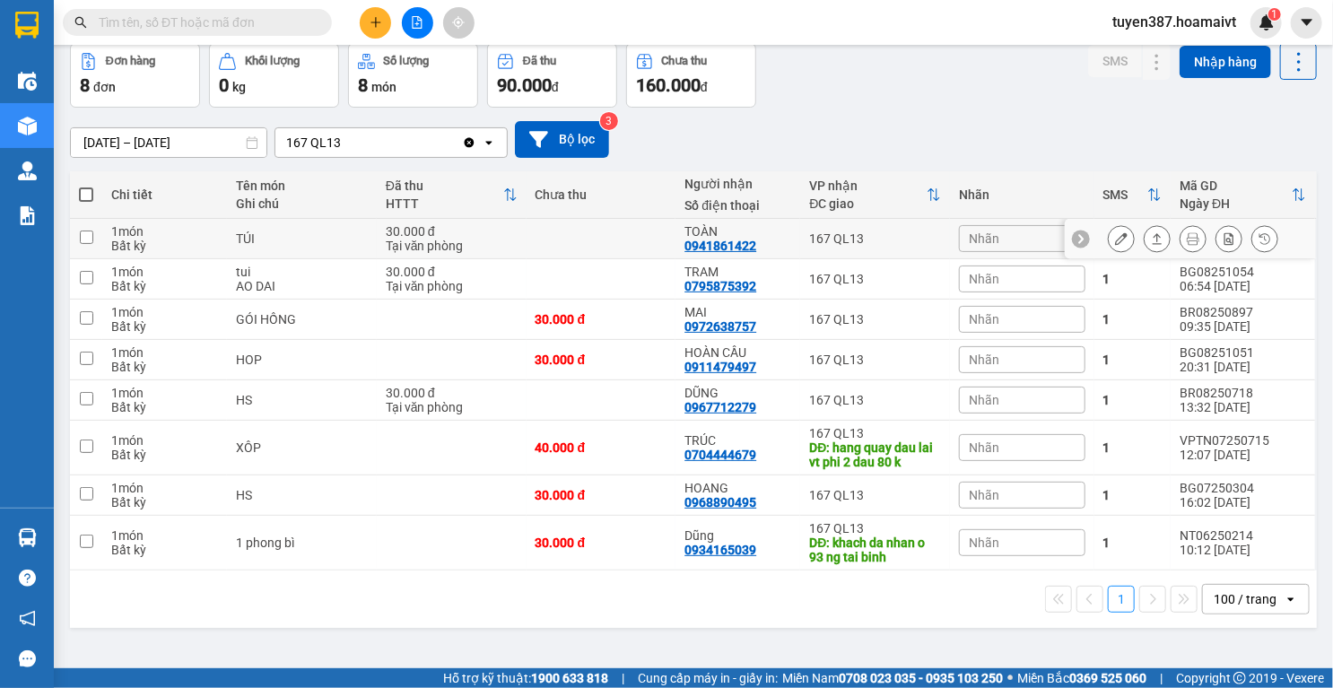
scroll to position [83, 0]
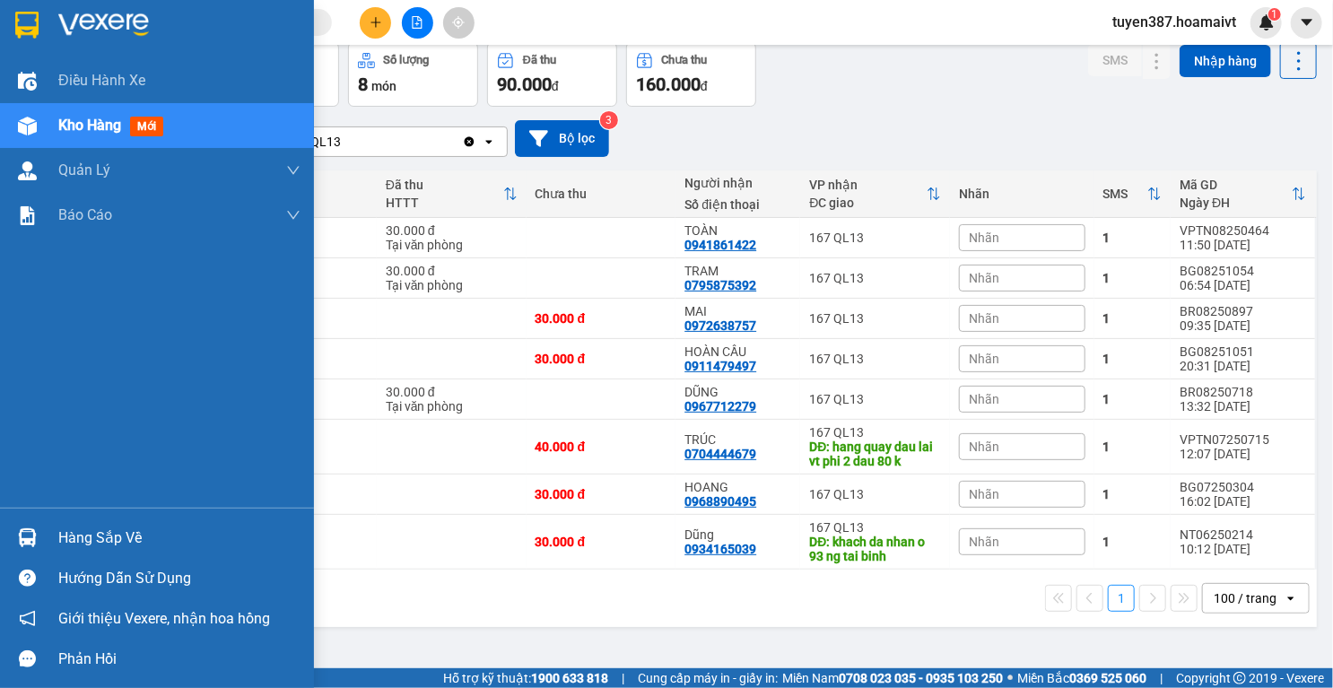
click at [18, 531] on img at bounding box center [27, 537] width 19 height 19
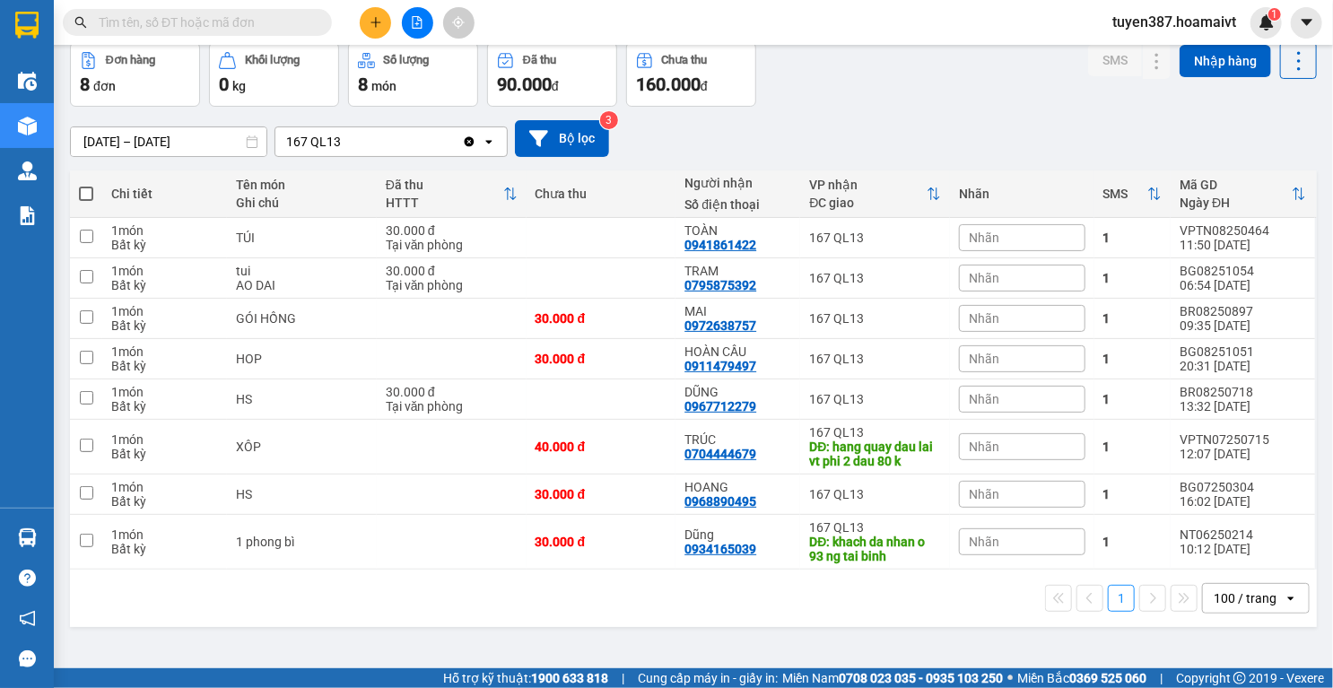
click at [831, 100] on section "Kết quả tìm kiếm ( 1 ) Bộ lọc Mã ĐH Trạng thái Món hàng Tổng cước Chưa cước Nhã…" at bounding box center [666, 344] width 1333 height 688
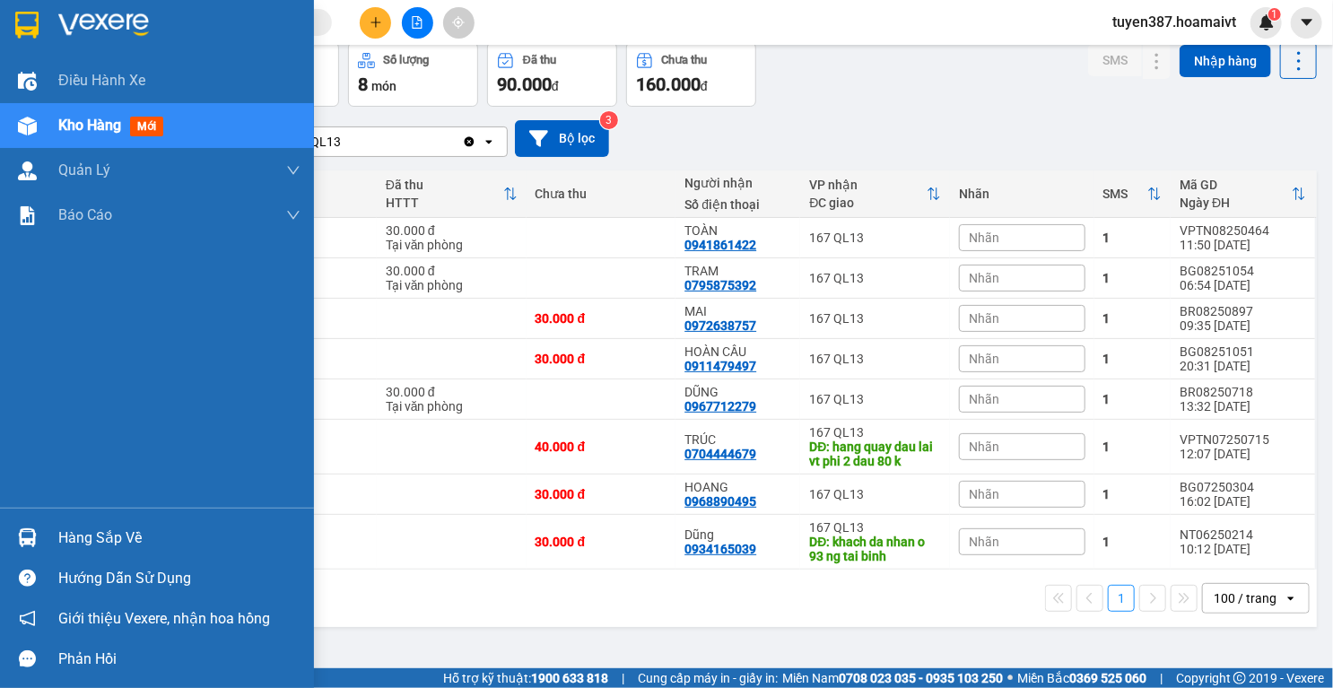
click at [22, 526] on div at bounding box center [27, 537] width 31 height 31
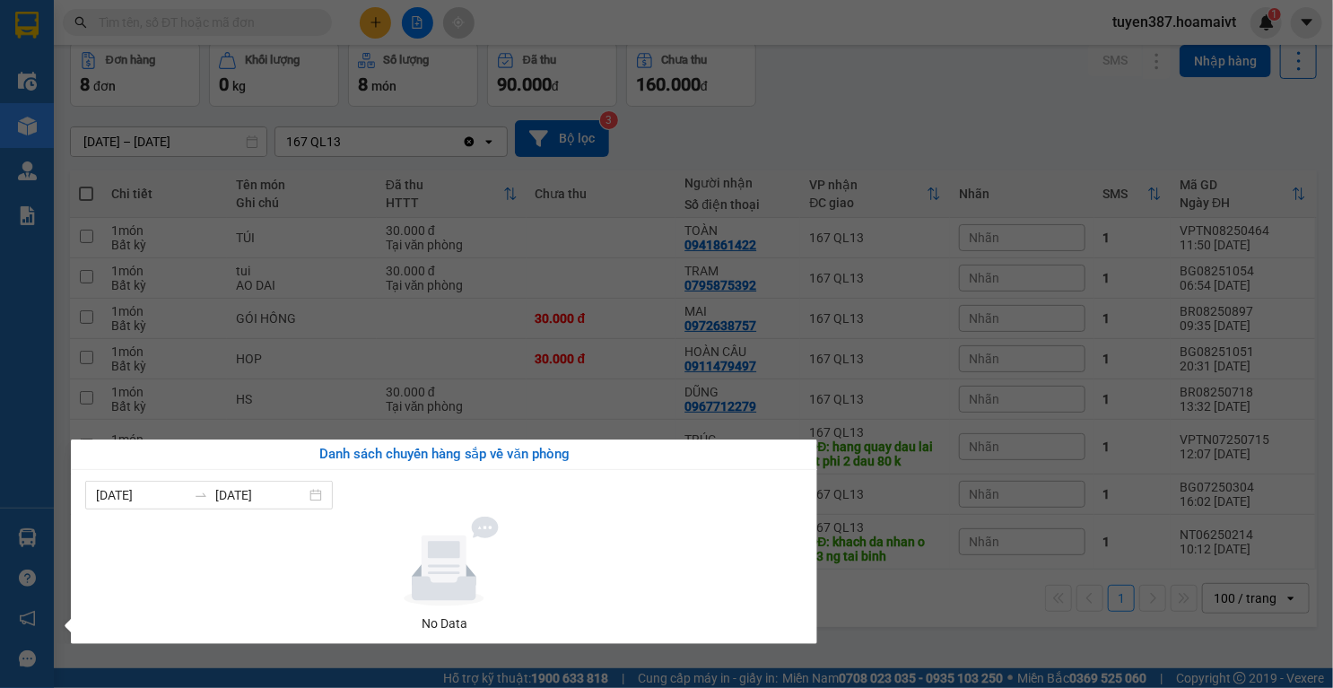
click at [920, 83] on section "Kết quả tìm kiếm ( 1 ) Bộ lọc Mã ĐH Trạng thái Món hàng Tổng cước Chưa cước Nhã…" at bounding box center [666, 344] width 1333 height 688
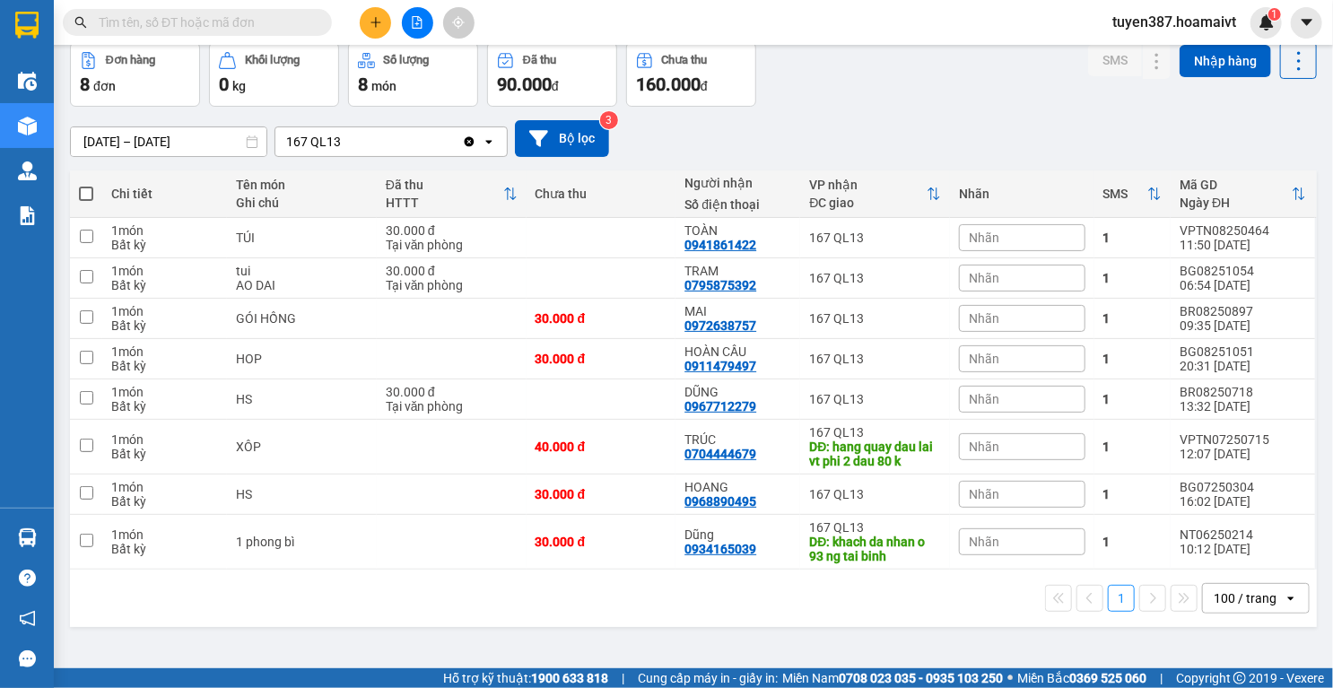
click at [377, 22] on icon "plus" at bounding box center [376, 22] width 13 height 13
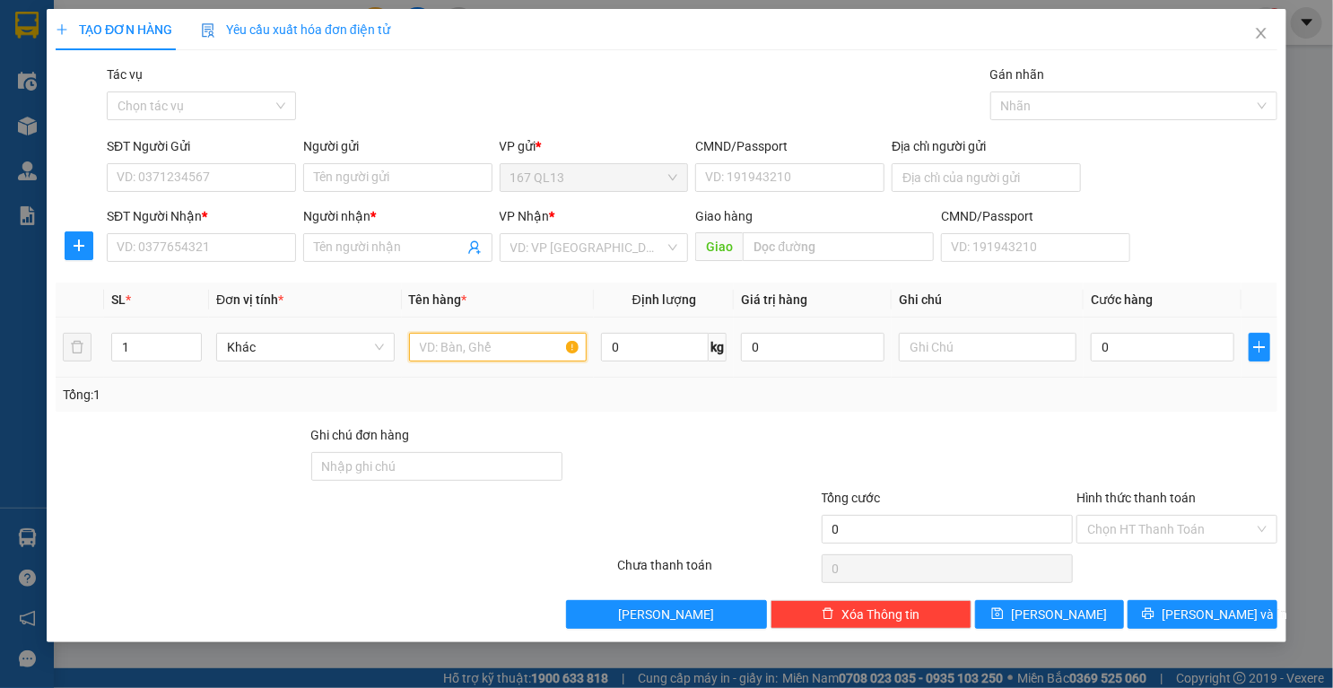
click at [491, 350] on input "text" at bounding box center [498, 347] width 178 height 29
type input "G"
type input "HS"
type input "3"
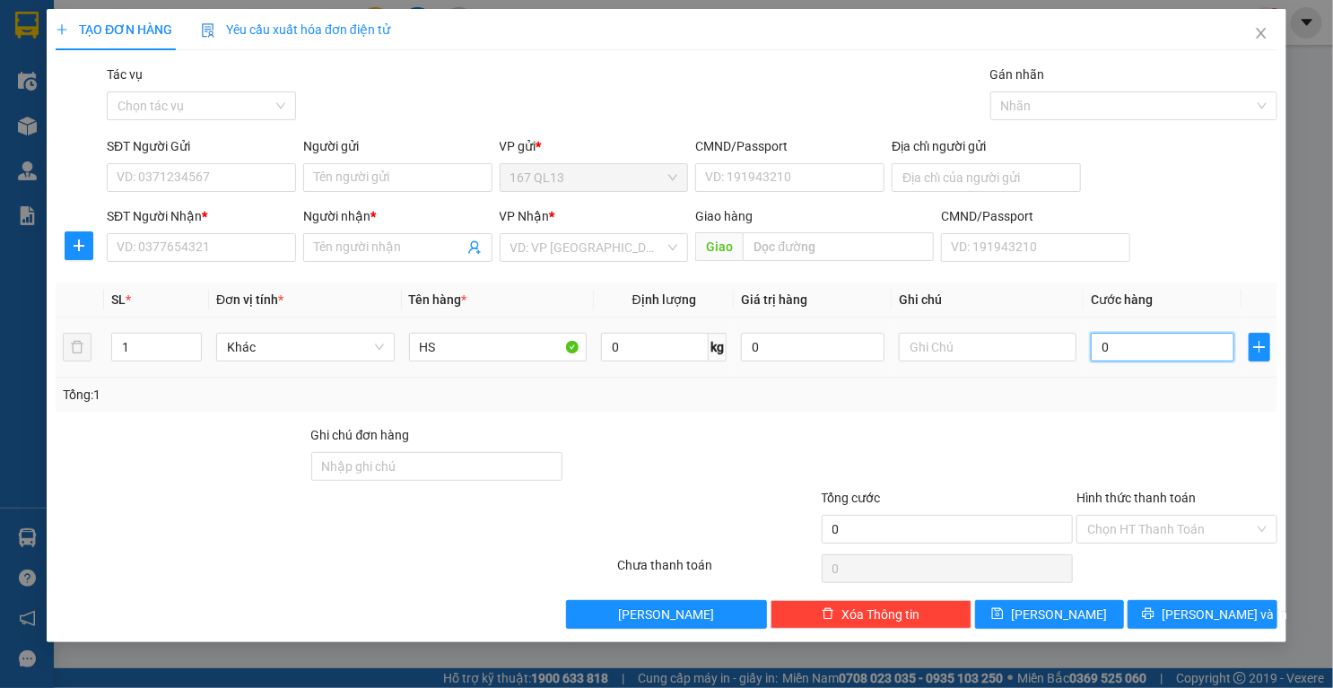
type input "3"
type input "30"
type input "30.000"
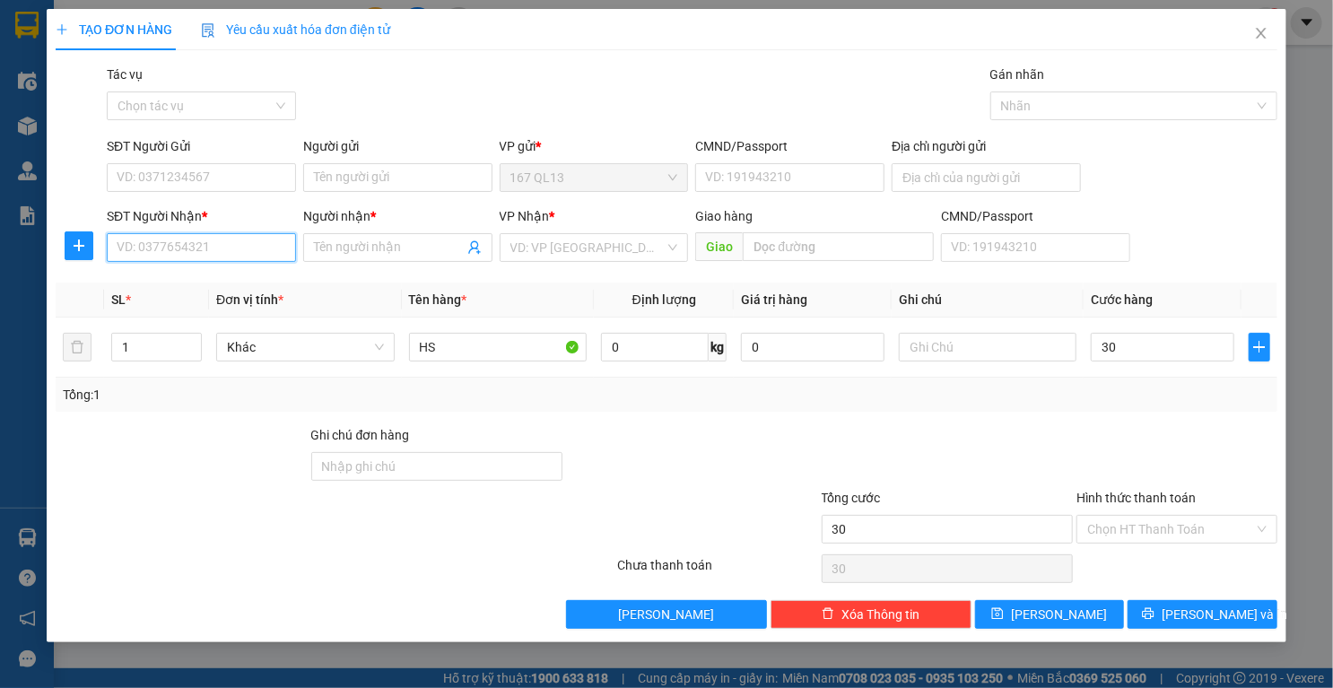
type input "30.000"
click at [254, 248] on input "SĐT Người Nhận *" at bounding box center [201, 247] width 189 height 29
type input "0347770307"
click at [417, 238] on input "Người nhận *" at bounding box center [389, 248] width 150 height 20
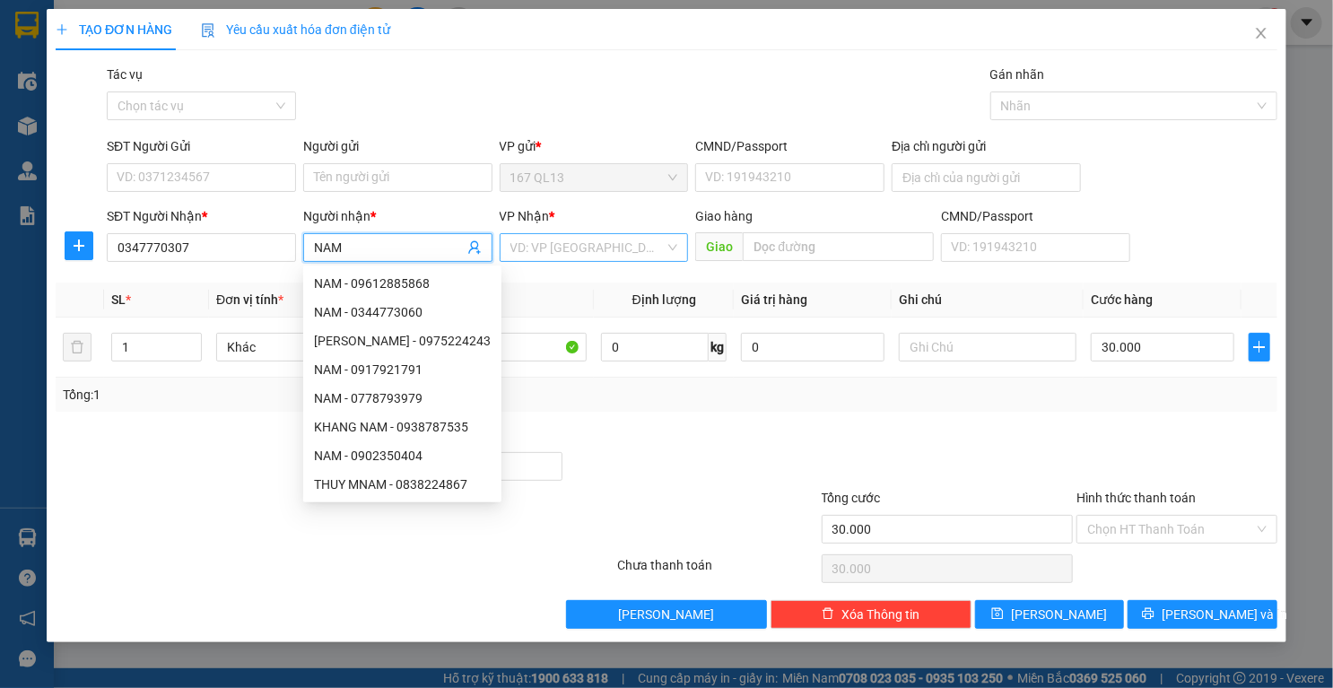
type input "NAM"
click at [619, 238] on input "search" at bounding box center [587, 247] width 155 height 27
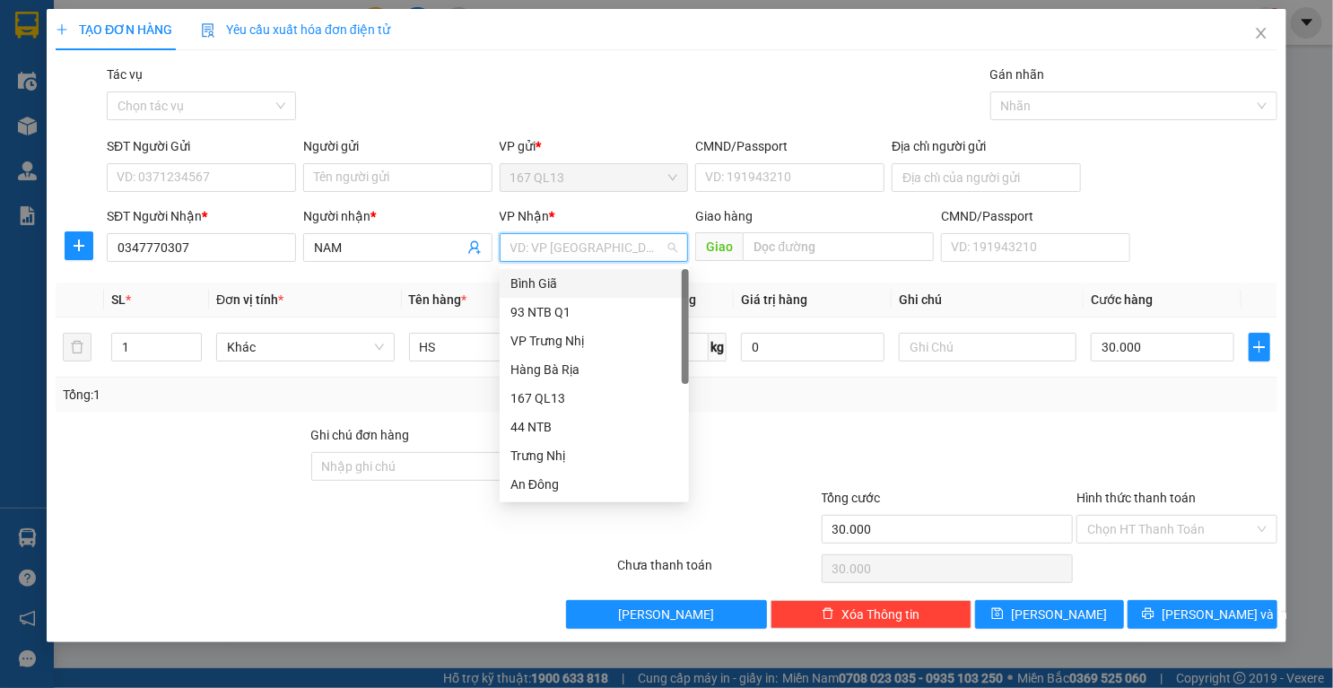
click at [595, 287] on div "Bình Giã" at bounding box center [594, 284] width 168 height 20
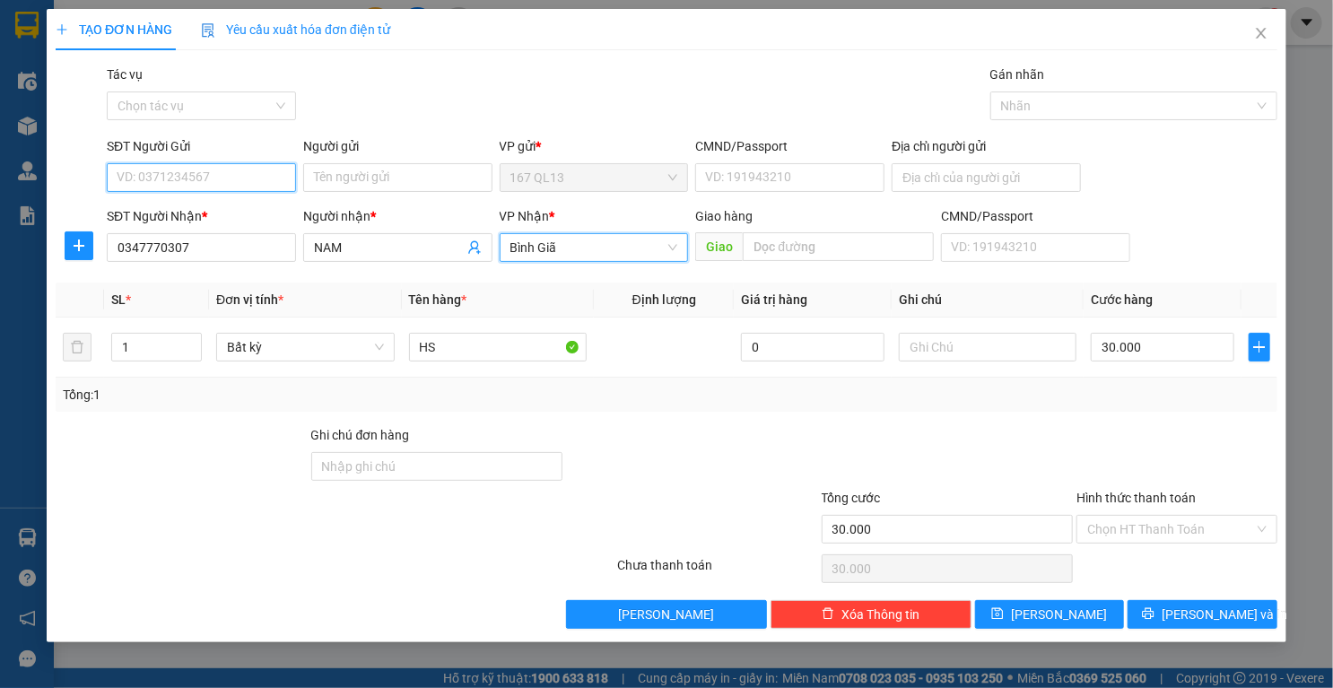
click at [237, 180] on input "SĐT Người Gửi" at bounding box center [201, 177] width 189 height 29
type input "0866877702"
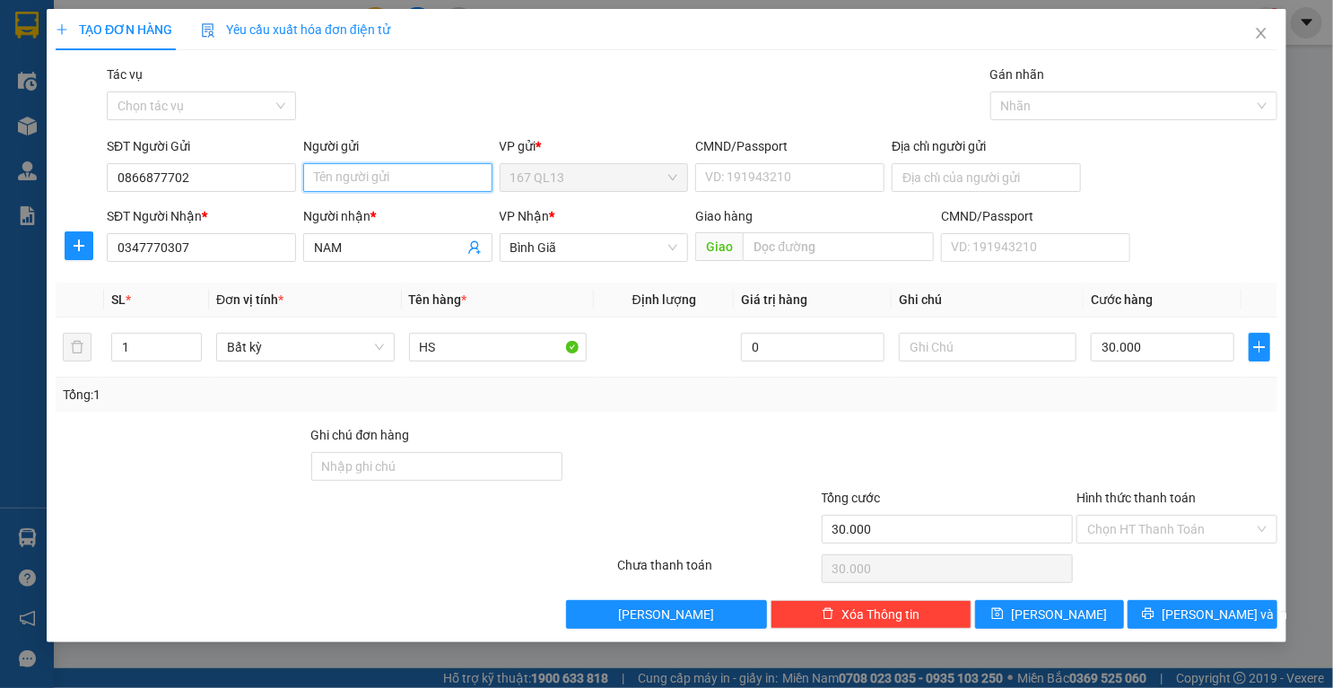
click at [417, 176] on input "Người gửi" at bounding box center [397, 177] width 189 height 29
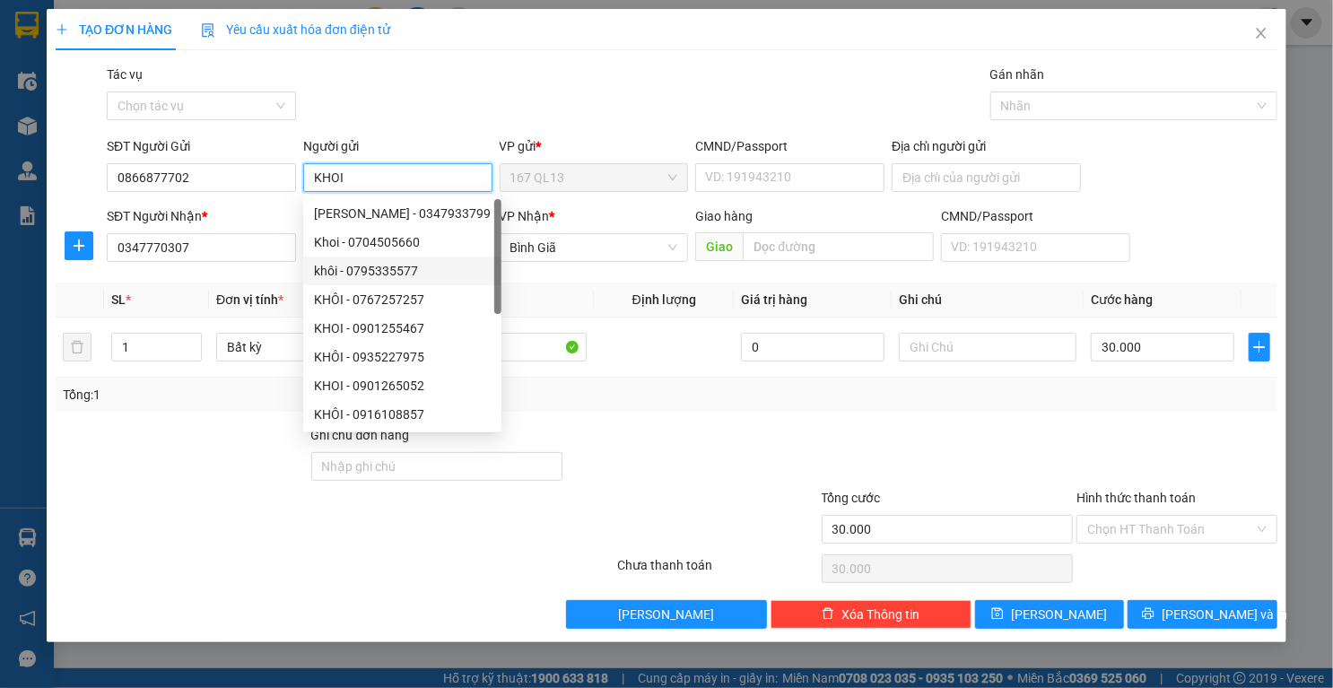
type input "KHOI"
click at [743, 439] on div at bounding box center [692, 456] width 256 height 63
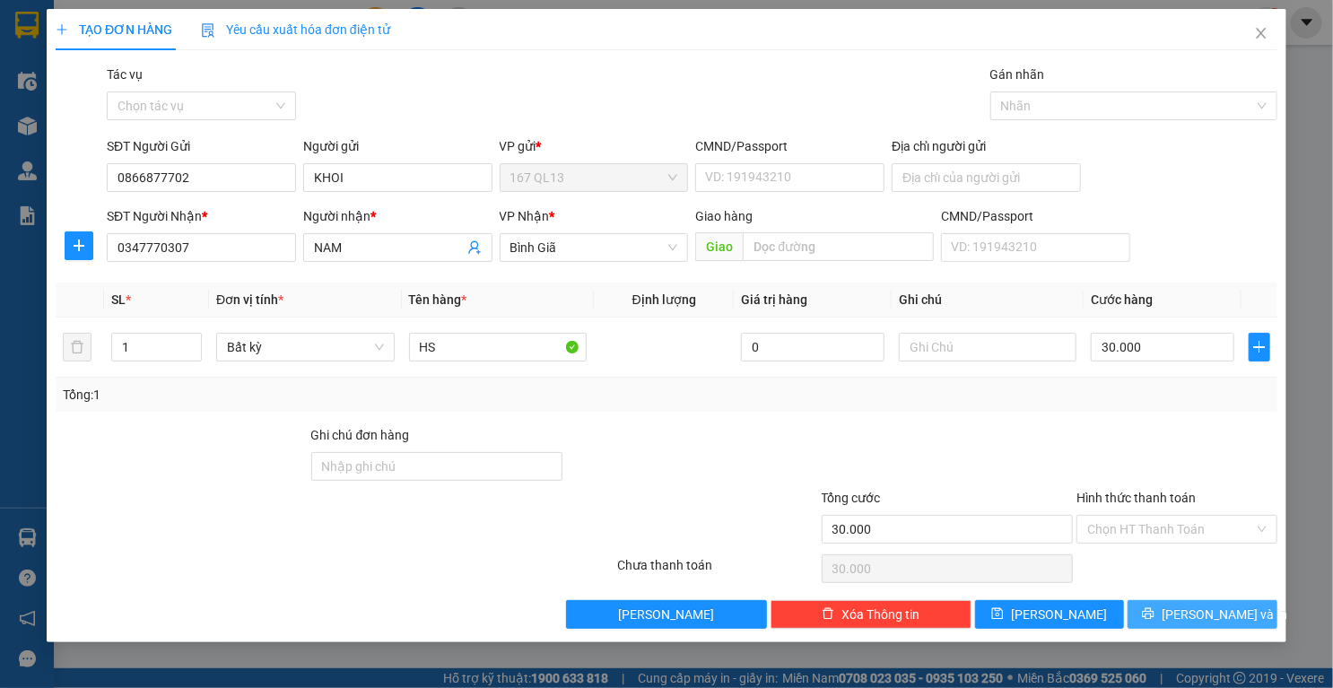
click at [1162, 614] on button "[PERSON_NAME] và In" at bounding box center [1202, 614] width 150 height 29
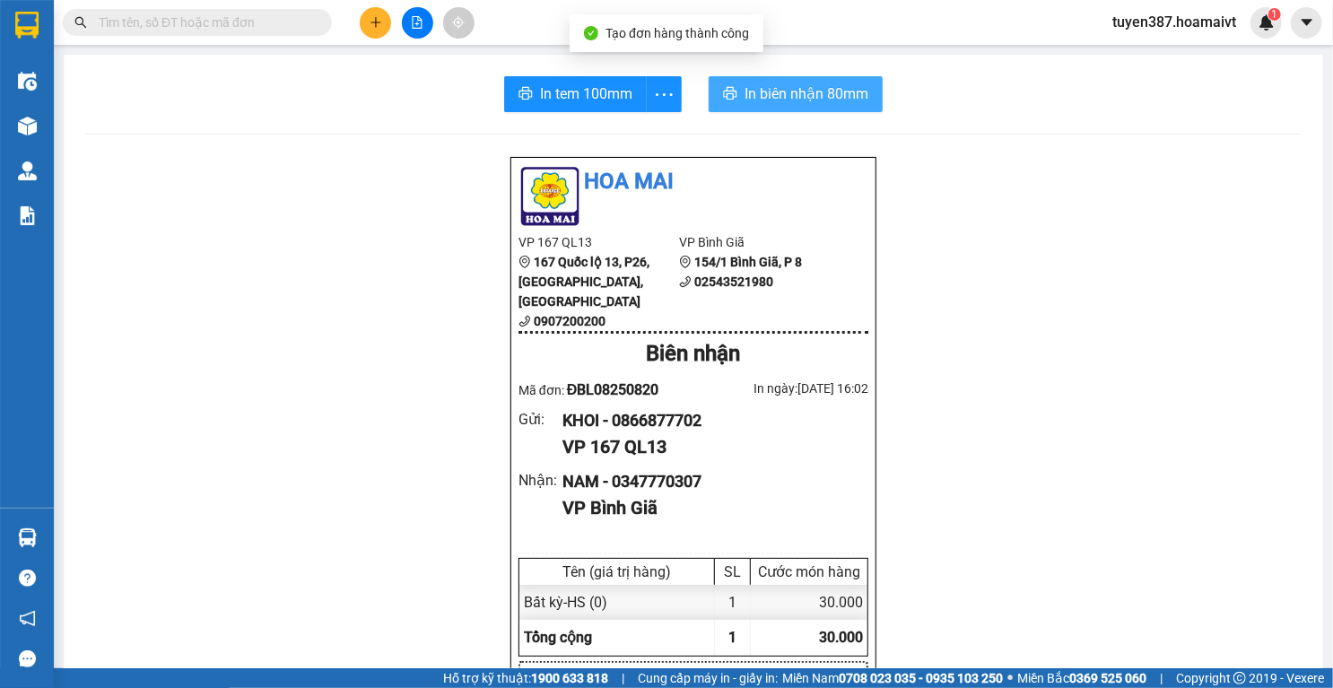
click at [801, 83] on span "In biên nhận 80mm" at bounding box center [806, 94] width 124 height 22
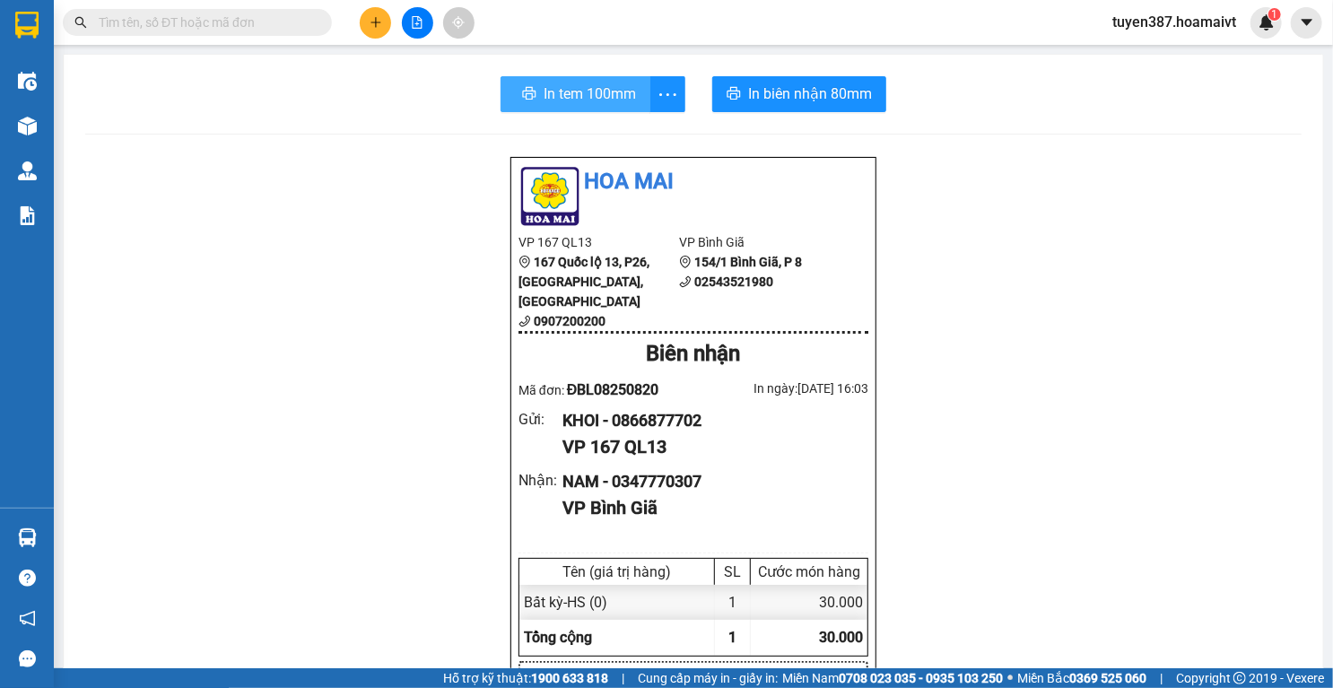
drag, startPoint x: 557, startPoint y: 100, endPoint x: 567, endPoint y: 100, distance: 9.9
click at [557, 100] on span "In tem 100mm" at bounding box center [590, 94] width 92 height 22
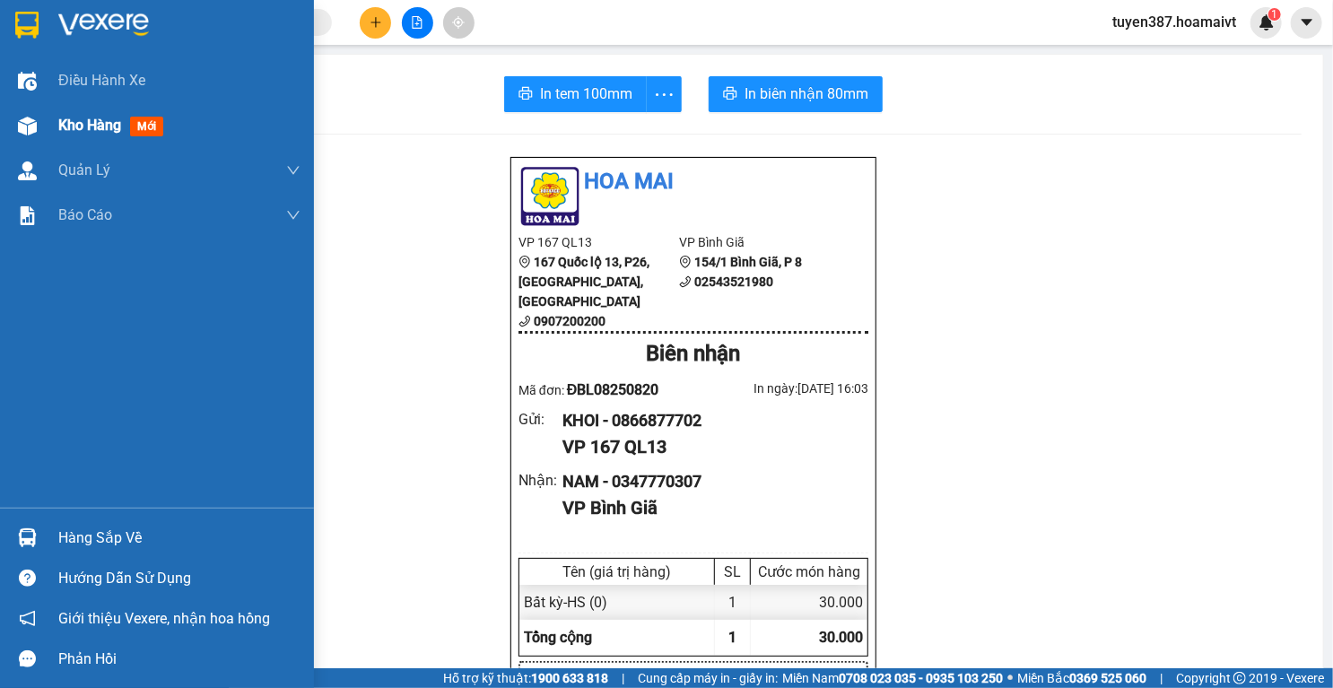
click at [29, 123] on img at bounding box center [27, 126] width 19 height 19
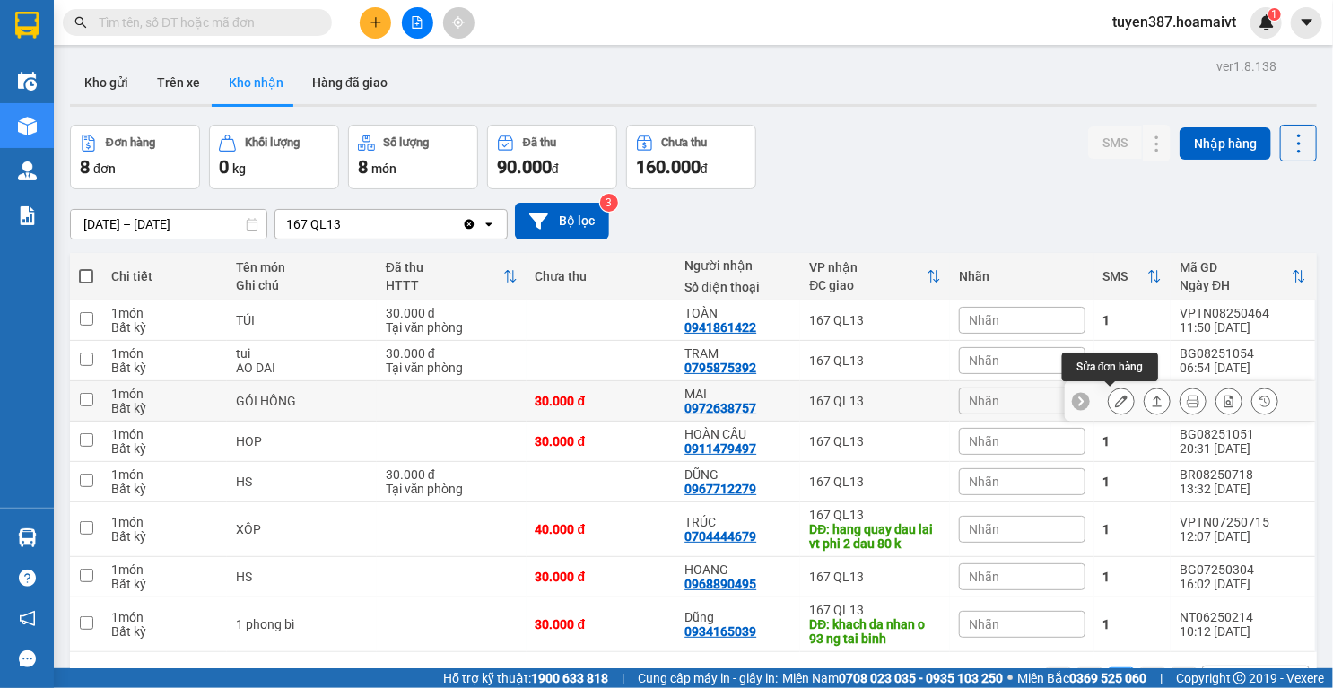
click at [1115, 398] on icon at bounding box center [1121, 401] width 13 height 13
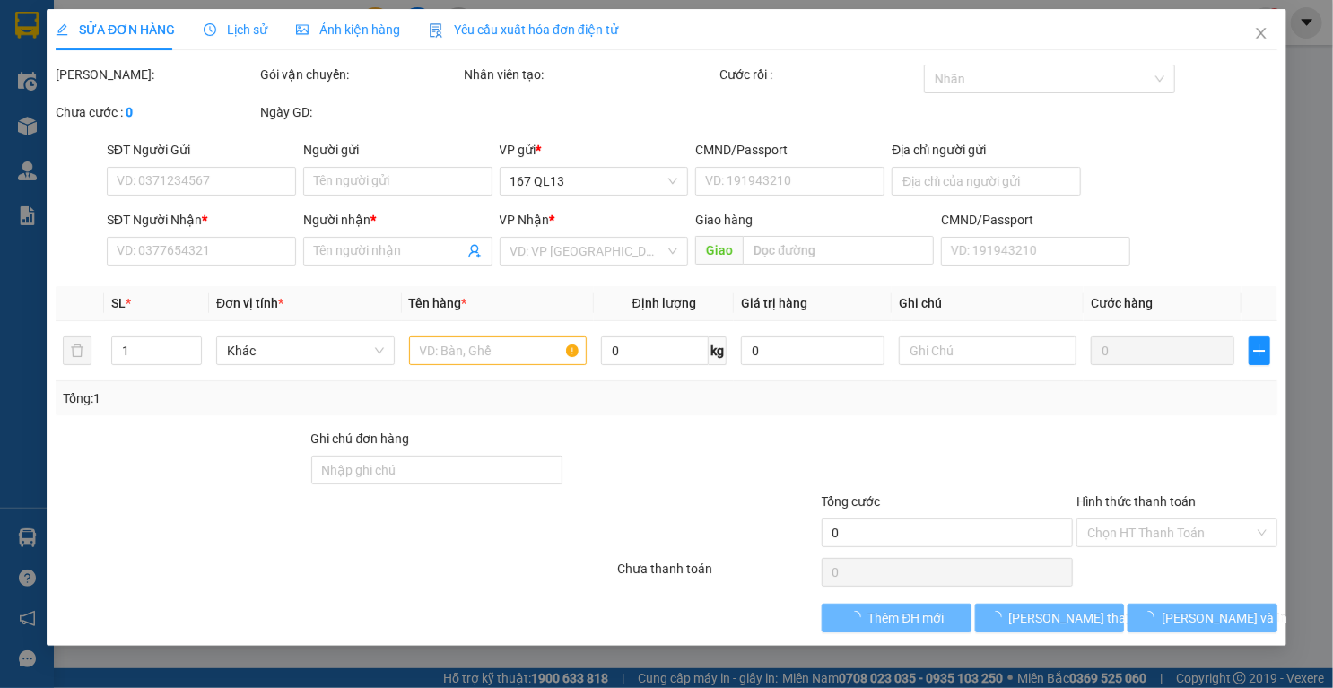
type input "0968432452"
type input "HỒNG"
type input "026174012479"
type input "0972638757"
type input "MAI"
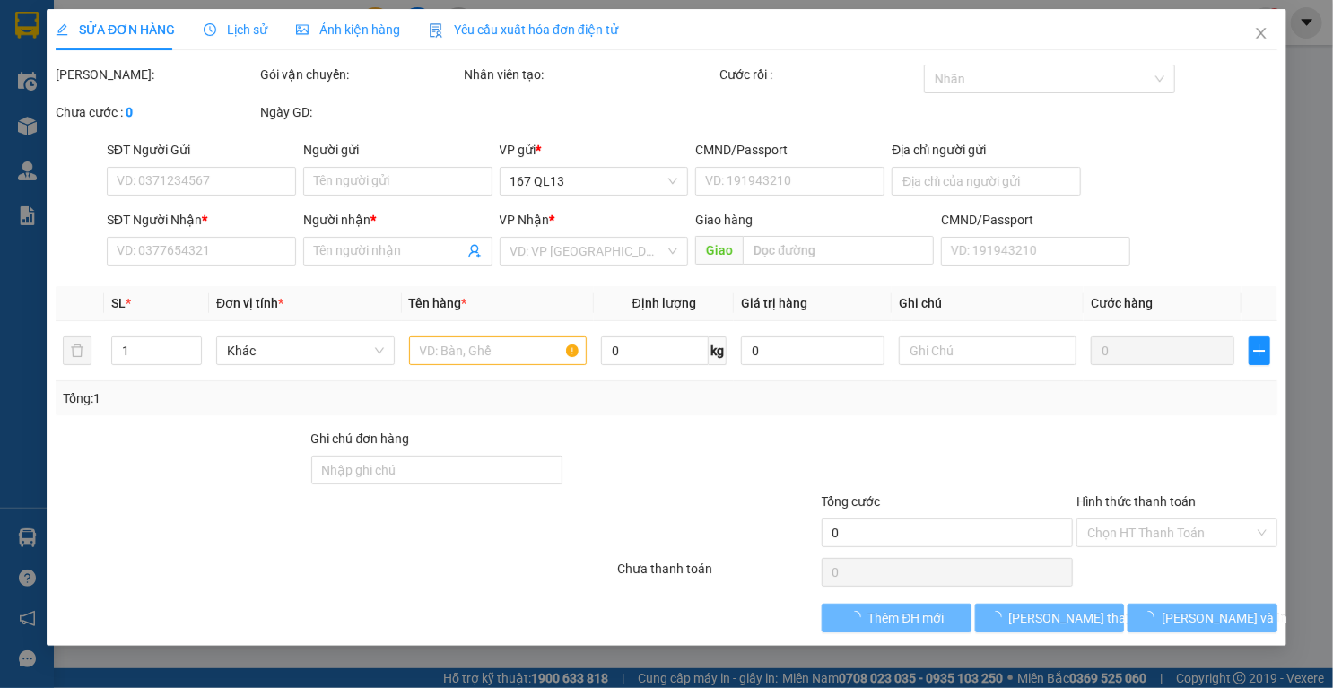
type input "30.000"
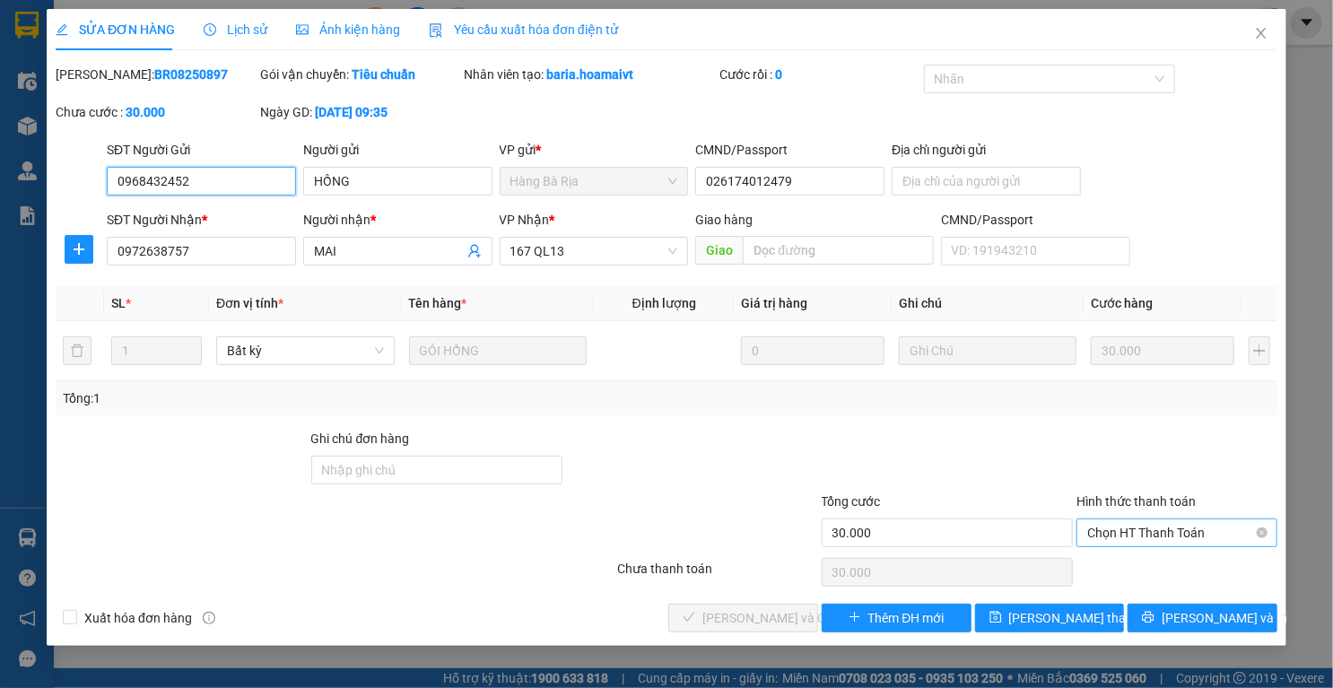
click at [1177, 535] on span "Chọn HT Thanh Toán" at bounding box center [1176, 532] width 179 height 27
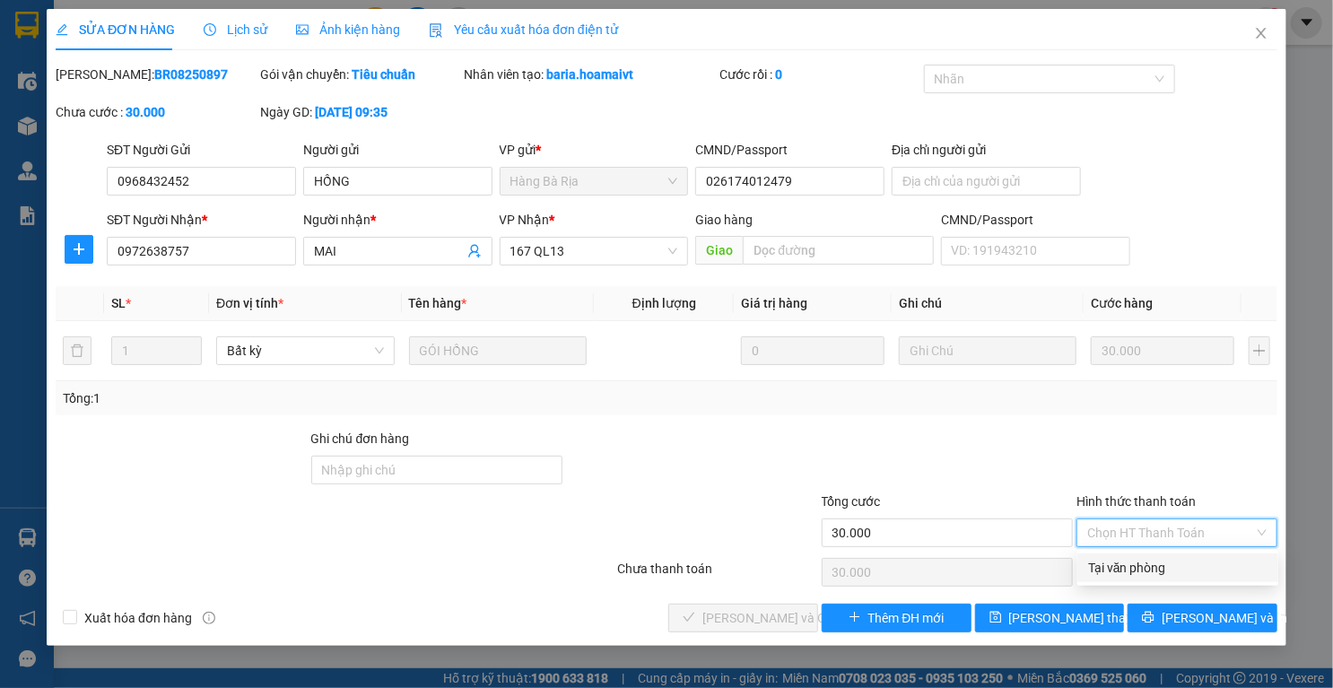
click at [1158, 571] on div "Tại văn phòng" at bounding box center [1177, 568] width 179 height 20
type input "0"
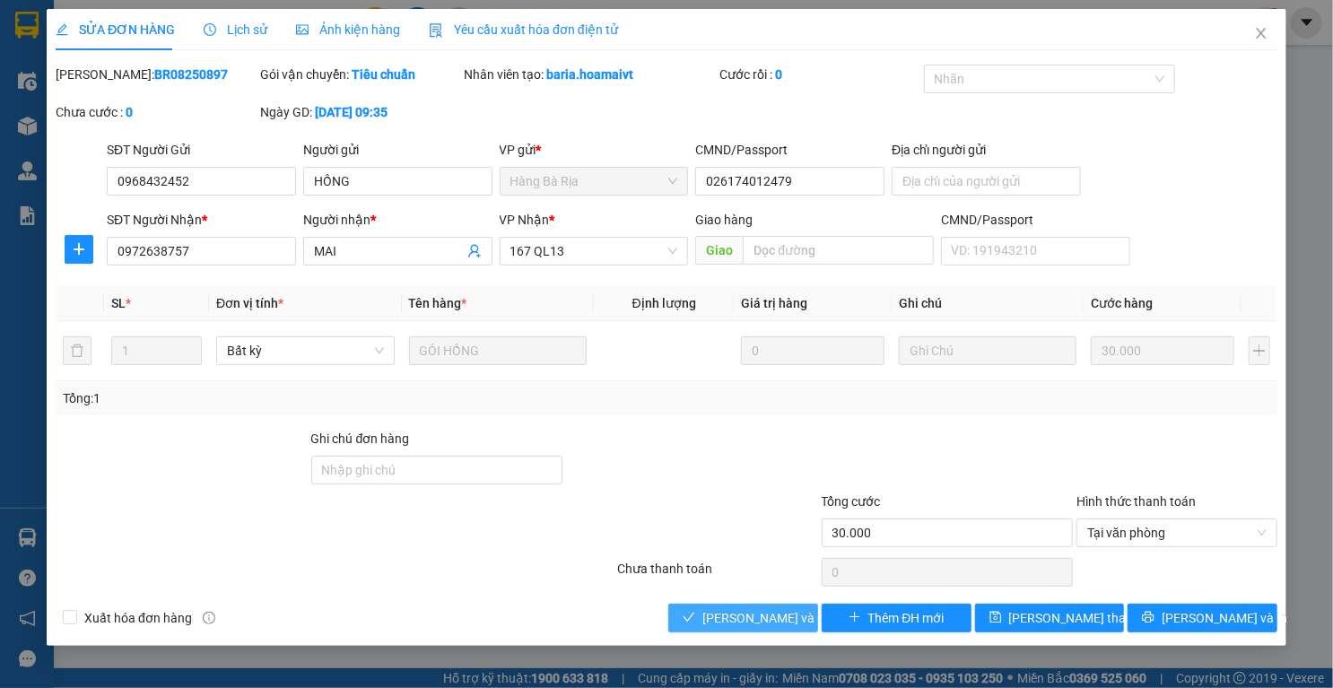
click at [778, 614] on span "Lưu và Giao hàng" at bounding box center [788, 618] width 172 height 20
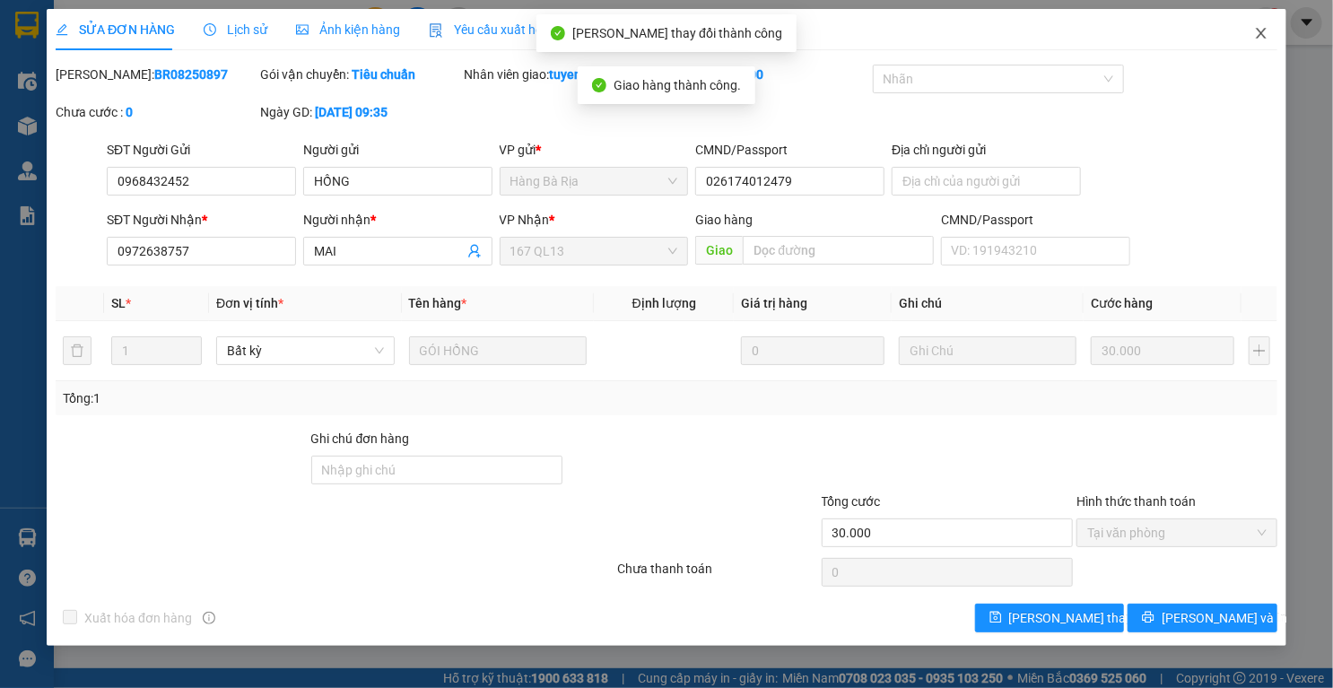
click at [1266, 32] on icon "close" at bounding box center [1261, 33] width 14 height 14
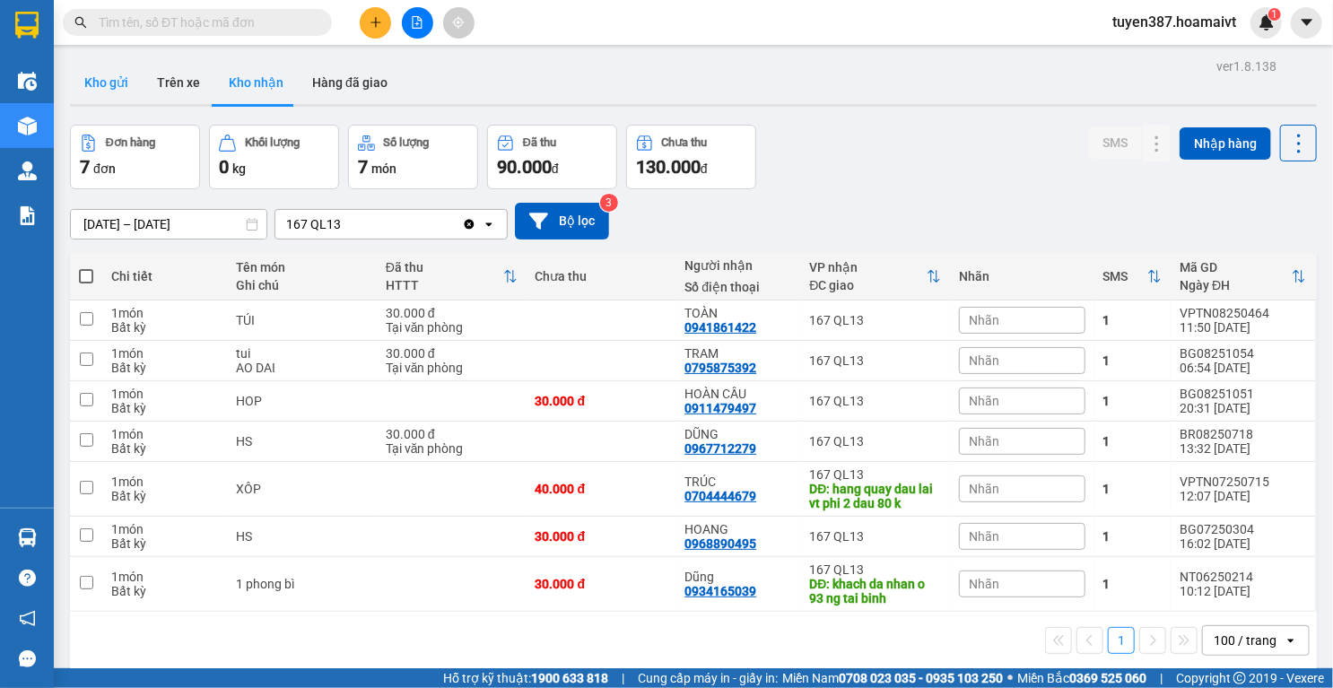
click at [87, 74] on button "Kho gửi" at bounding box center [106, 82] width 73 height 43
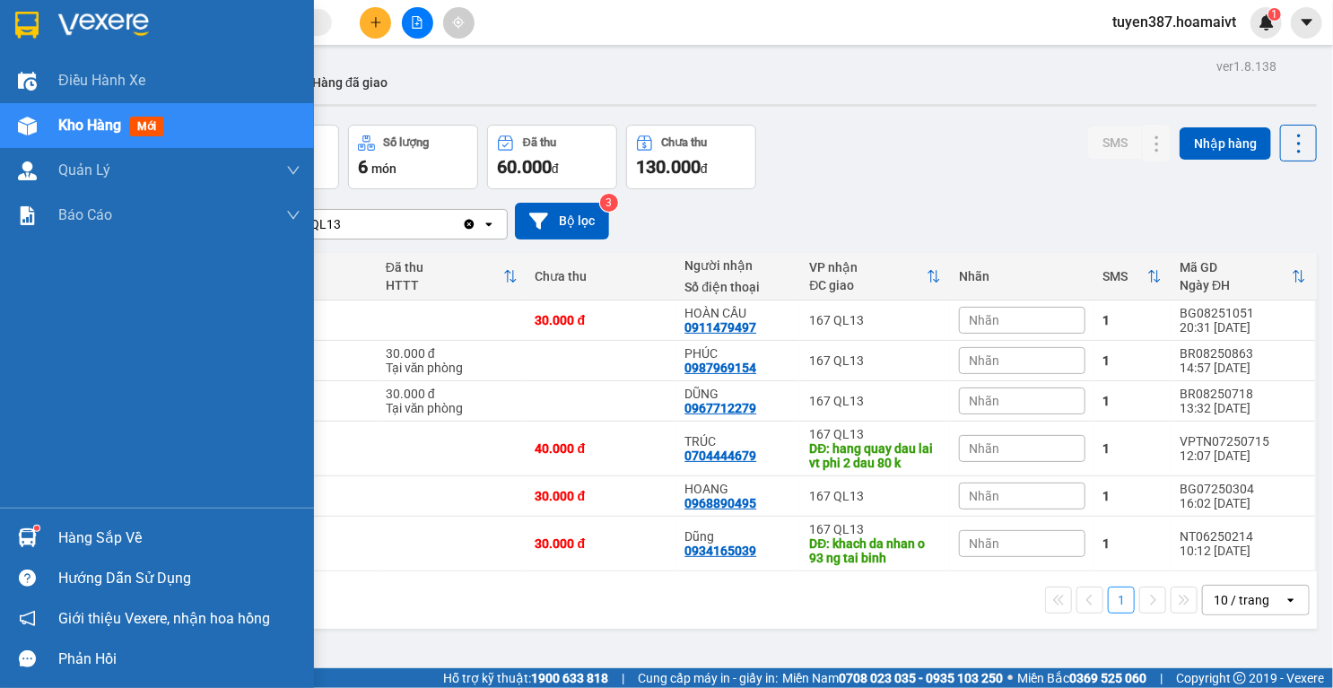
click at [18, 537] on img at bounding box center [27, 537] width 19 height 19
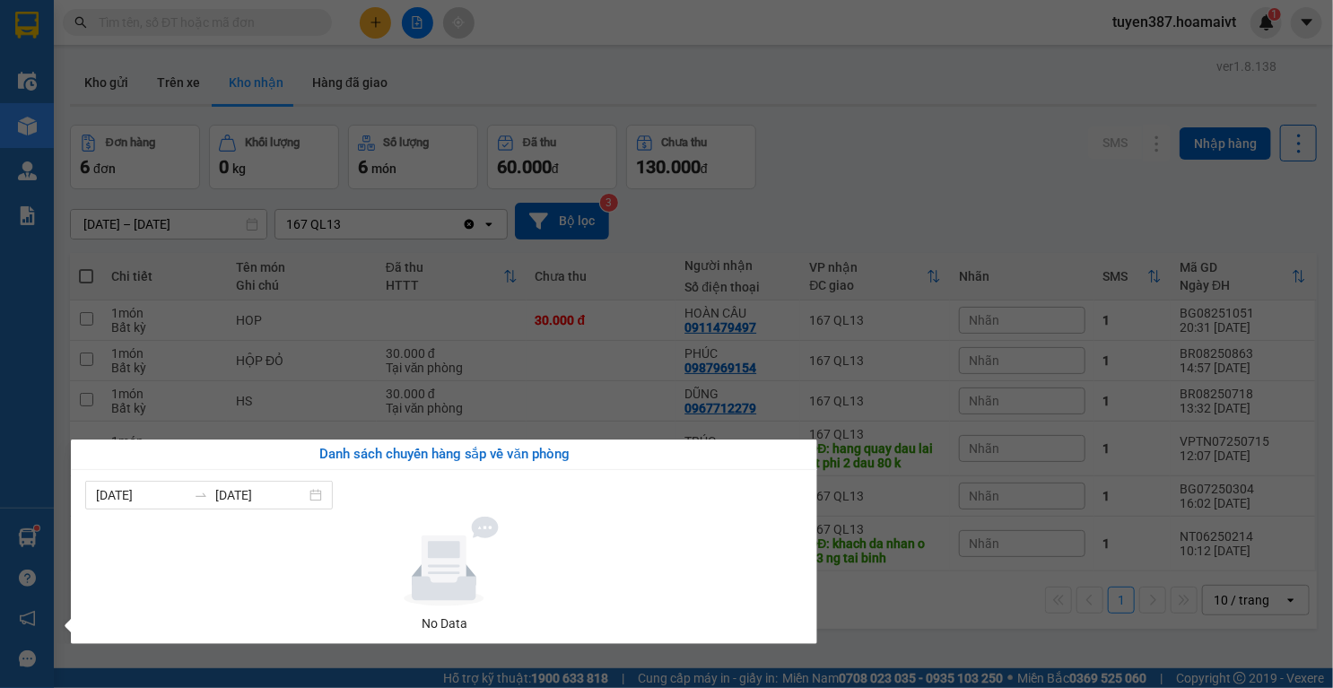
click at [901, 104] on section "Kết quả tìm kiếm ( 0 ) Bộ lọc No Data tuyen387.hoamaivt 1 Điều hành xe Kho hàng…" at bounding box center [666, 344] width 1333 height 688
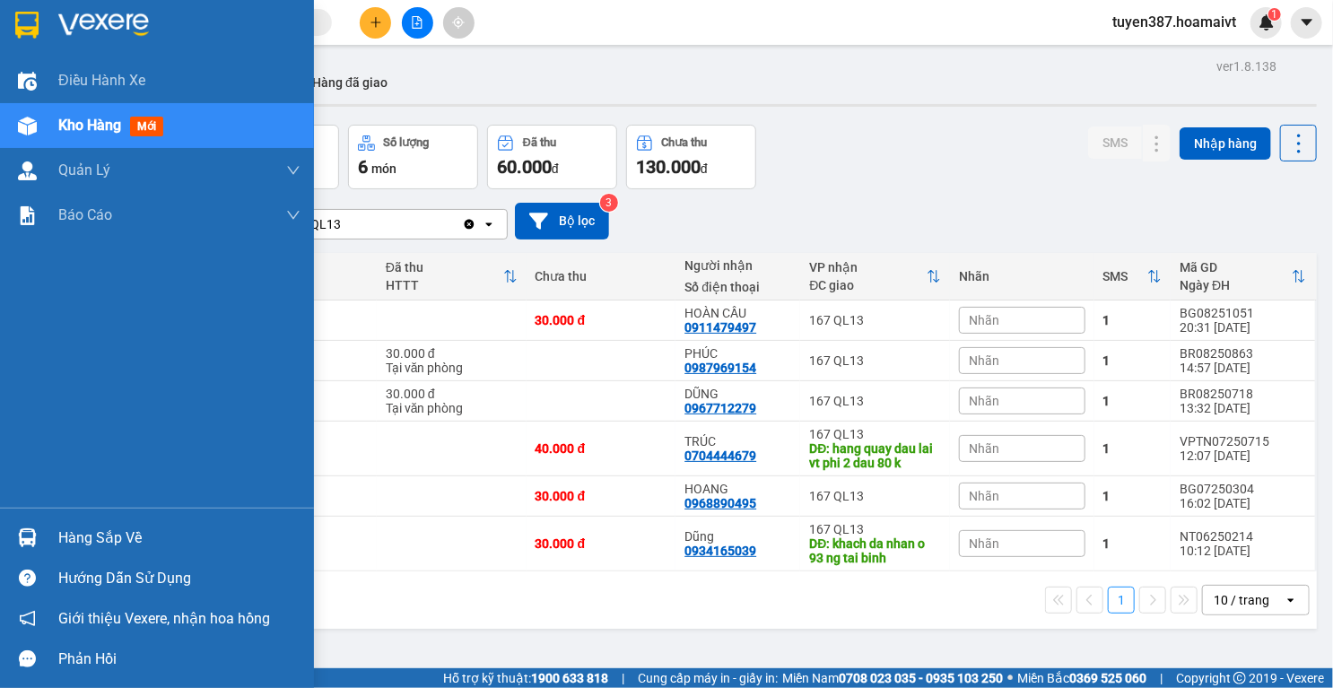
click at [22, 531] on img at bounding box center [27, 537] width 19 height 19
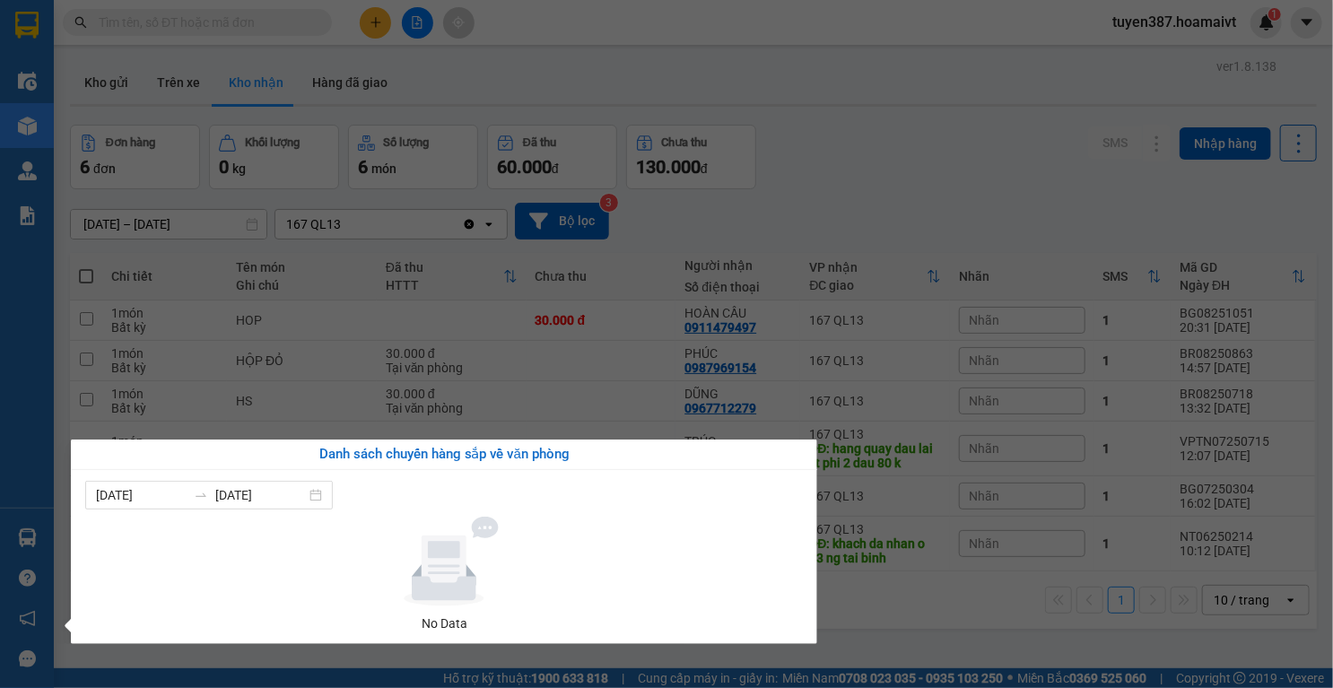
click at [897, 144] on section "Kết quả tìm kiếm ( 0 ) Bộ lọc No Data tuyen387.hoamaivt 1 Điều hành xe Kho hàng…" at bounding box center [666, 344] width 1333 height 688
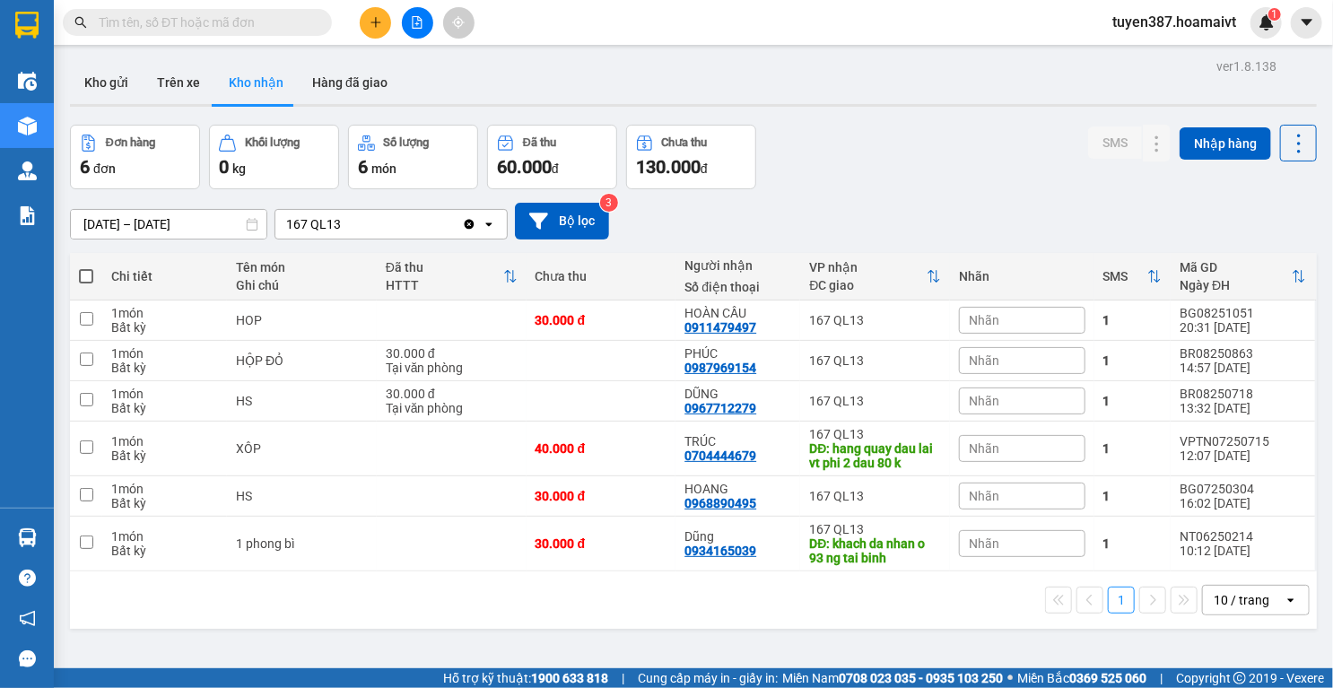
click at [226, 79] on button "Kho nhận" at bounding box center [255, 82] width 83 height 43
click at [121, 86] on button "Kho gửi" at bounding box center [106, 82] width 73 height 43
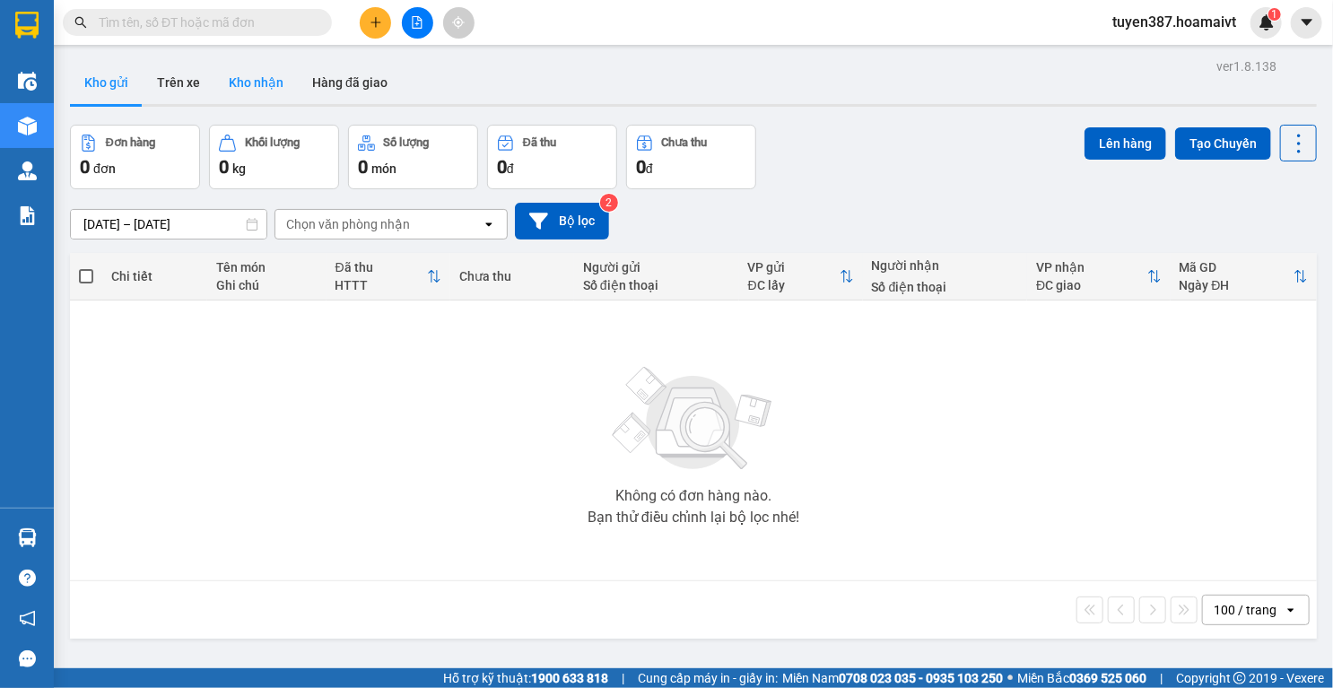
click at [265, 74] on button "Kho nhận" at bounding box center [255, 82] width 83 height 43
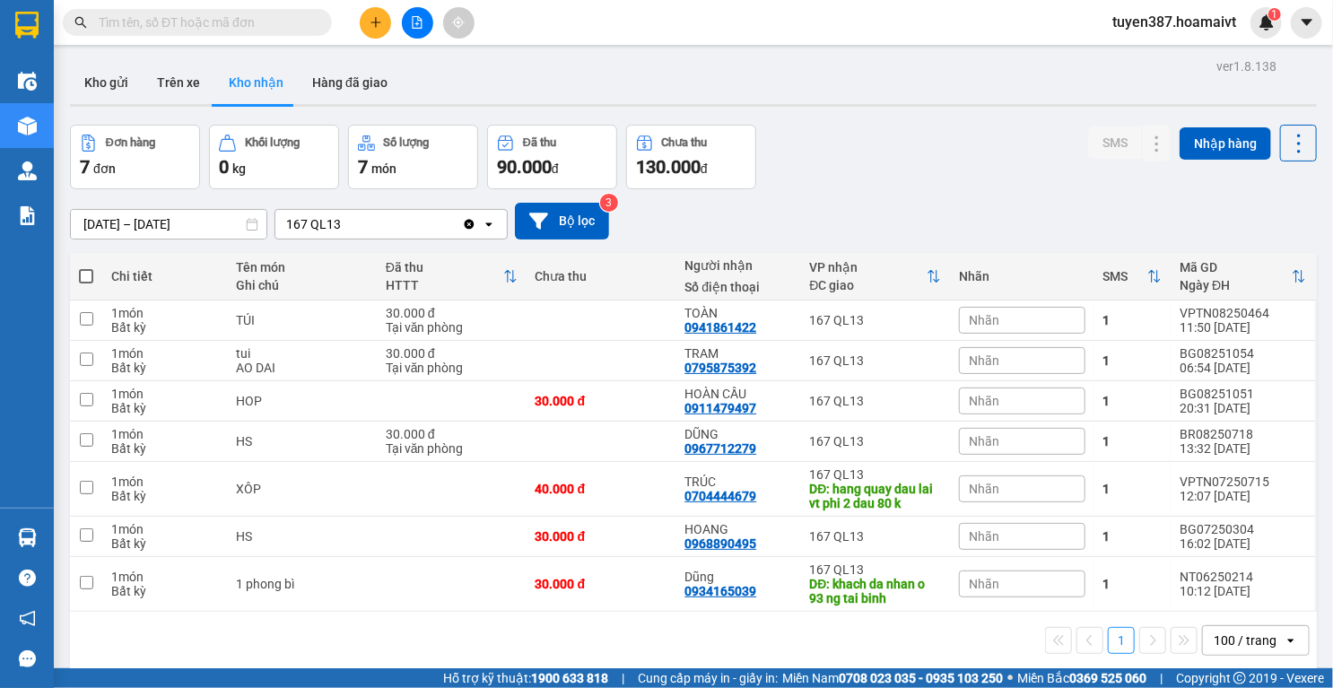
click at [381, 13] on button at bounding box center [375, 22] width 31 height 31
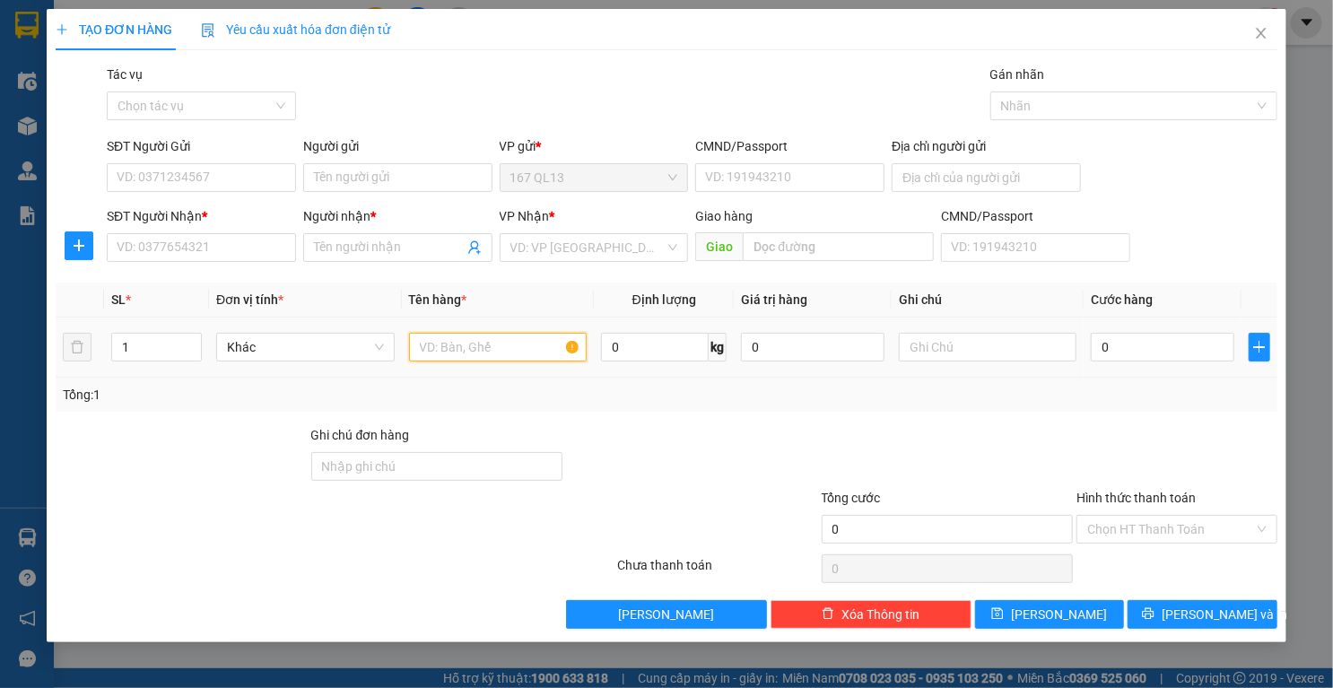
click at [514, 352] on input "text" at bounding box center [498, 347] width 178 height 29
type input "THUNG"
click at [988, 348] on input "text" at bounding box center [988, 347] width 178 height 29
click at [1180, 352] on input "0" at bounding box center [1163, 347] width 144 height 29
type input "1"
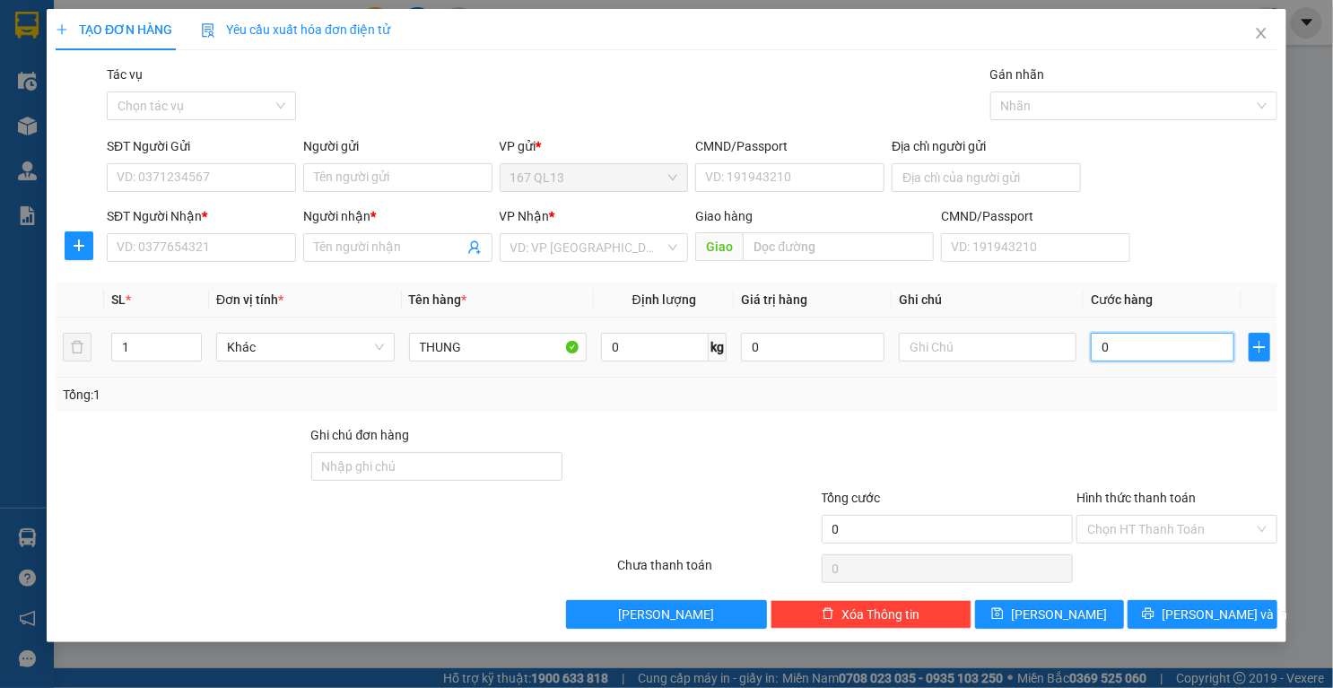
type input "1"
type input "10"
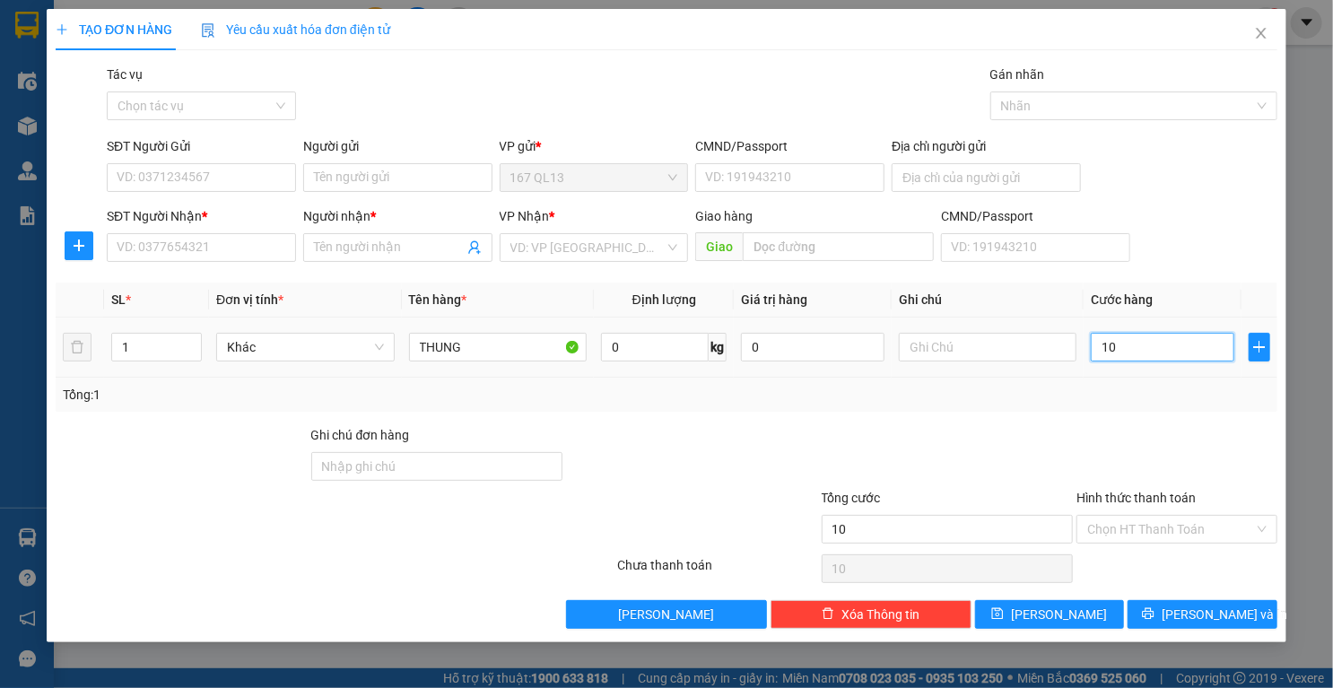
type input "100"
type input "100.000"
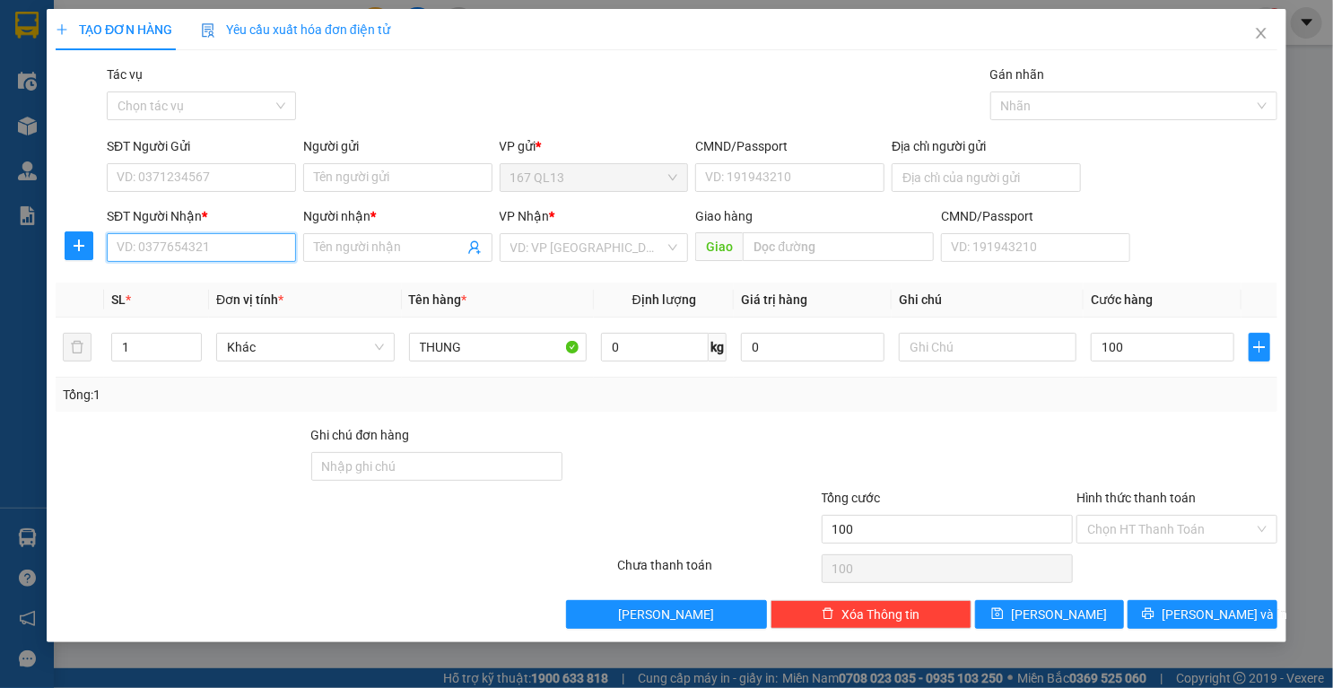
type input "100.000"
click at [215, 237] on input "SĐT Người Nhận *" at bounding box center [201, 247] width 189 height 29
type input "0"
click at [182, 278] on div "0913166305 - thu" at bounding box center [202, 284] width 168 height 20
type input "0913166305"
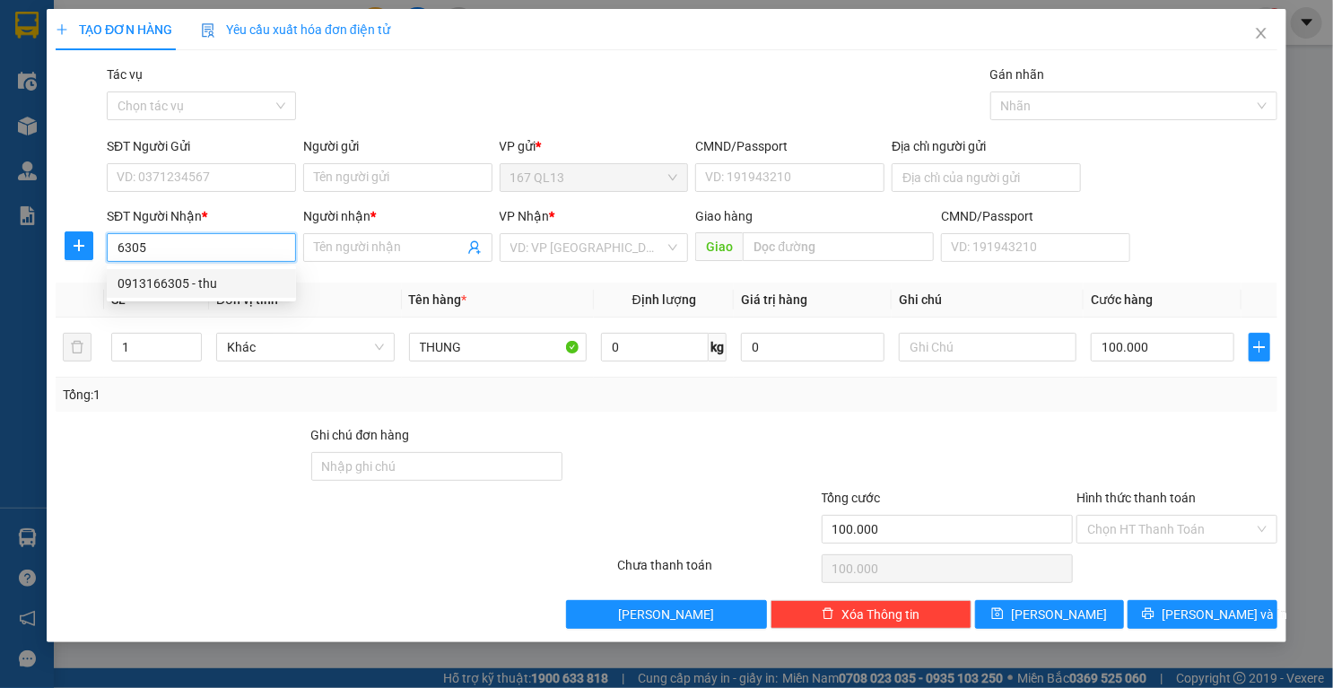
type input "thu"
type input "0913166305"
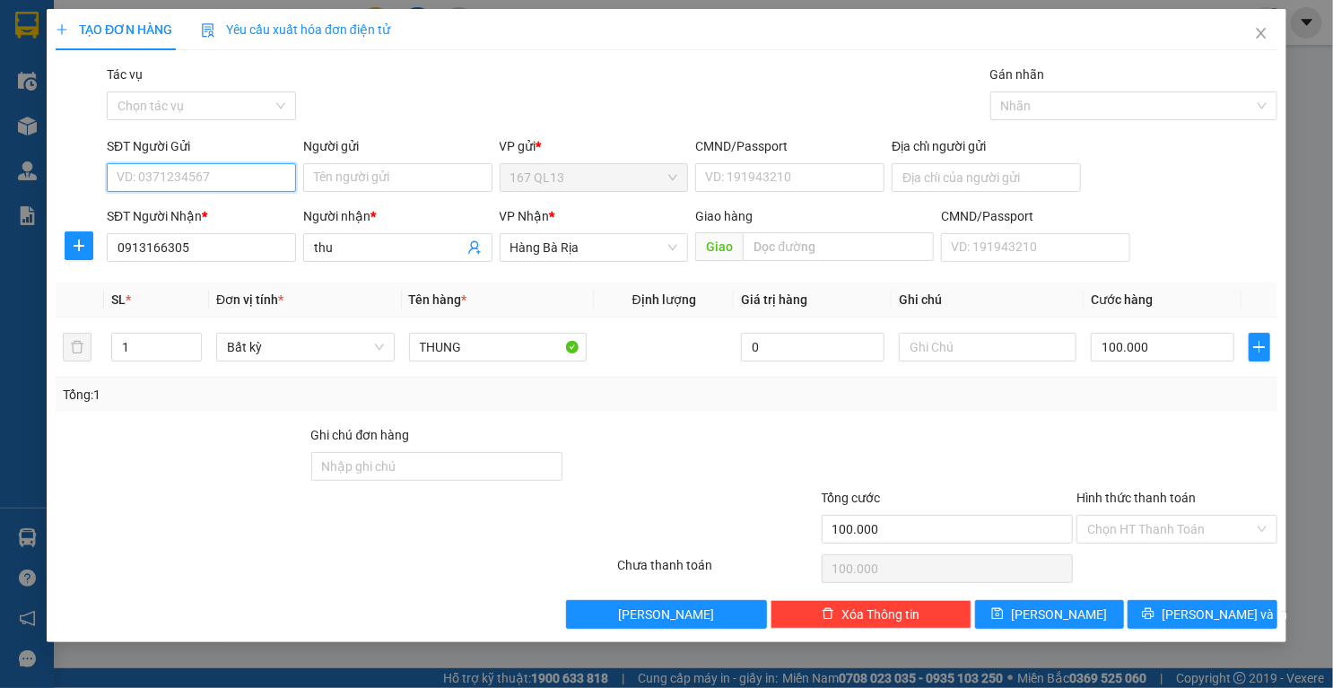
click at [241, 178] on input "SĐT Người Gửi" at bounding box center [201, 177] width 189 height 29
click at [213, 252] on div "0972740139 - van [PERSON_NAME]" at bounding box center [218, 242] width 222 height 29
type input "0972740139"
type input "van anh"
type input "019191000551"
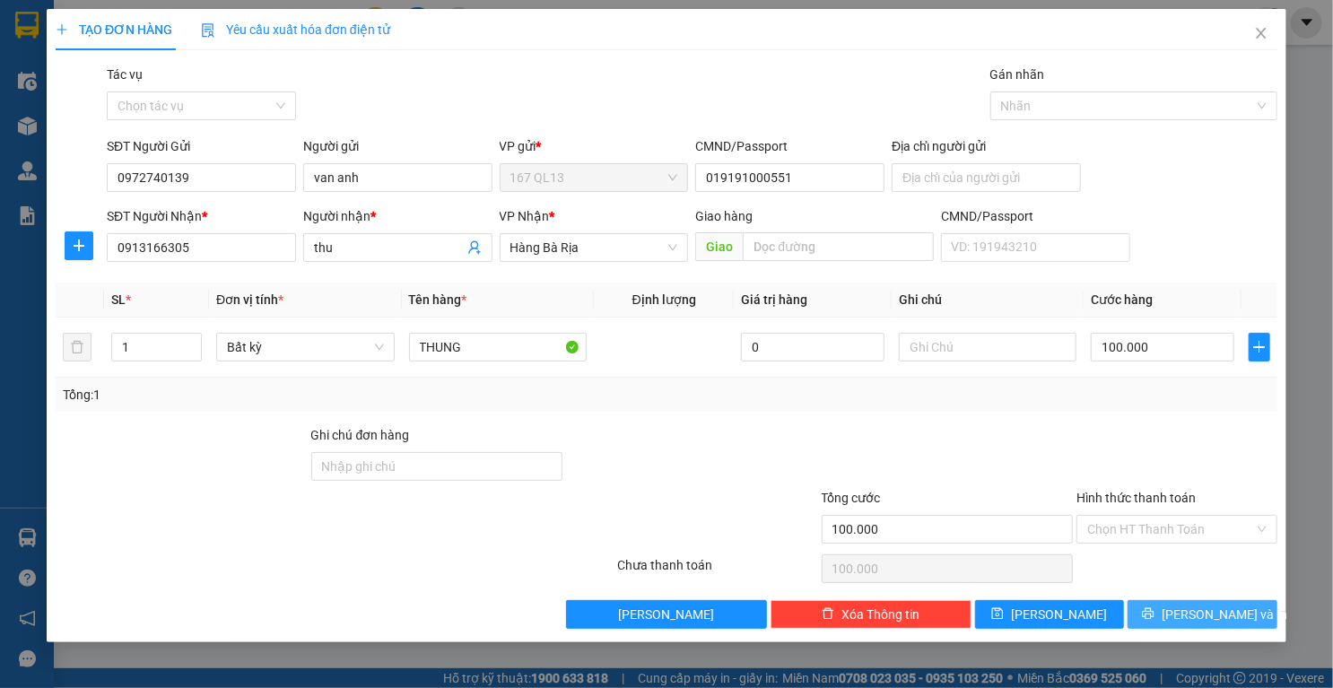
click at [1154, 607] on button "[PERSON_NAME] và In" at bounding box center [1202, 614] width 150 height 29
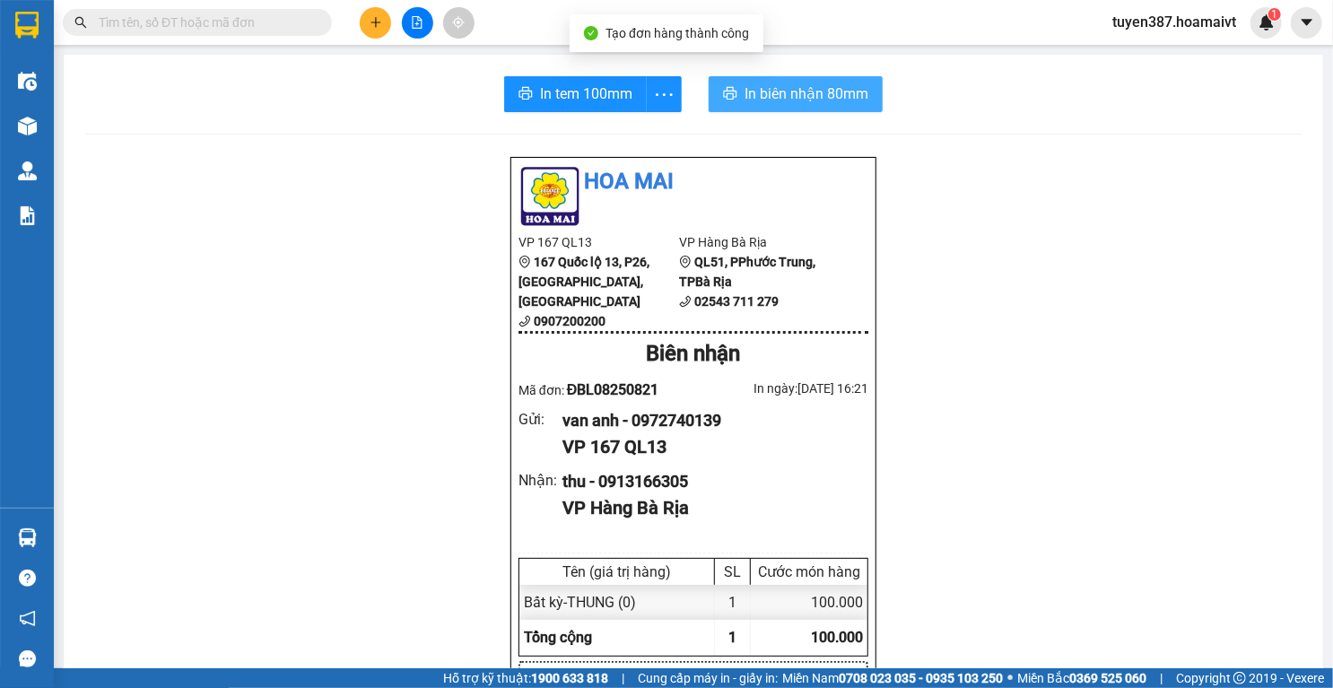
click at [762, 98] on span "In biên nhận 80mm" at bounding box center [806, 94] width 124 height 22
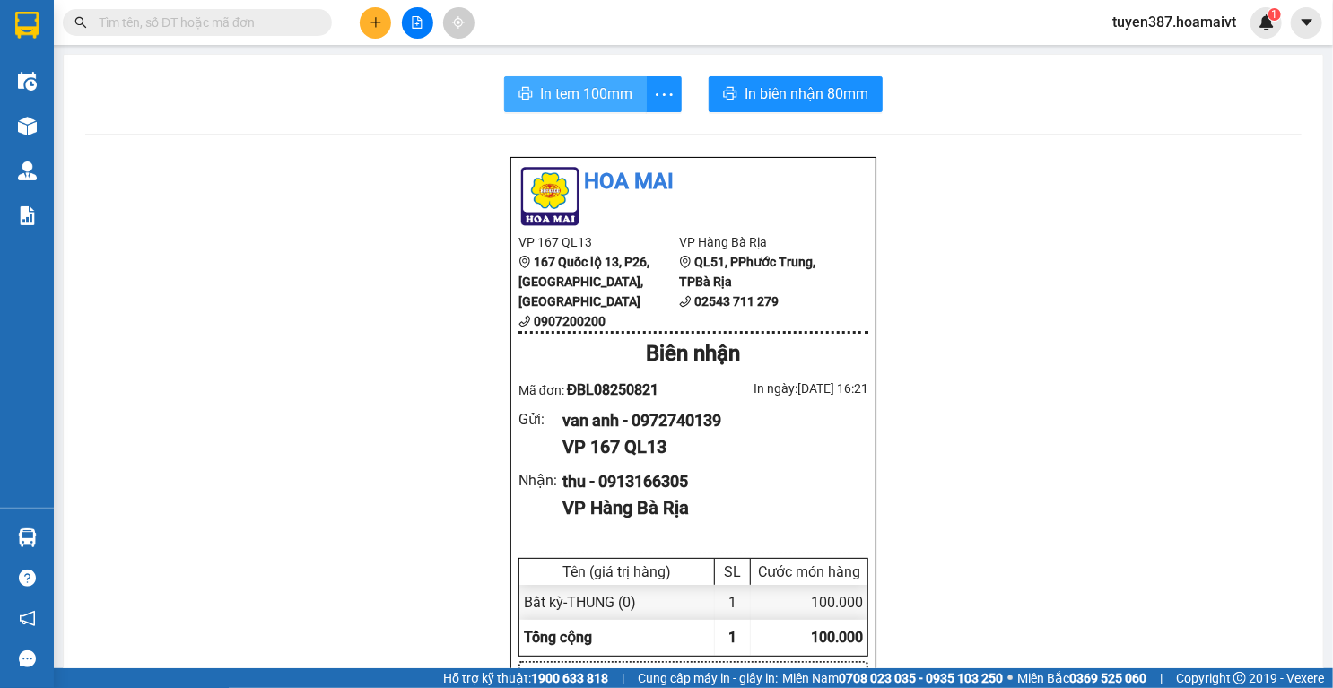
click at [568, 88] on span "In tem 100mm" at bounding box center [586, 94] width 92 height 22
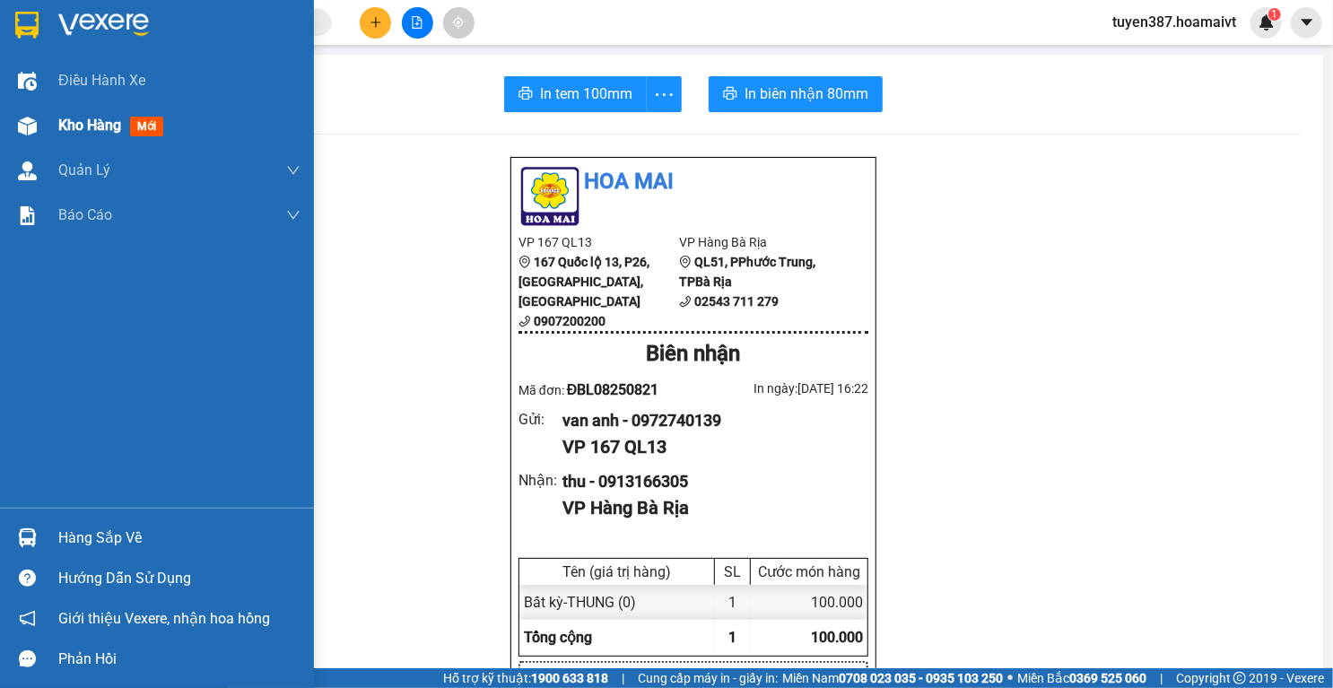
click at [13, 120] on div at bounding box center [27, 125] width 31 height 31
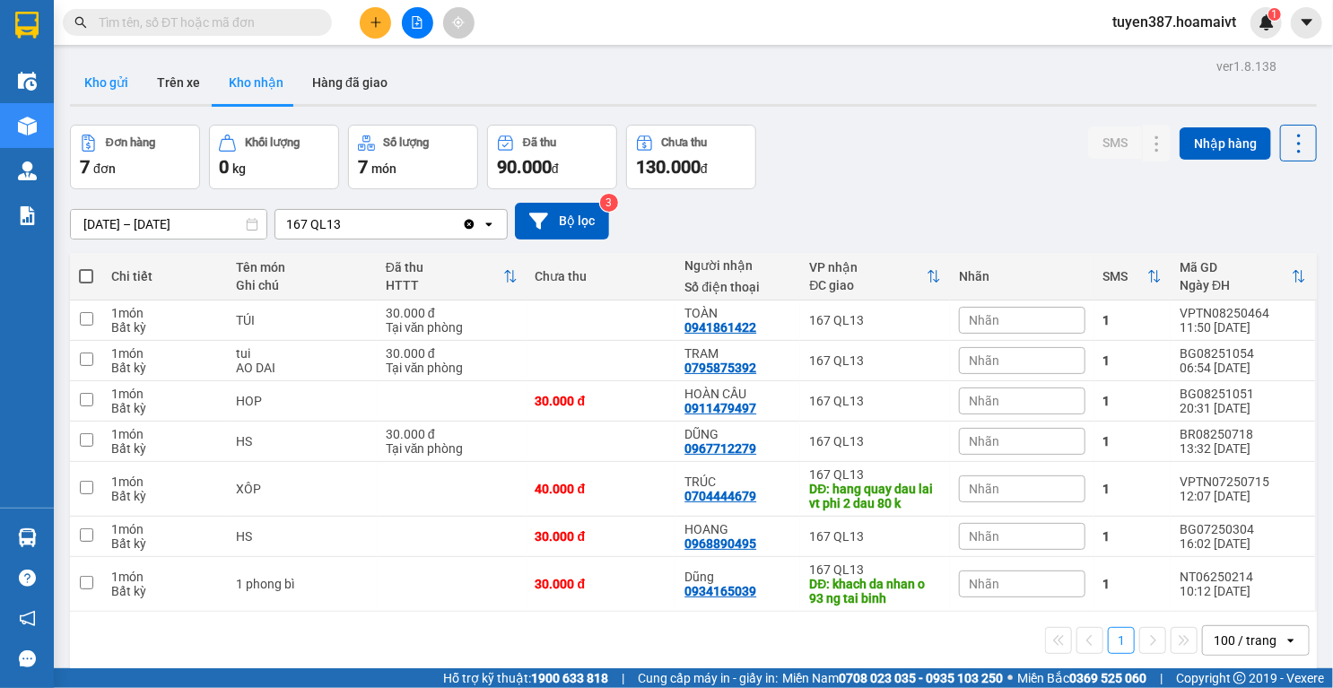
click at [97, 85] on button "Kho gửi" at bounding box center [106, 82] width 73 height 43
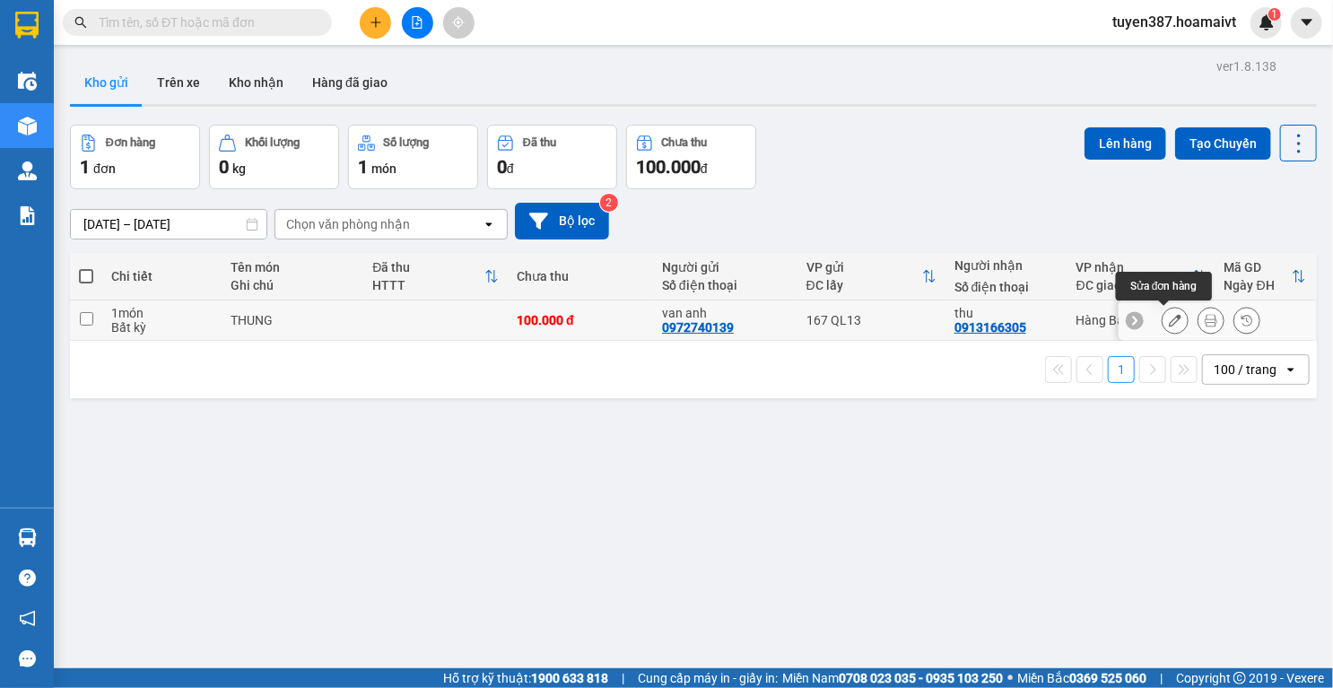
click at [1169, 319] on icon at bounding box center [1175, 320] width 13 height 13
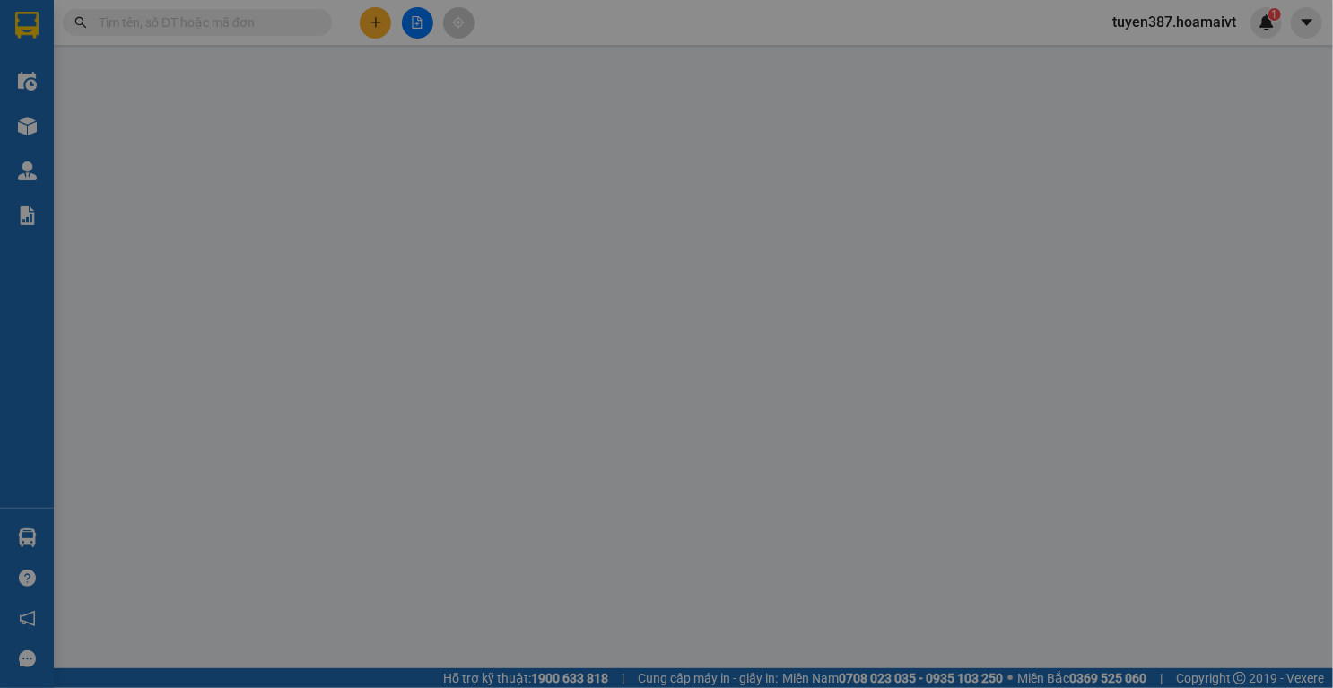
type input "0972740139"
type input "van anh"
type input "019191000551"
type input "0913166305"
type input "thu"
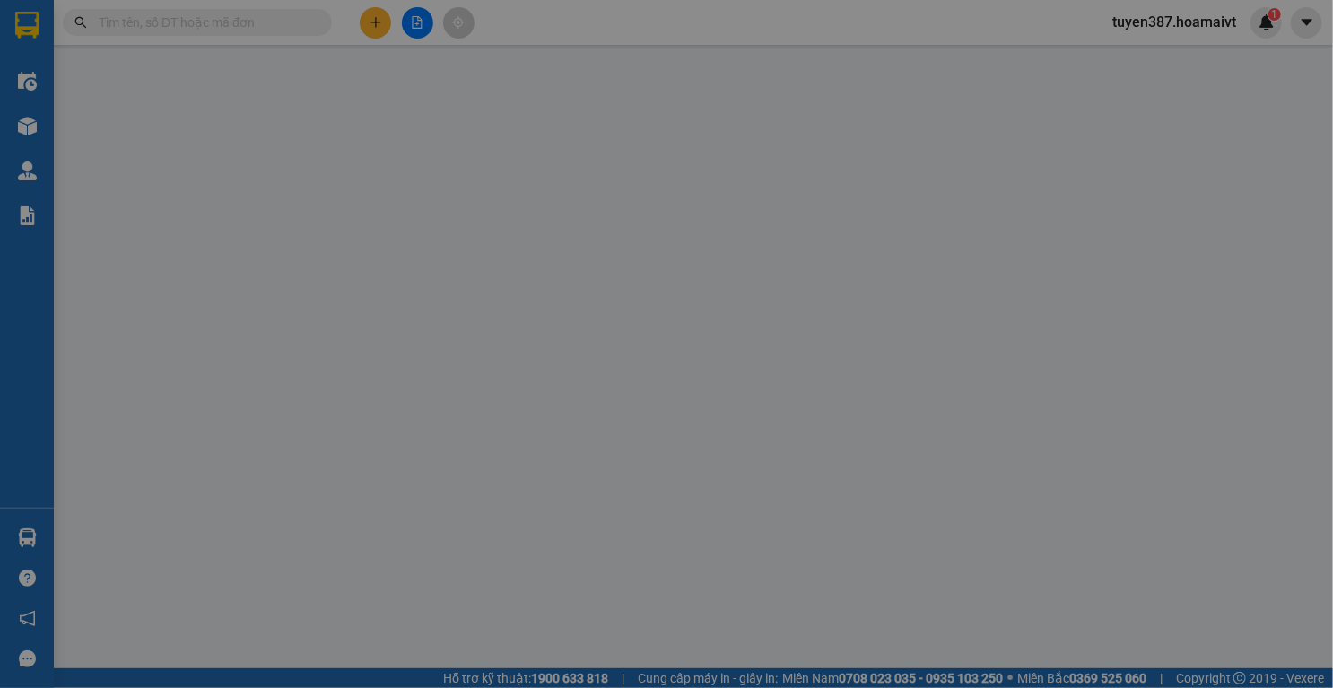
type input "100.000"
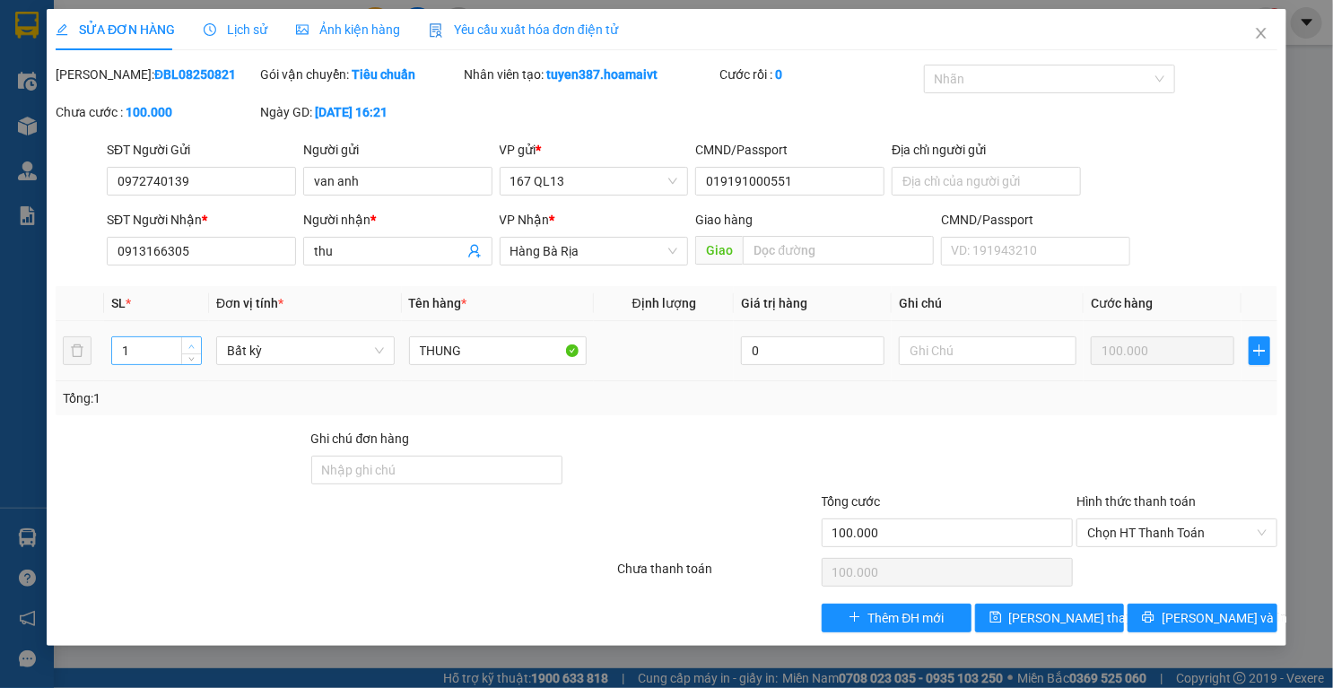
type input "2"
click at [192, 344] on icon "up" at bounding box center [191, 347] width 6 height 6
click at [1045, 621] on span "[PERSON_NAME] thay đổi" at bounding box center [1081, 618] width 144 height 20
